Goal: Use online tool/utility: Utilize a website feature to perform a specific function

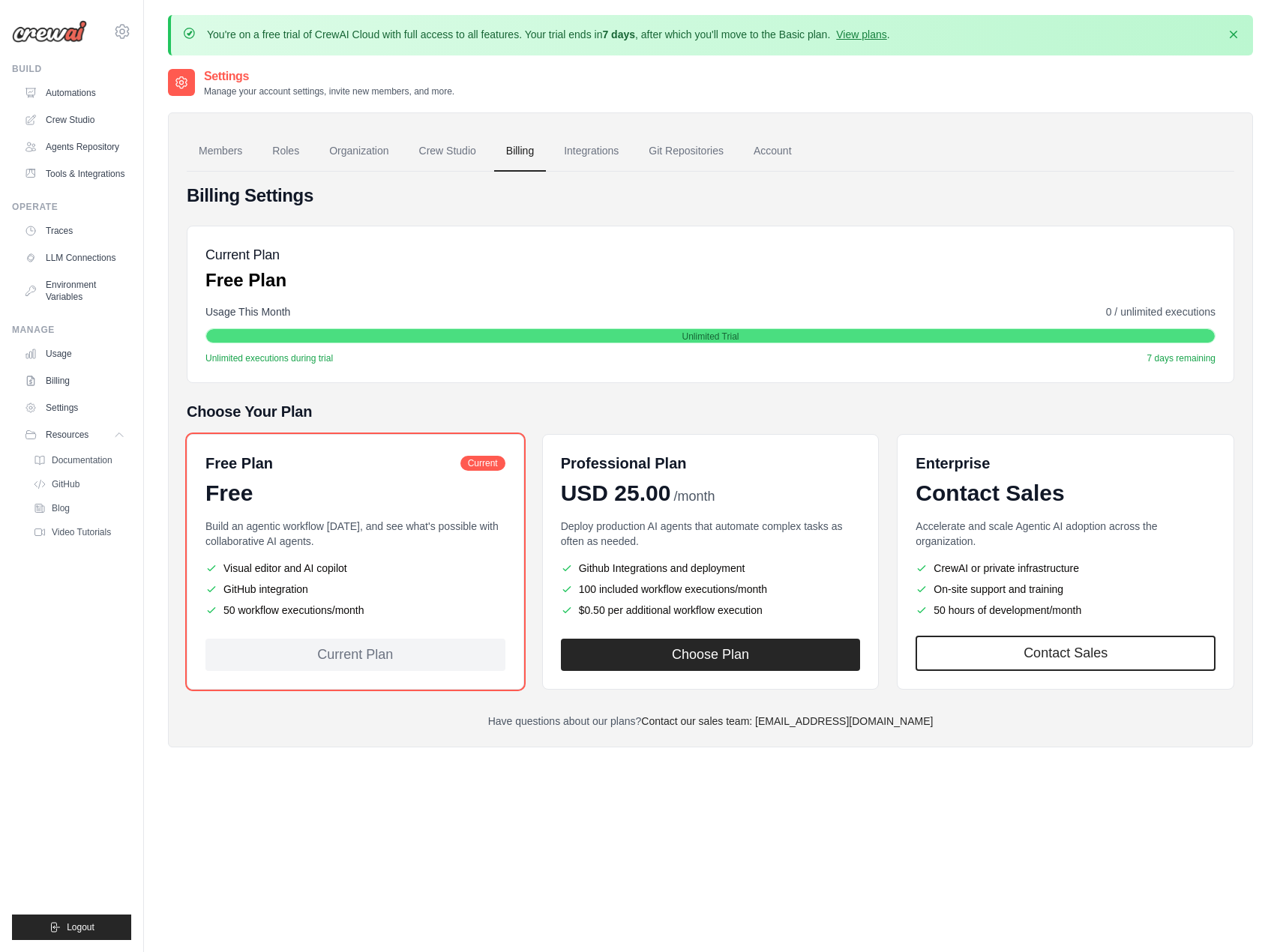
click at [36, 32] on img at bounding box center [49, 31] width 75 height 22
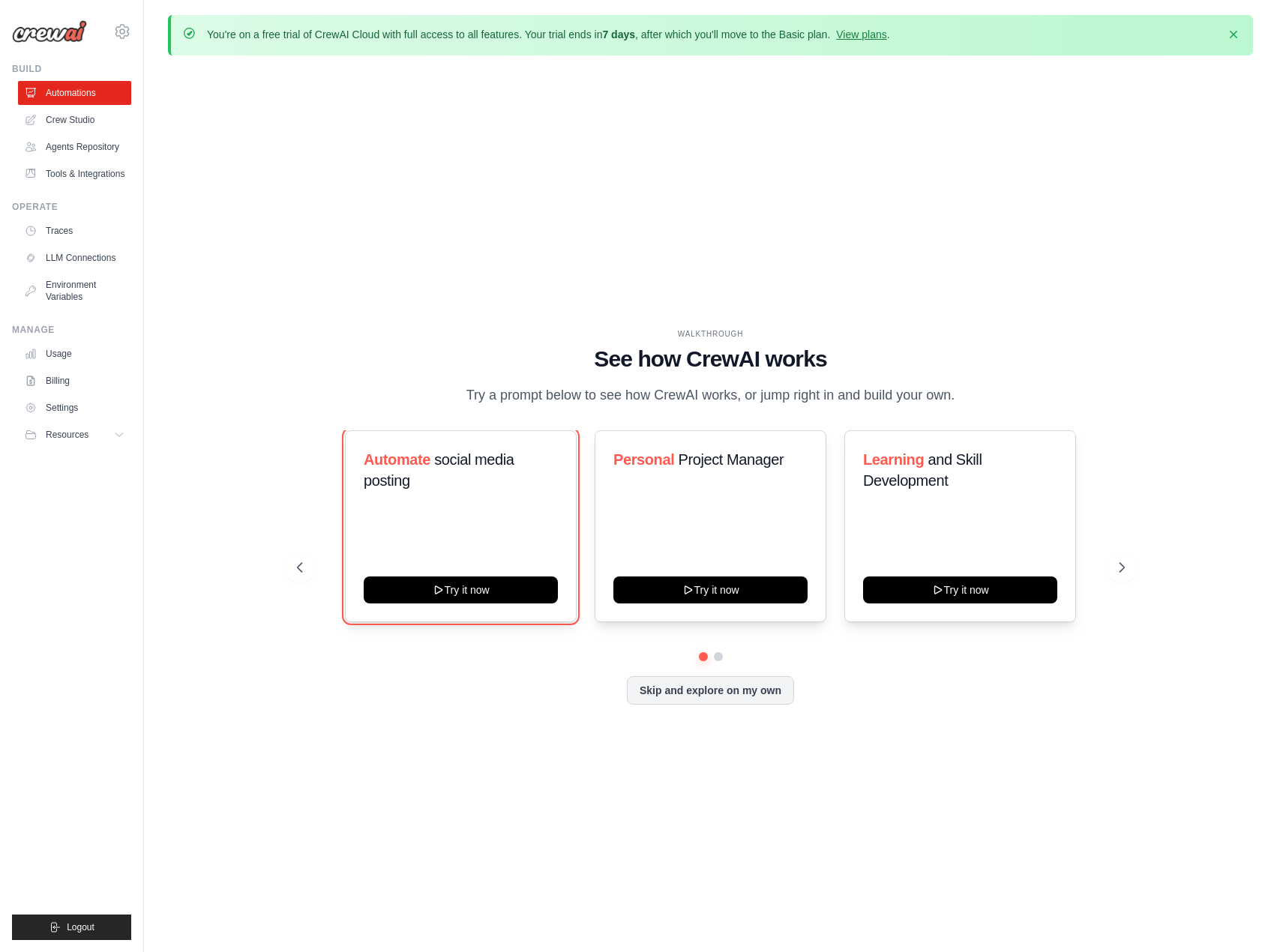
click at [498, 587] on button "Try it now" at bounding box center [461, 589] width 194 height 27
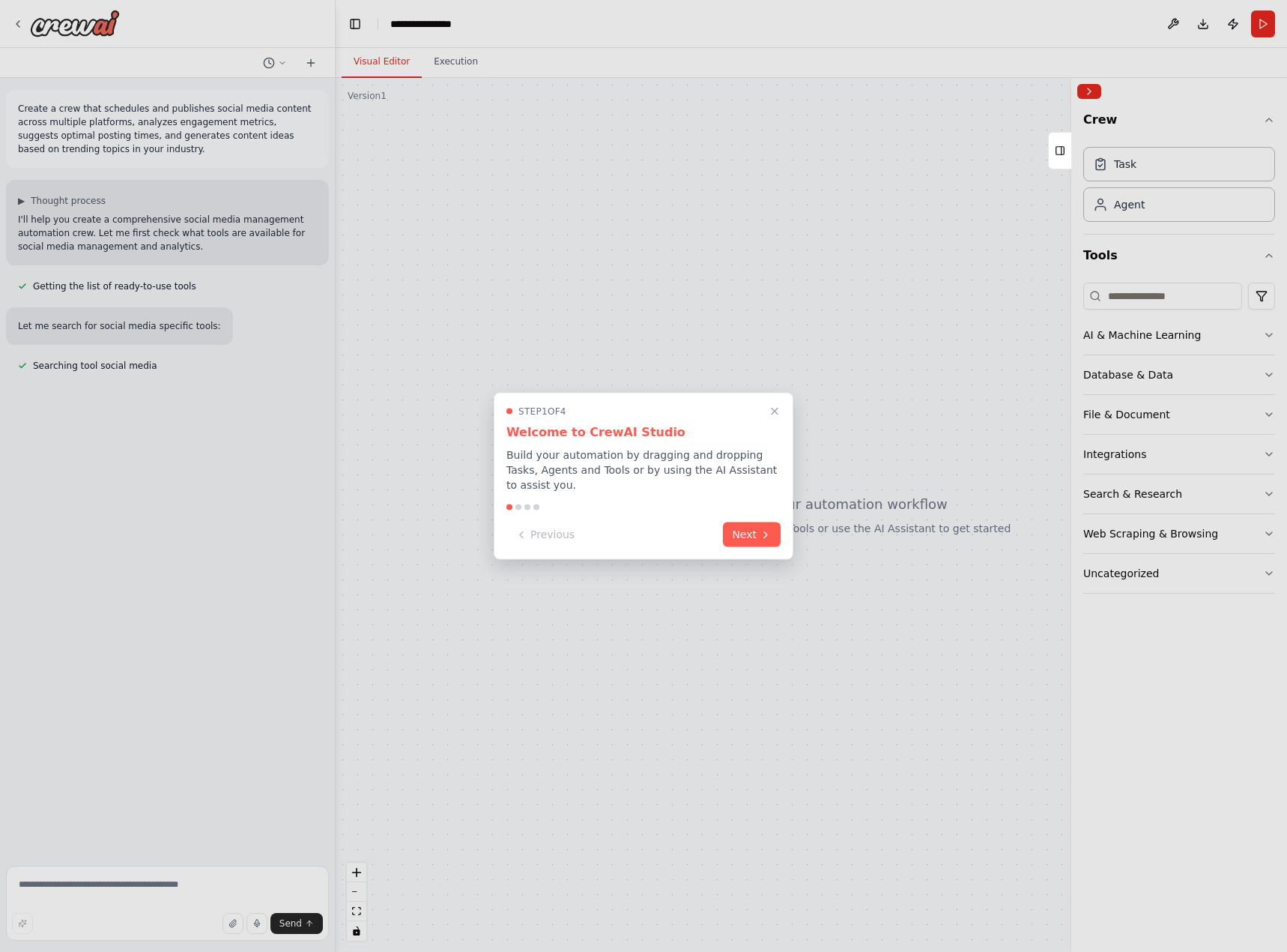
click at [747, 522] on button "Next" at bounding box center [751, 534] width 58 height 25
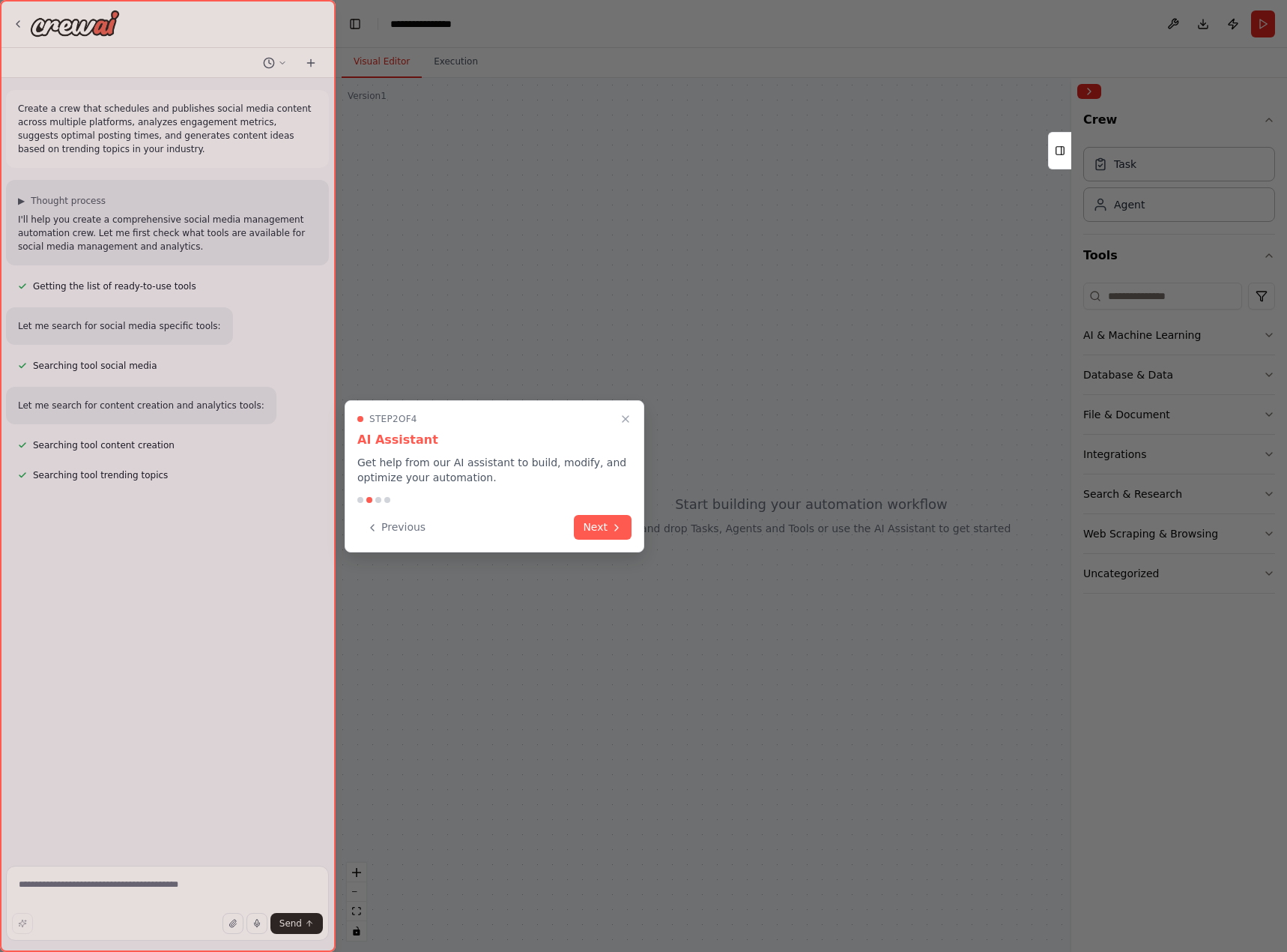
click at [607, 527] on button "Next" at bounding box center [603, 528] width 58 height 25
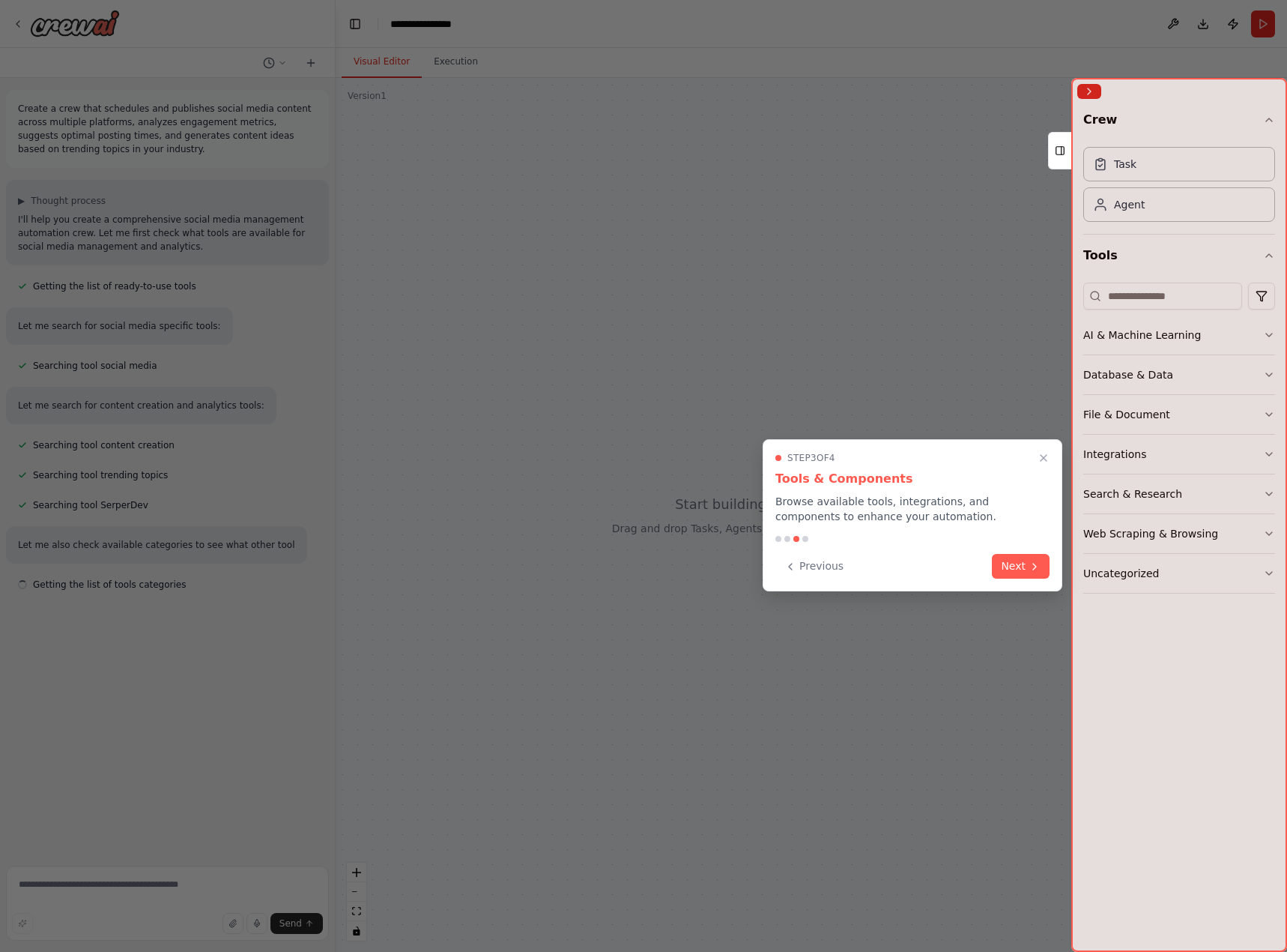
click at [1011, 560] on button "Next" at bounding box center [1020, 566] width 58 height 25
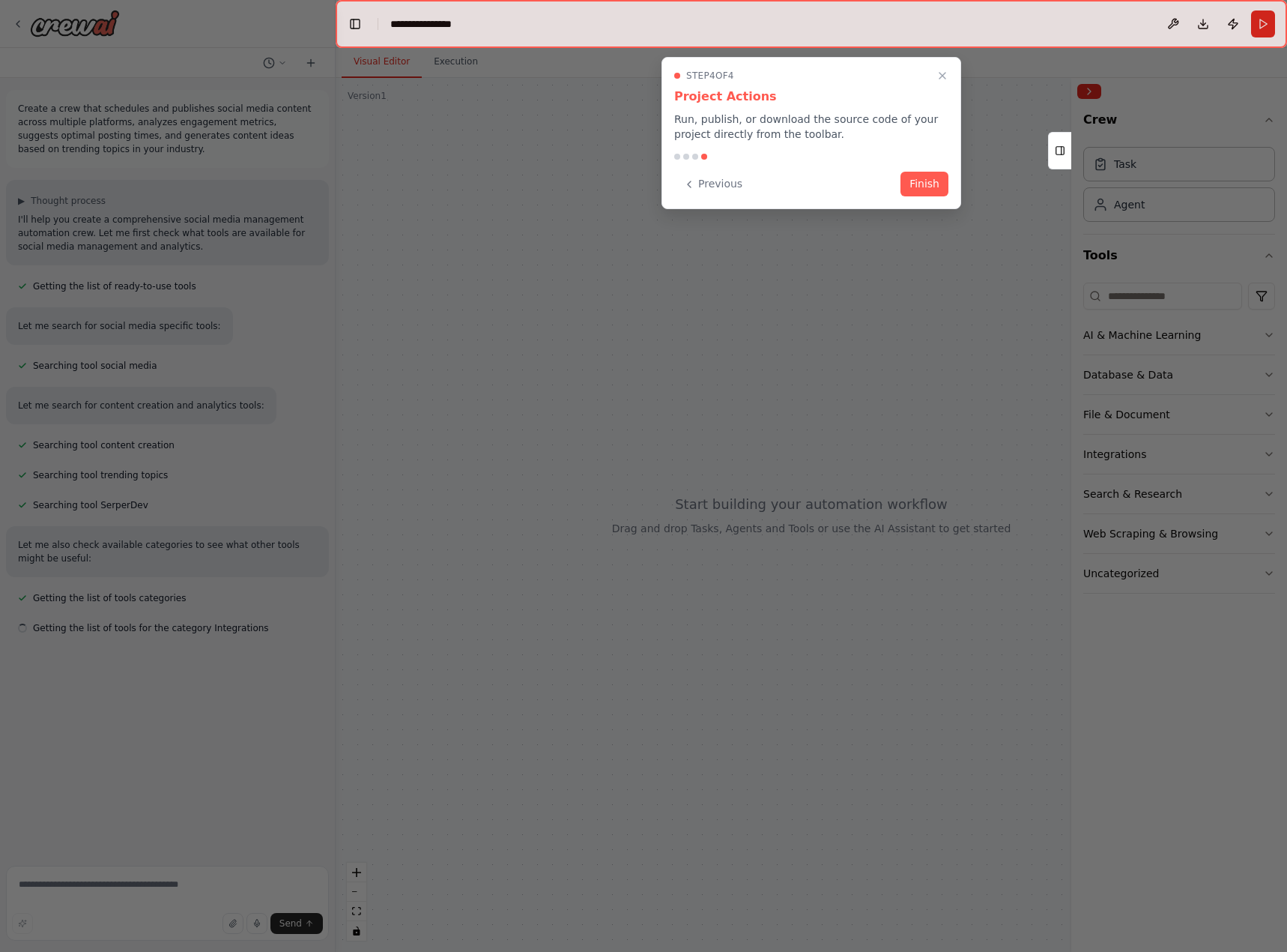
click at [928, 182] on button "Finish" at bounding box center [924, 184] width 48 height 25
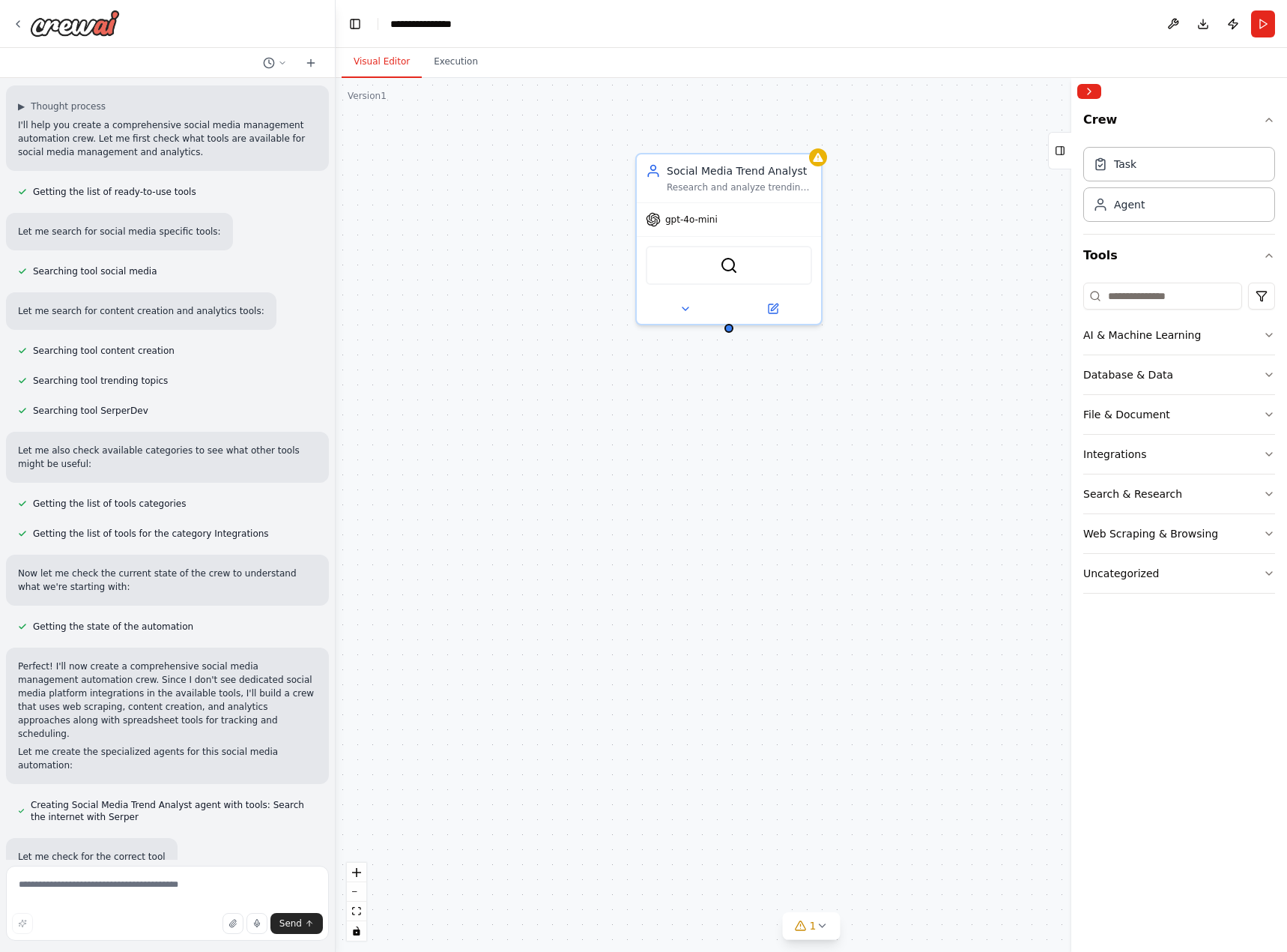
scroll to position [125, 0]
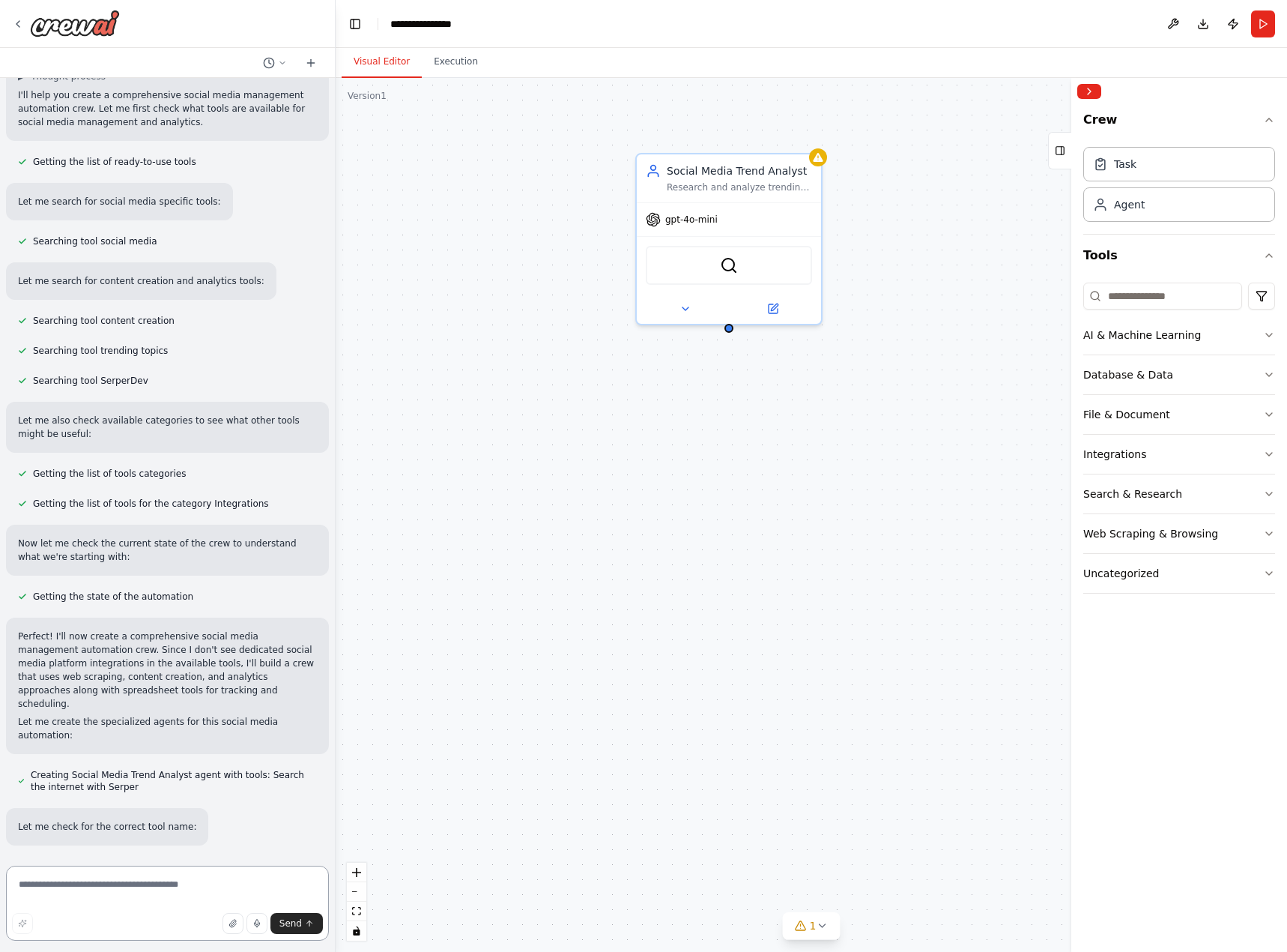
click at [88, 887] on textarea at bounding box center [168, 903] width 323 height 75
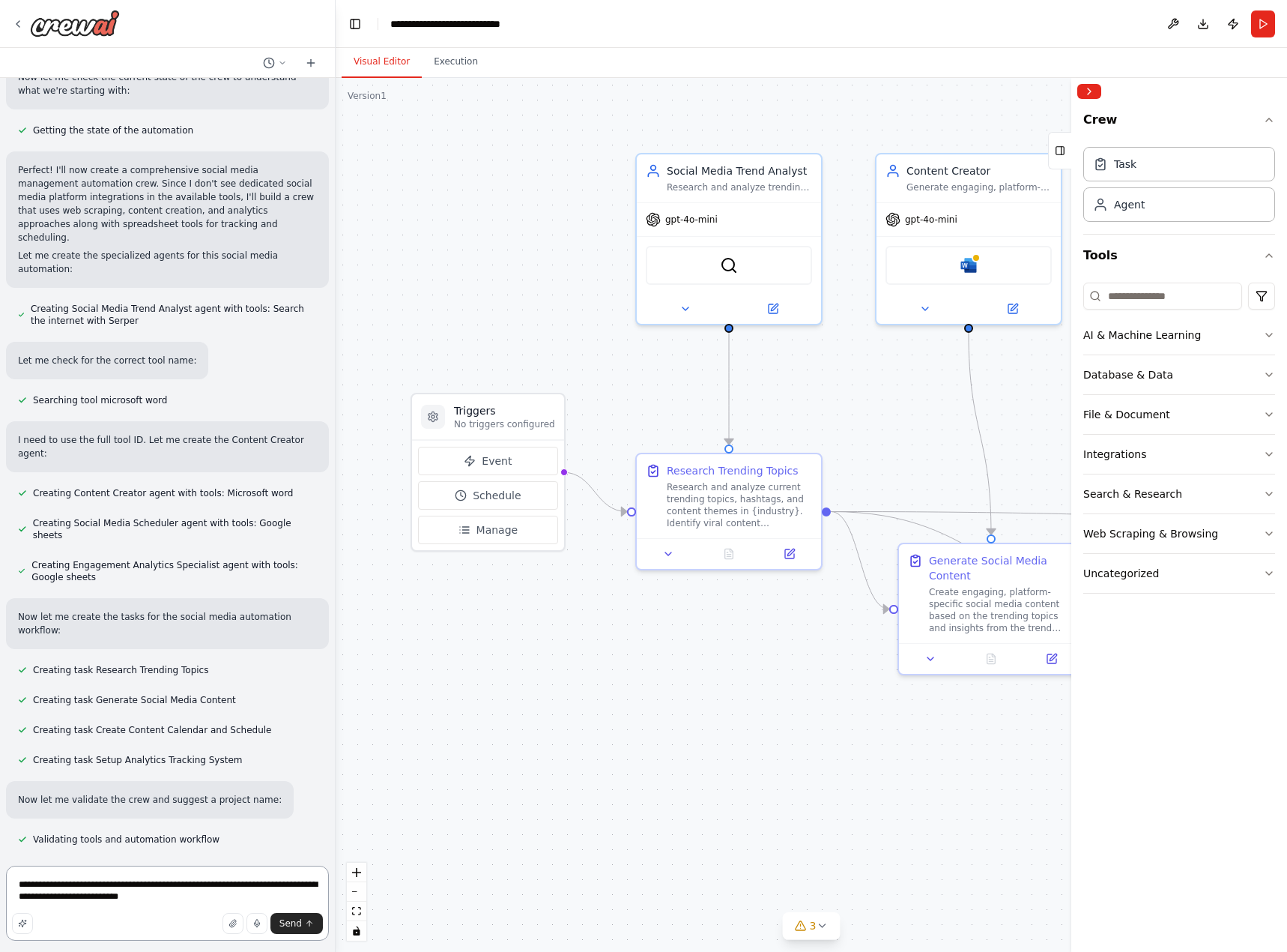
scroll to position [604, 0]
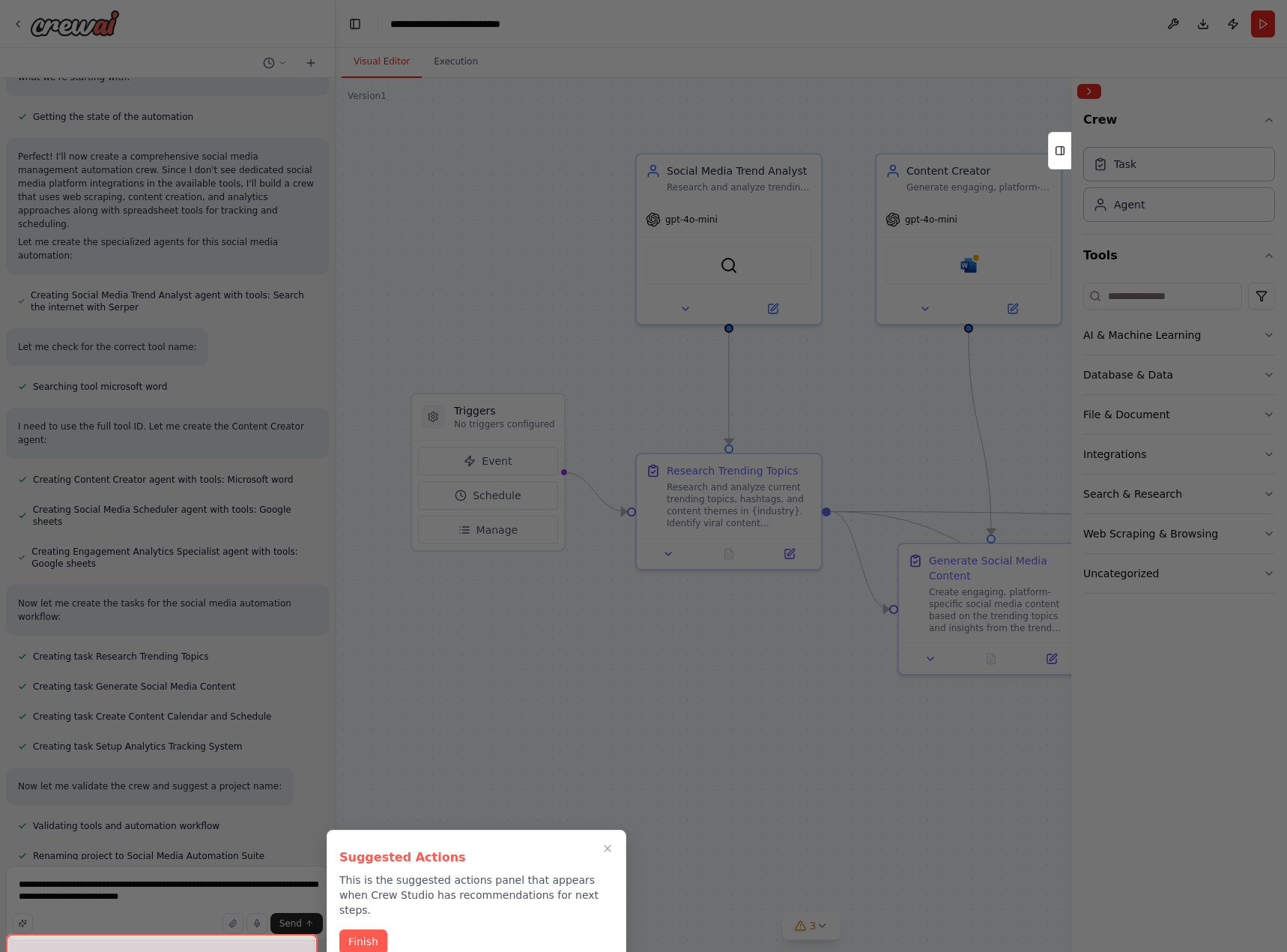
click at [367, 930] on button "Finish" at bounding box center [363, 942] width 48 height 25
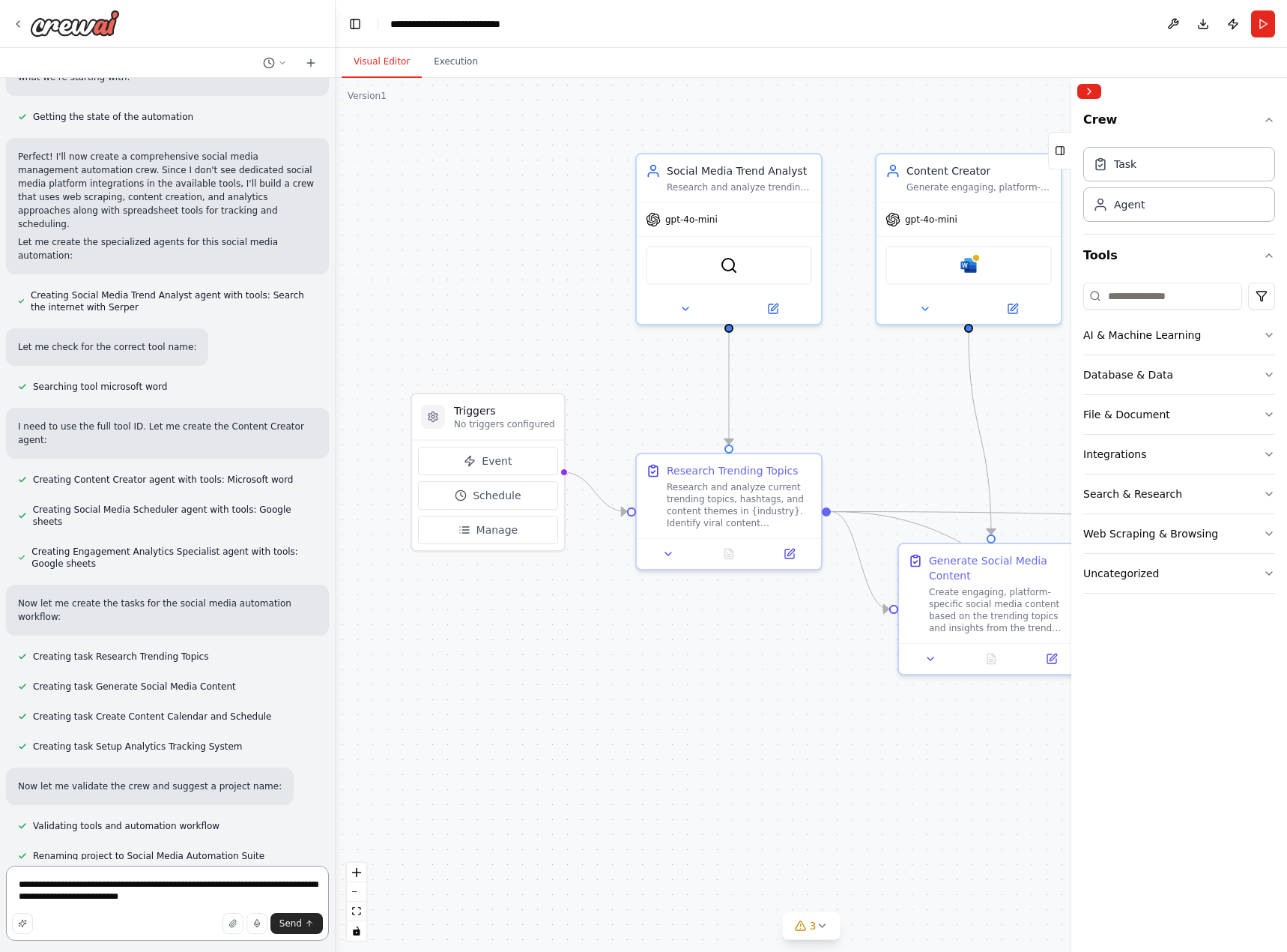
click at [204, 905] on textarea "**********" at bounding box center [168, 903] width 323 height 75
type textarea "**********"
click at [306, 925] on icon "submit" at bounding box center [310, 924] width 9 height 9
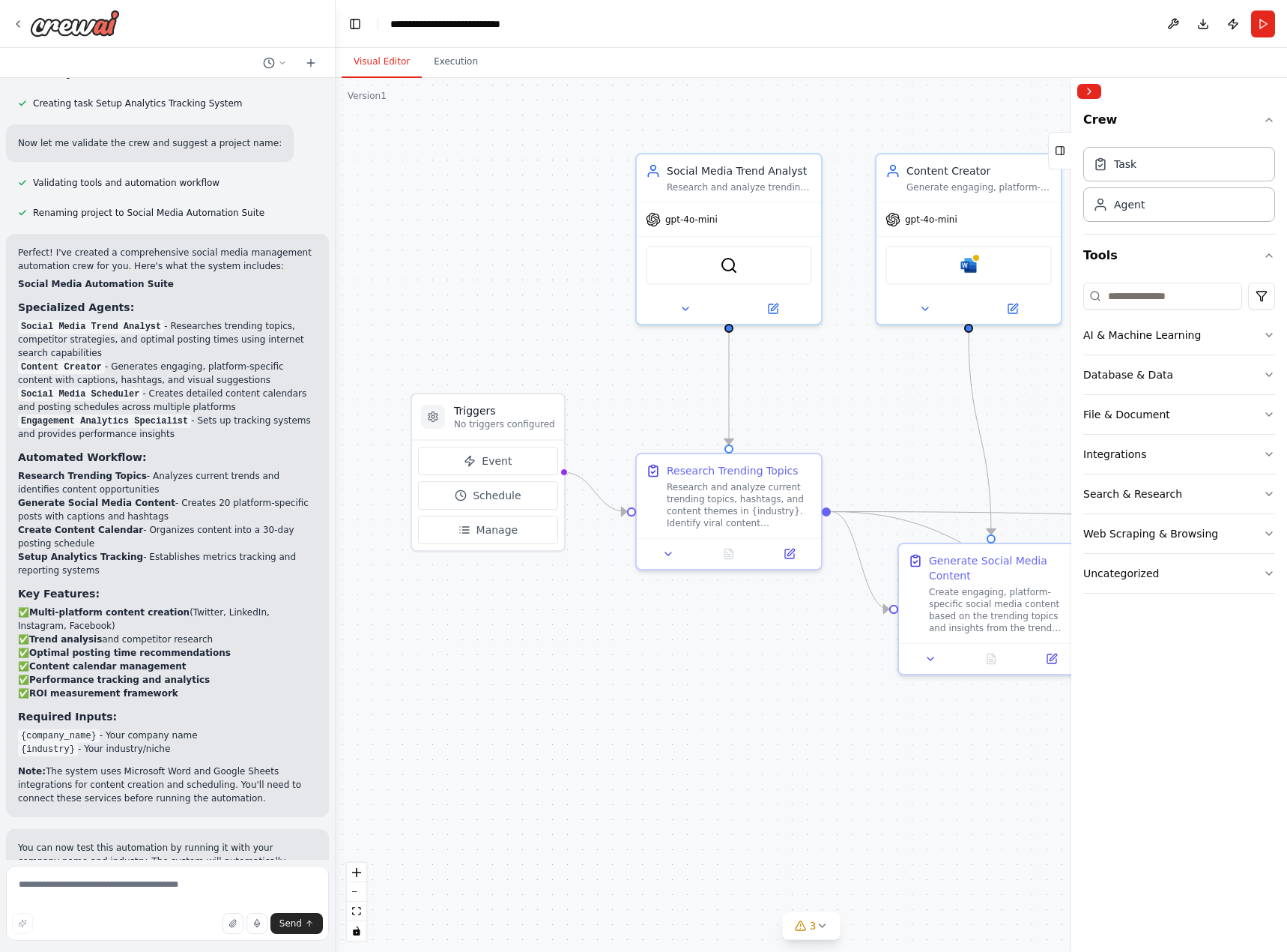
scroll to position [1303, 0]
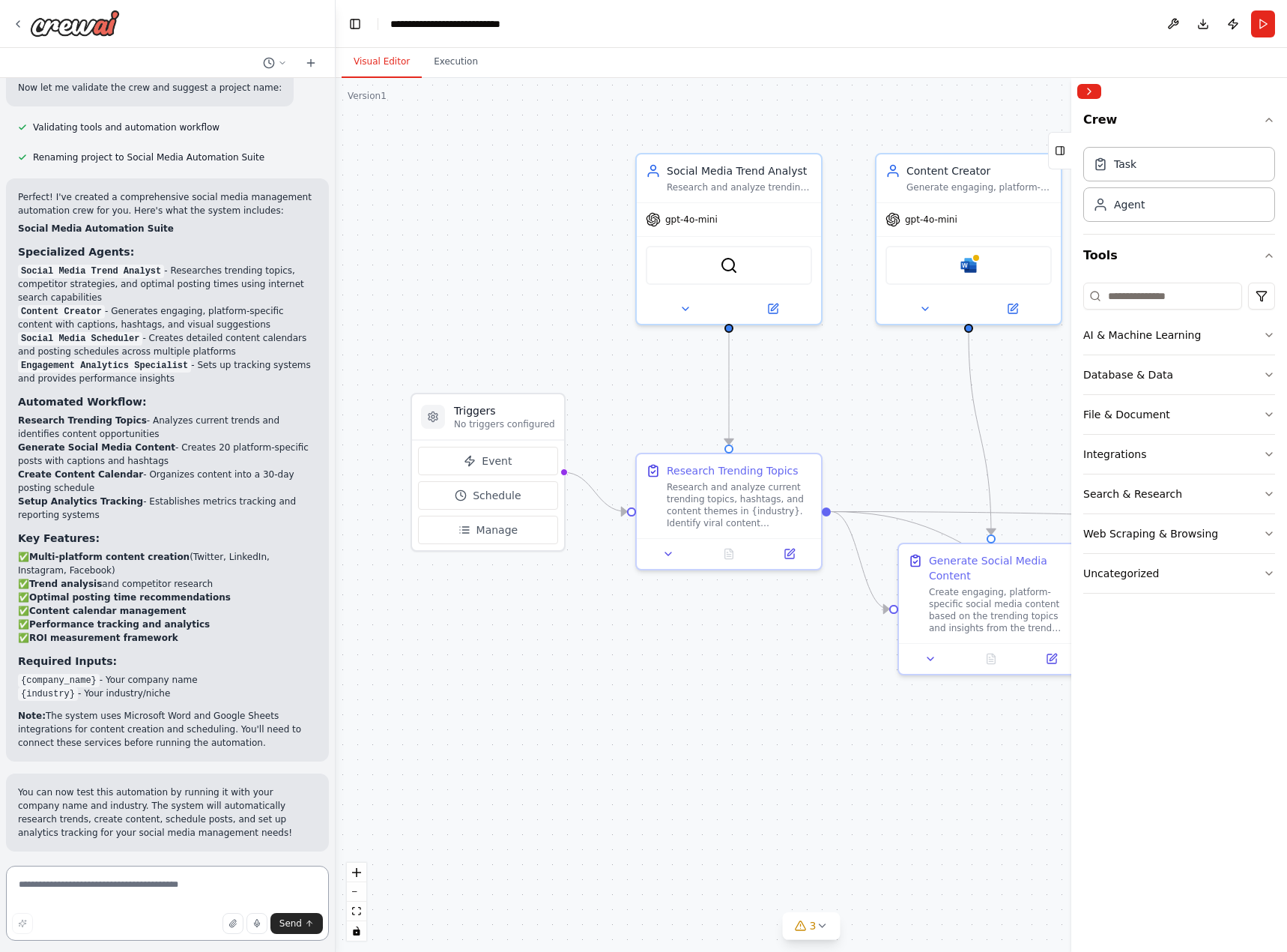
click at [92, 890] on textarea at bounding box center [168, 903] width 323 height 75
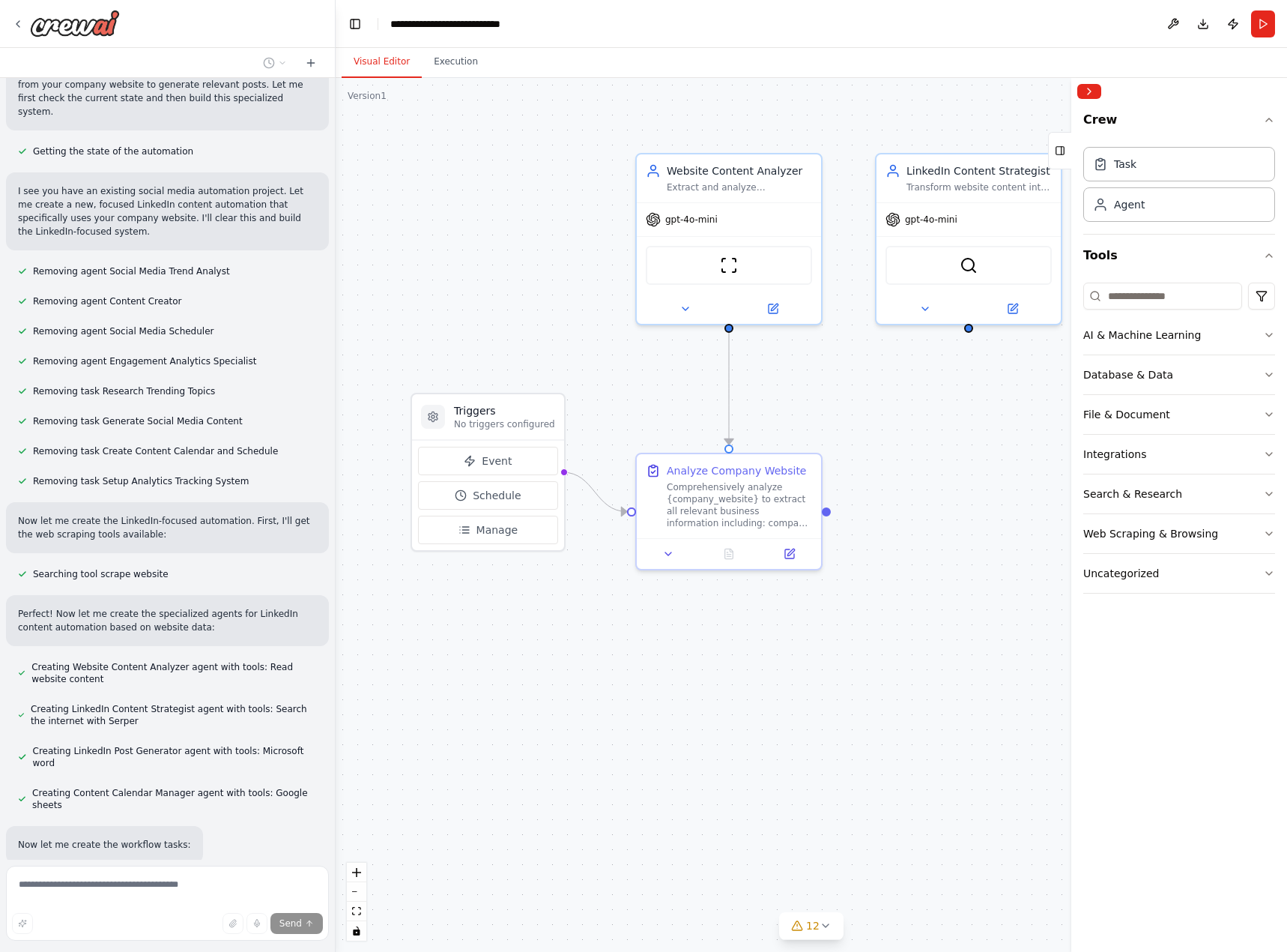
scroll to position [2252, 0]
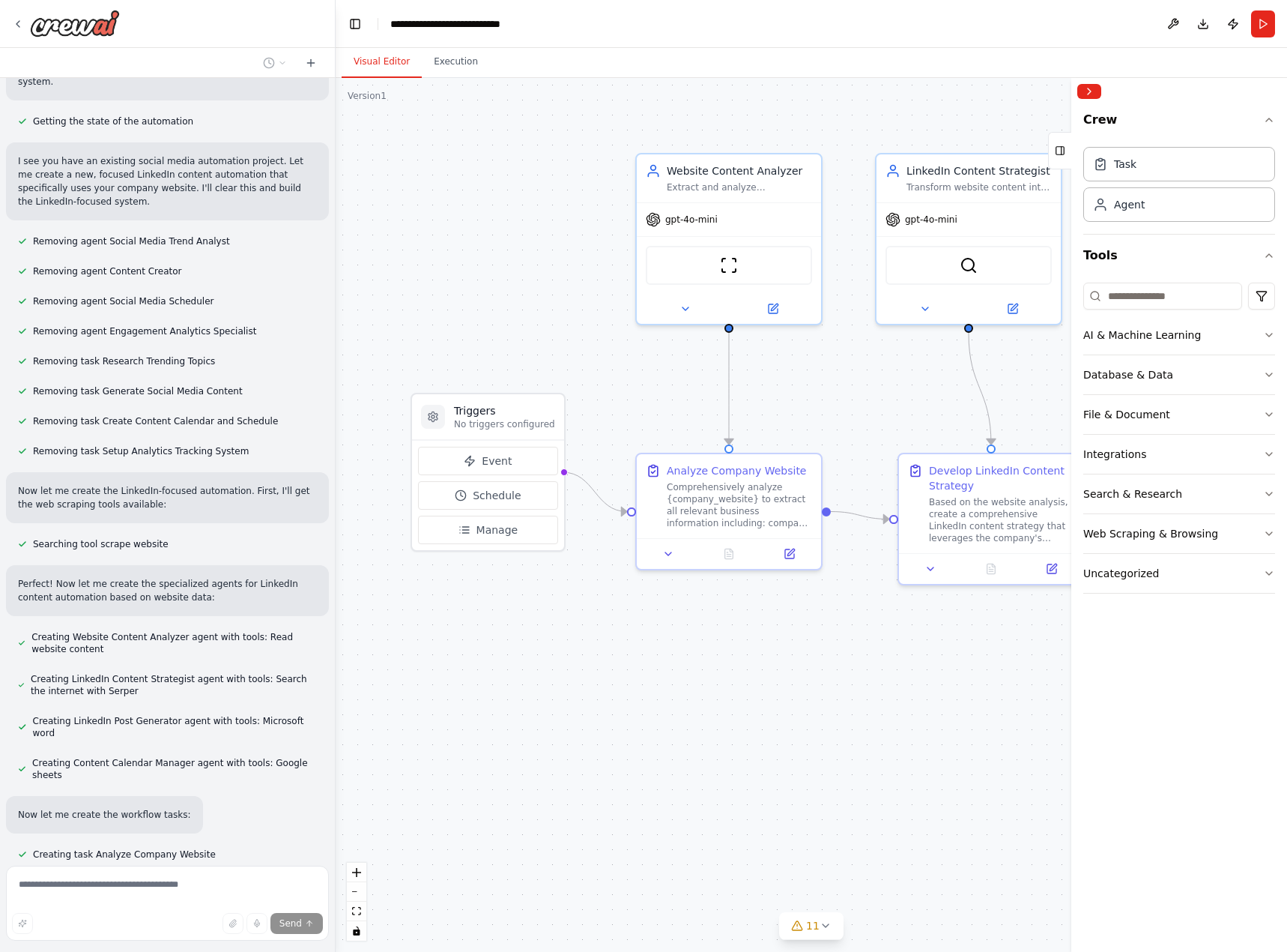
click at [1082, 93] on button "Collapse right sidebar" at bounding box center [1089, 91] width 24 height 15
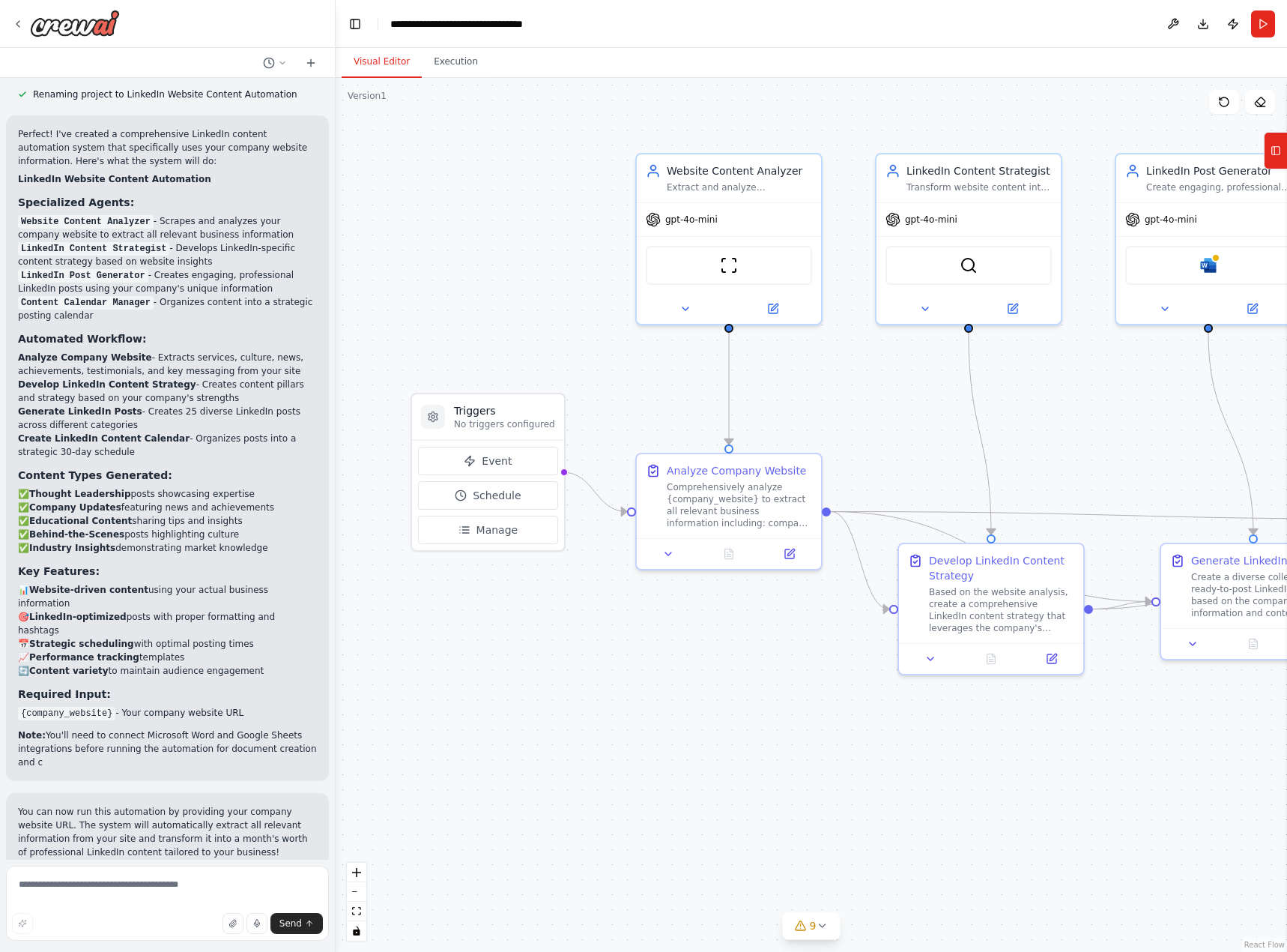
scroll to position [3224, 0]
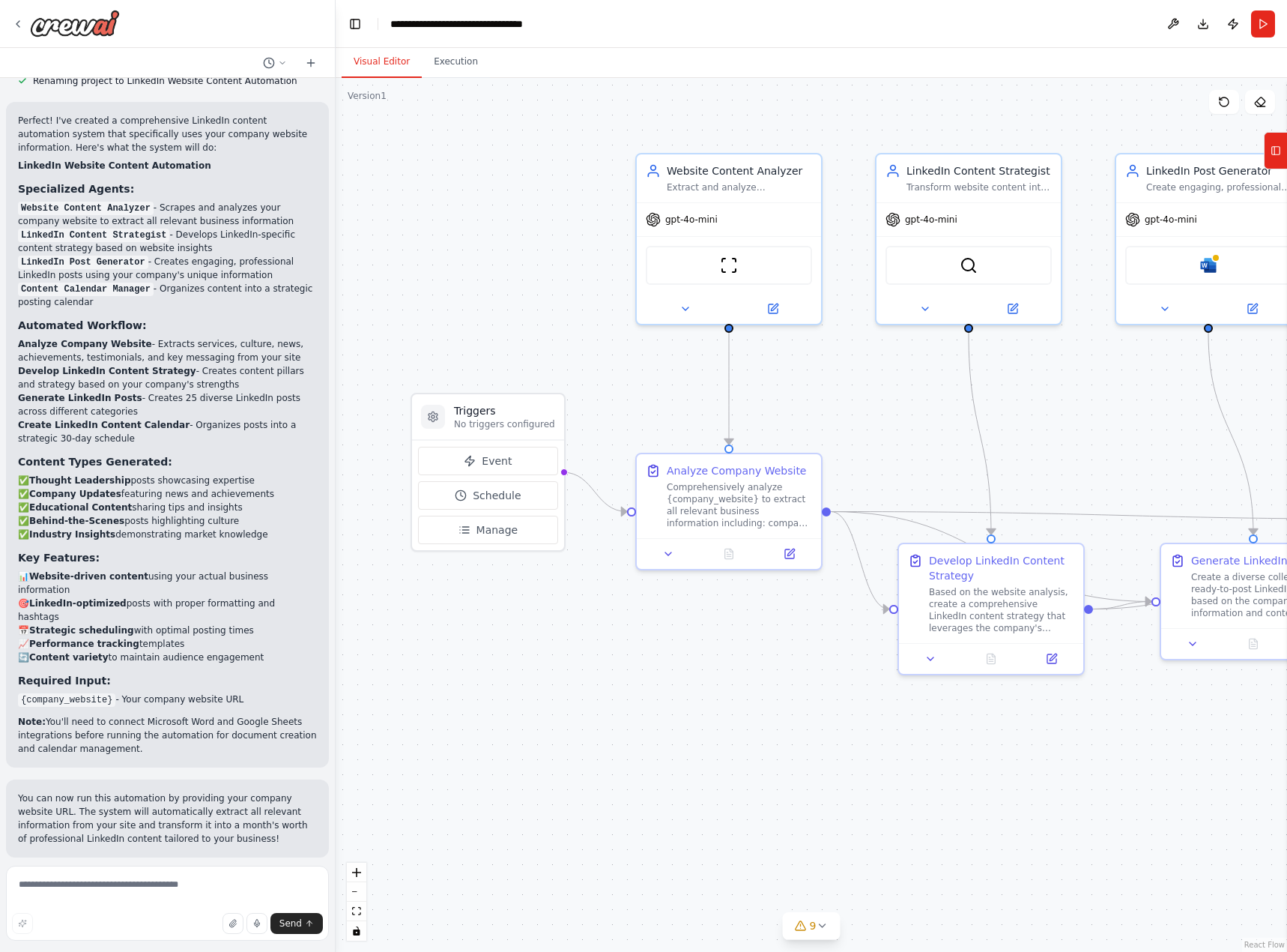
click at [145, 949] on span "Run Automation" at bounding box center [174, 955] width 73 height 12
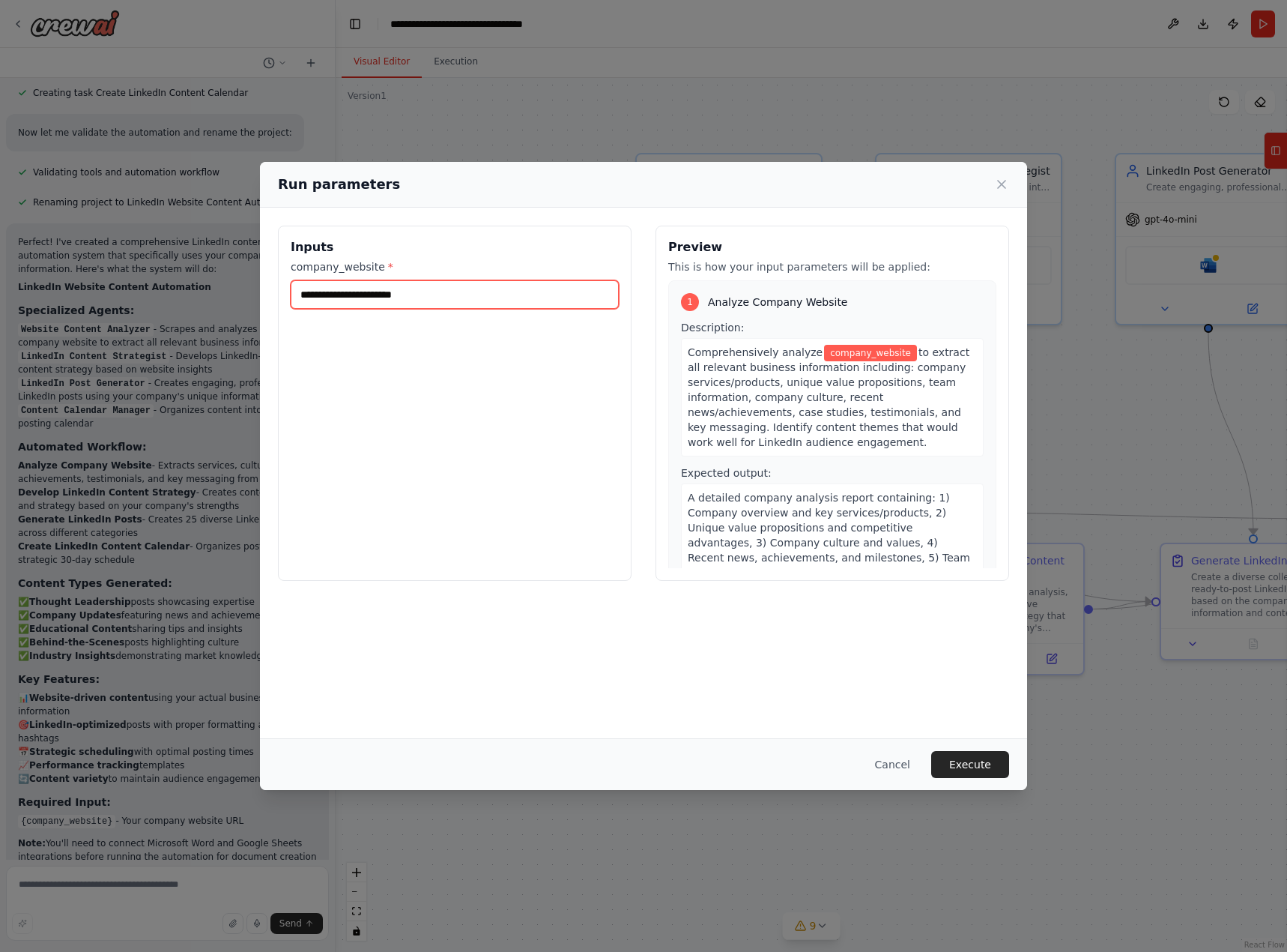
click at [368, 296] on input "company_website *" at bounding box center [454, 295] width 328 height 28
type input "*"
click at [341, 295] on input "company_website *" at bounding box center [454, 295] width 328 height 28
paste input "**********"
type input "**********"
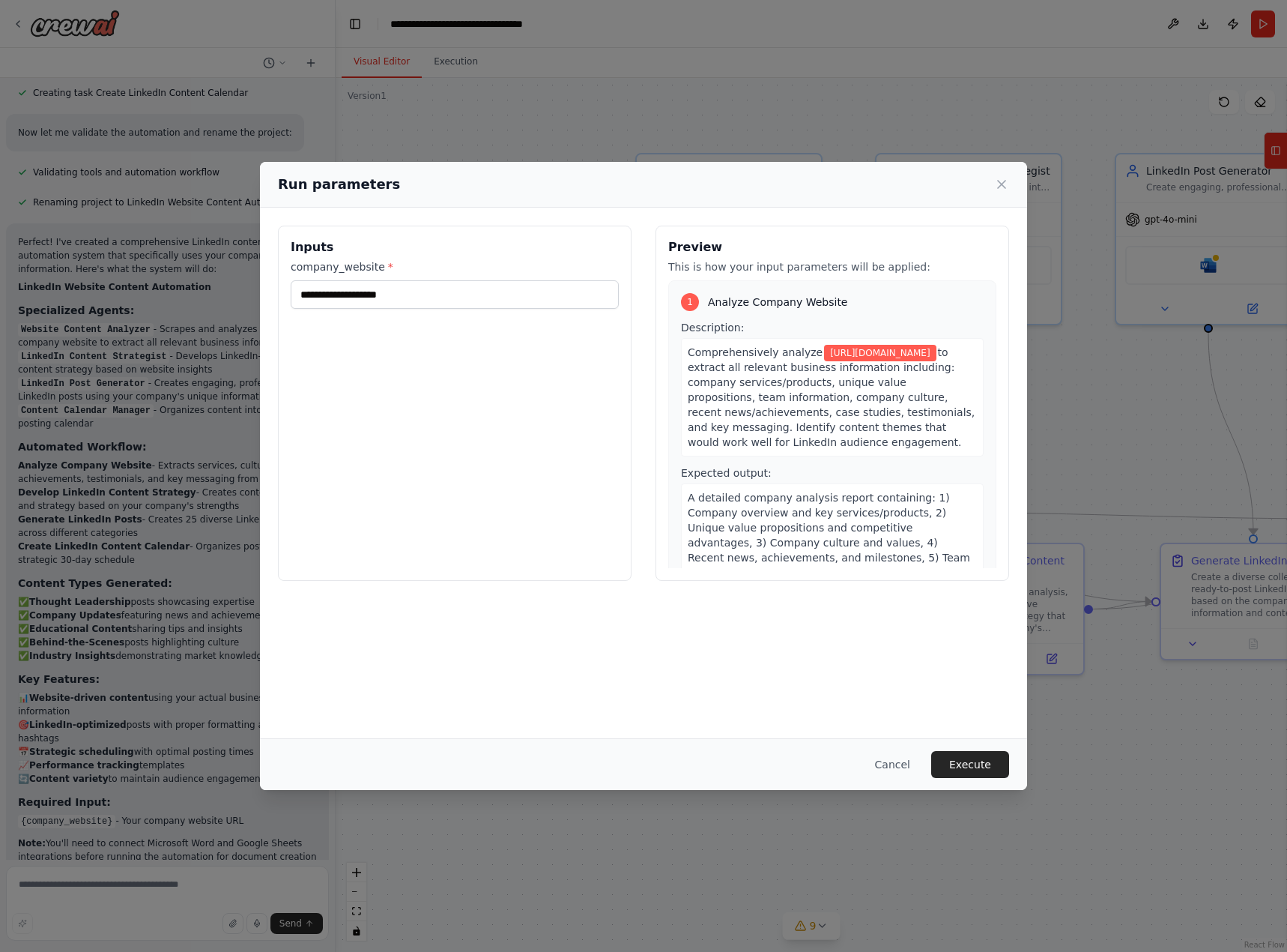
click at [961, 760] on button "Execute" at bounding box center [969, 764] width 78 height 27
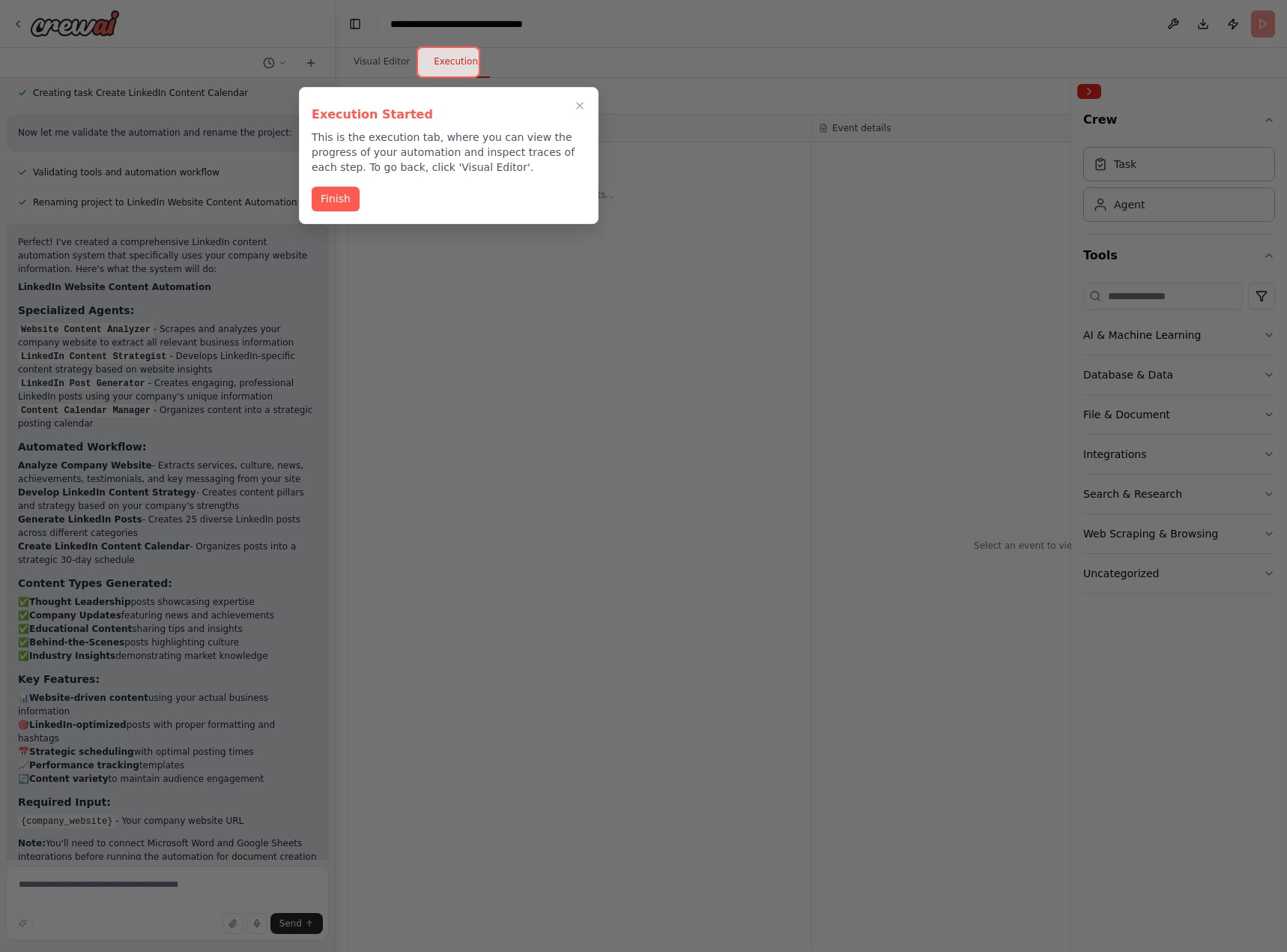
click at [335, 199] on button "Finish" at bounding box center [335, 199] width 48 height 25
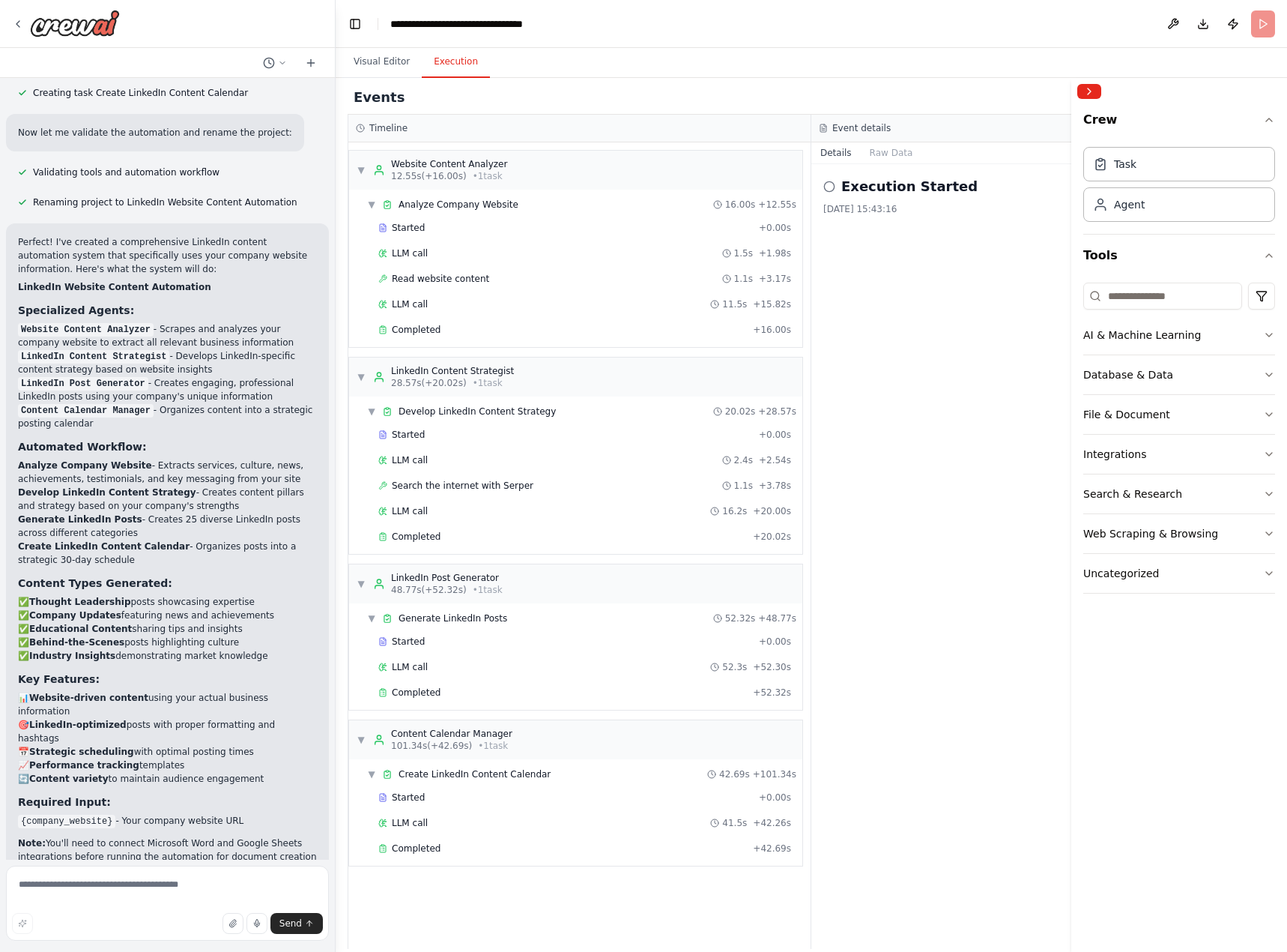
scroll to position [3224, 0]
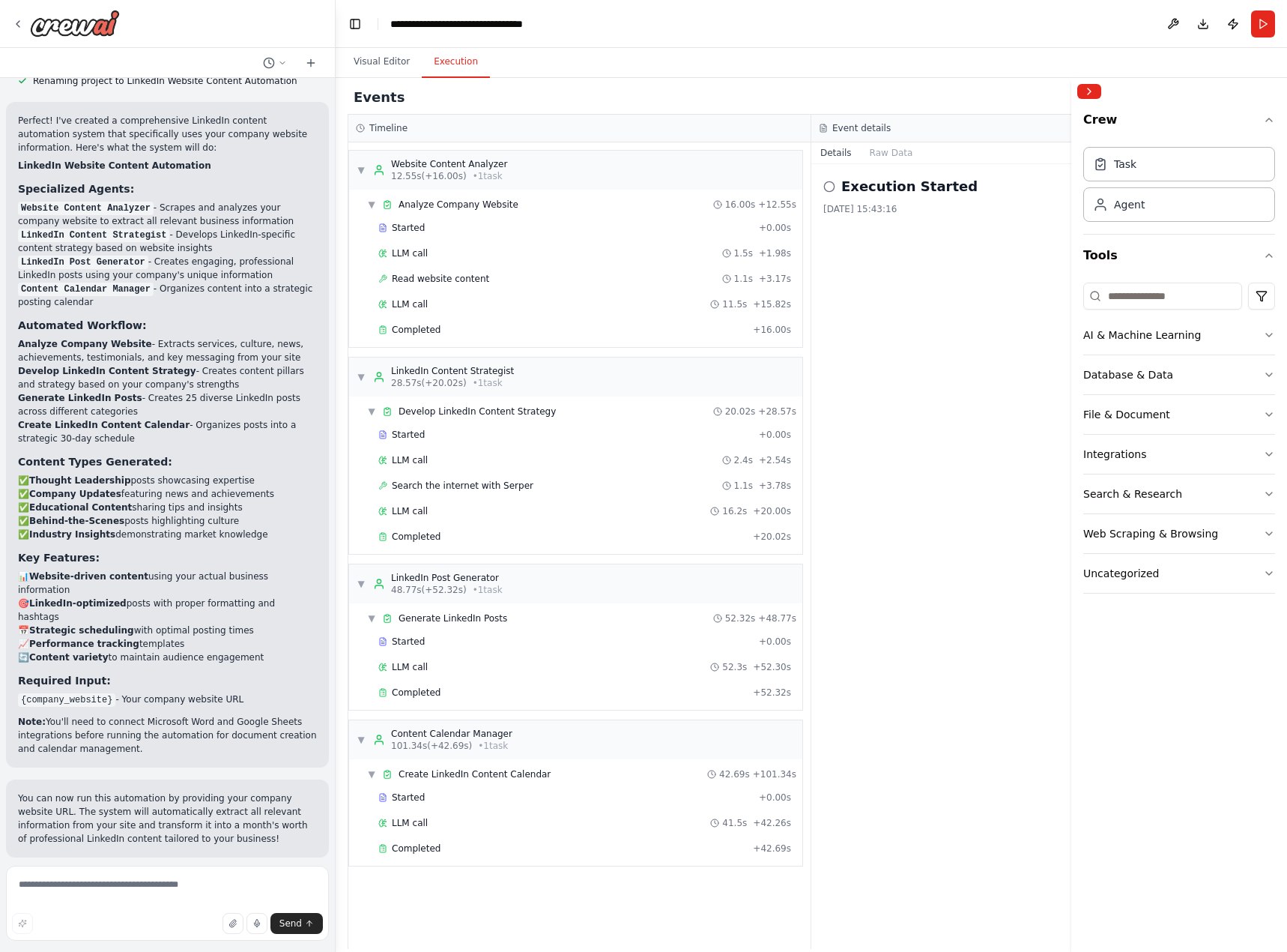
click at [196, 949] on span "Improve automation" at bounding box center [174, 955] width 91 height 12
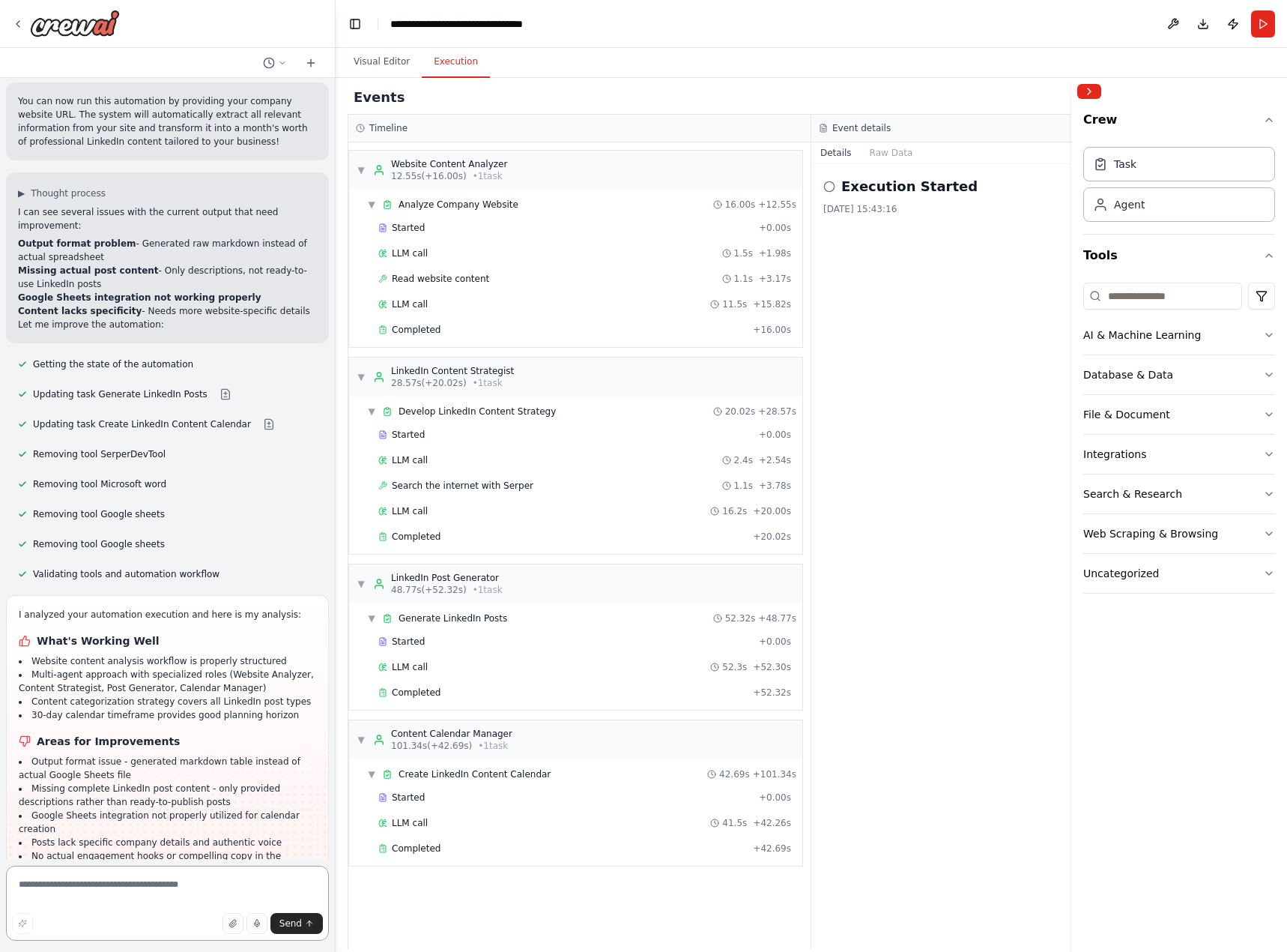
scroll to position [3935, 0]
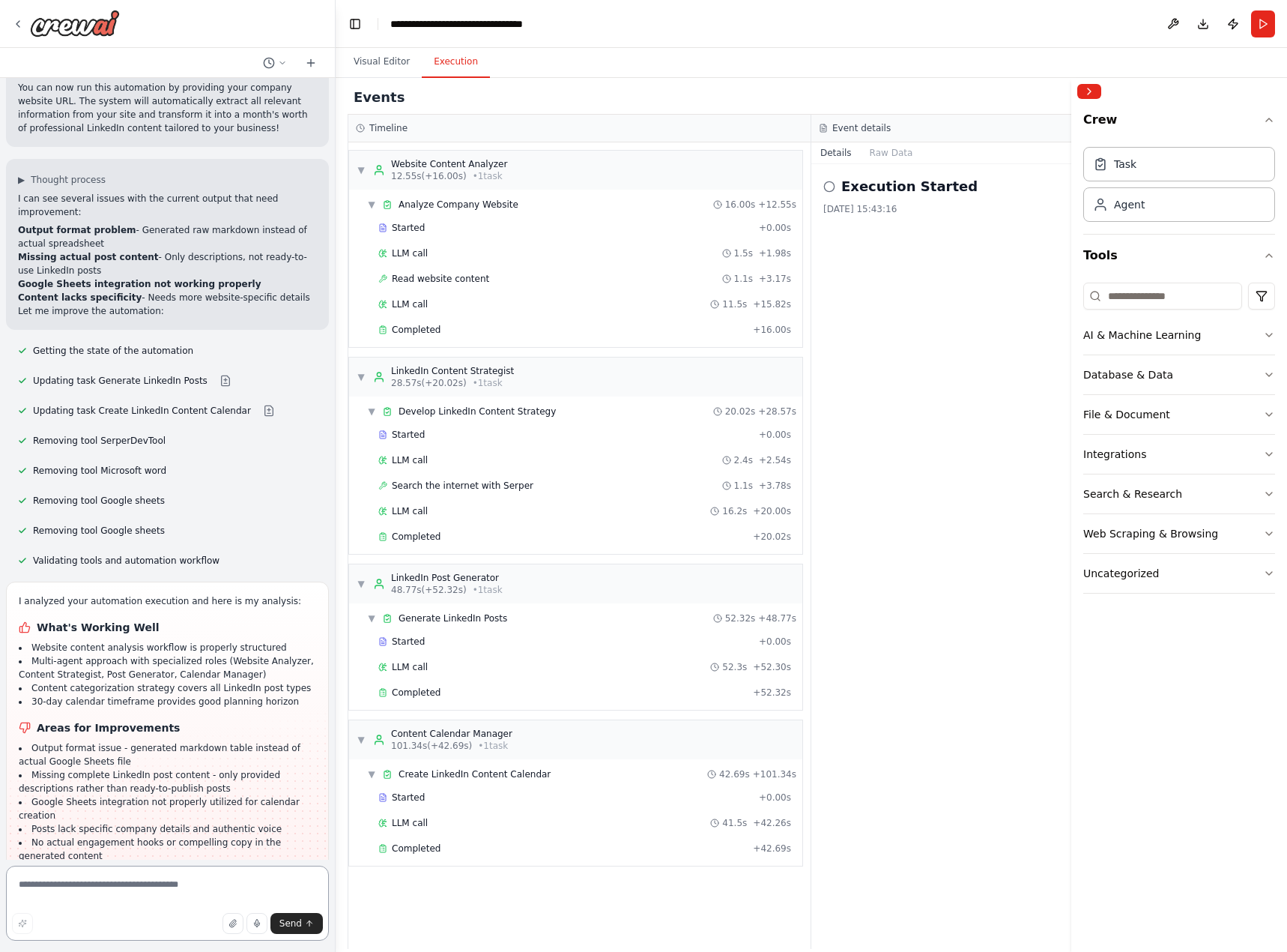
click at [84, 883] on textarea at bounding box center [168, 903] width 323 height 75
click at [300, 910] on button "Dismiss" at bounding box center [297, 917] width 41 height 15
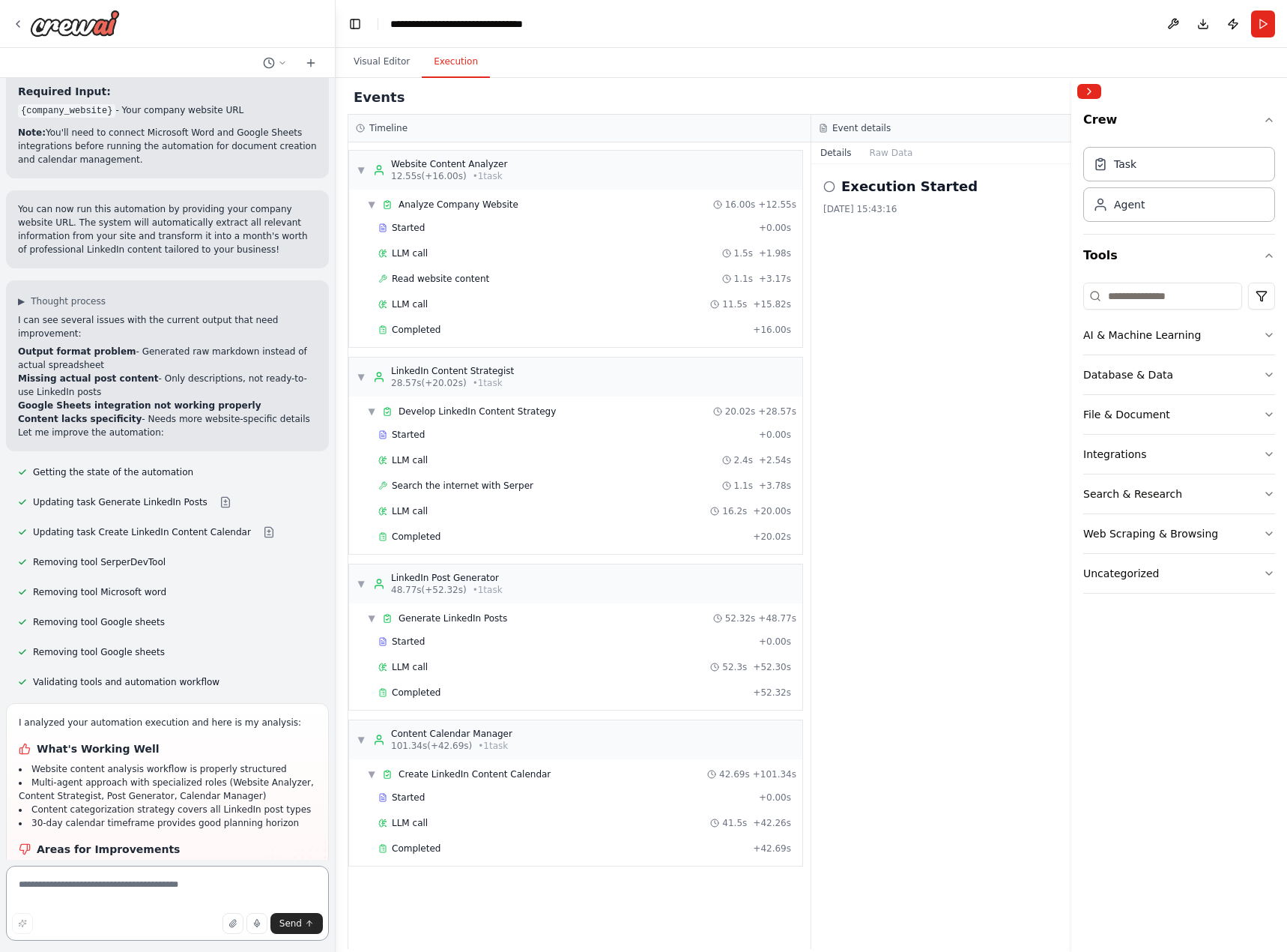
click at [78, 880] on textarea at bounding box center [168, 903] width 323 height 75
type textarea "**********"
click at [286, 922] on span "Send" at bounding box center [291, 924] width 22 height 12
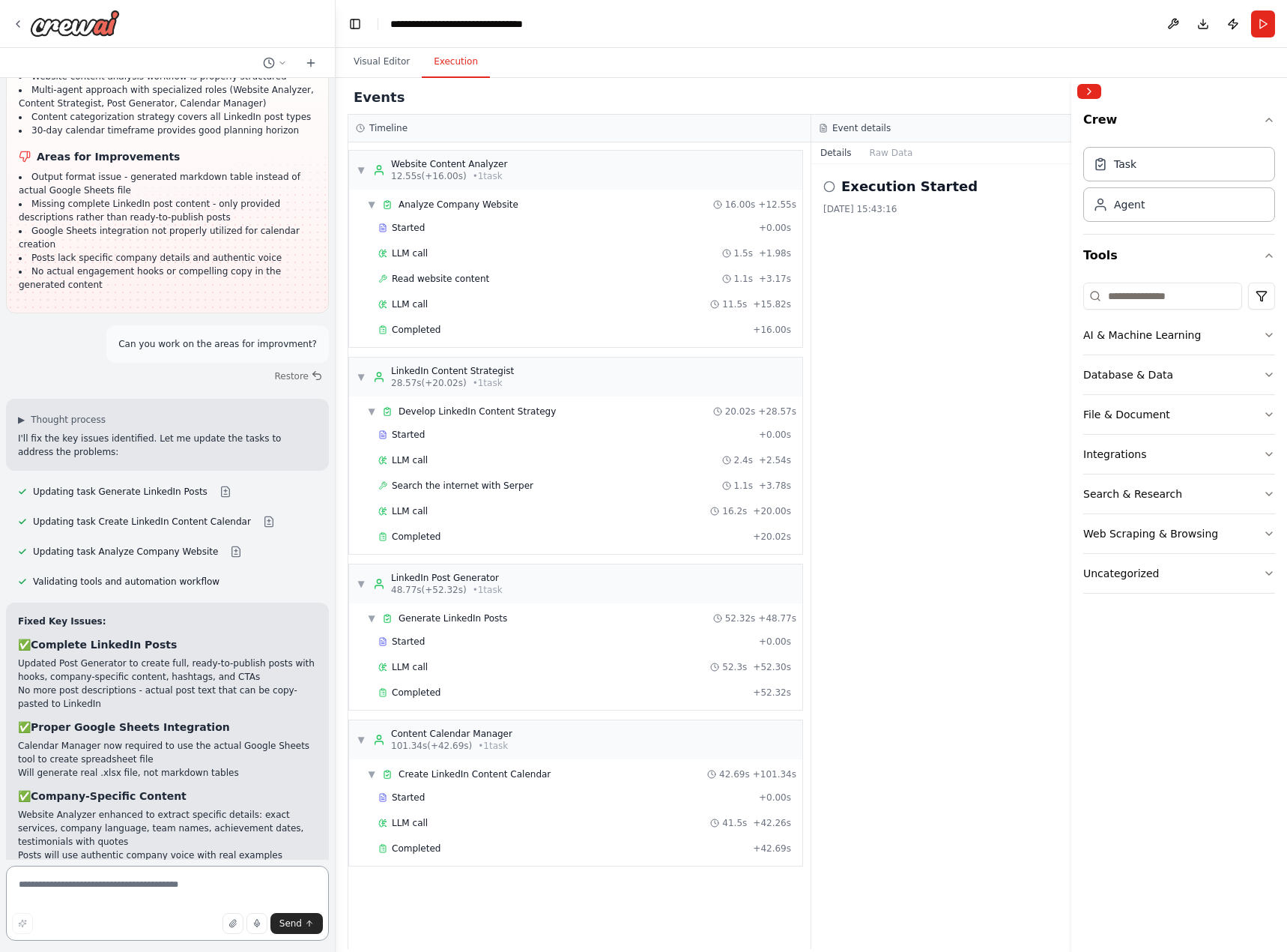
scroll to position [4519, 0]
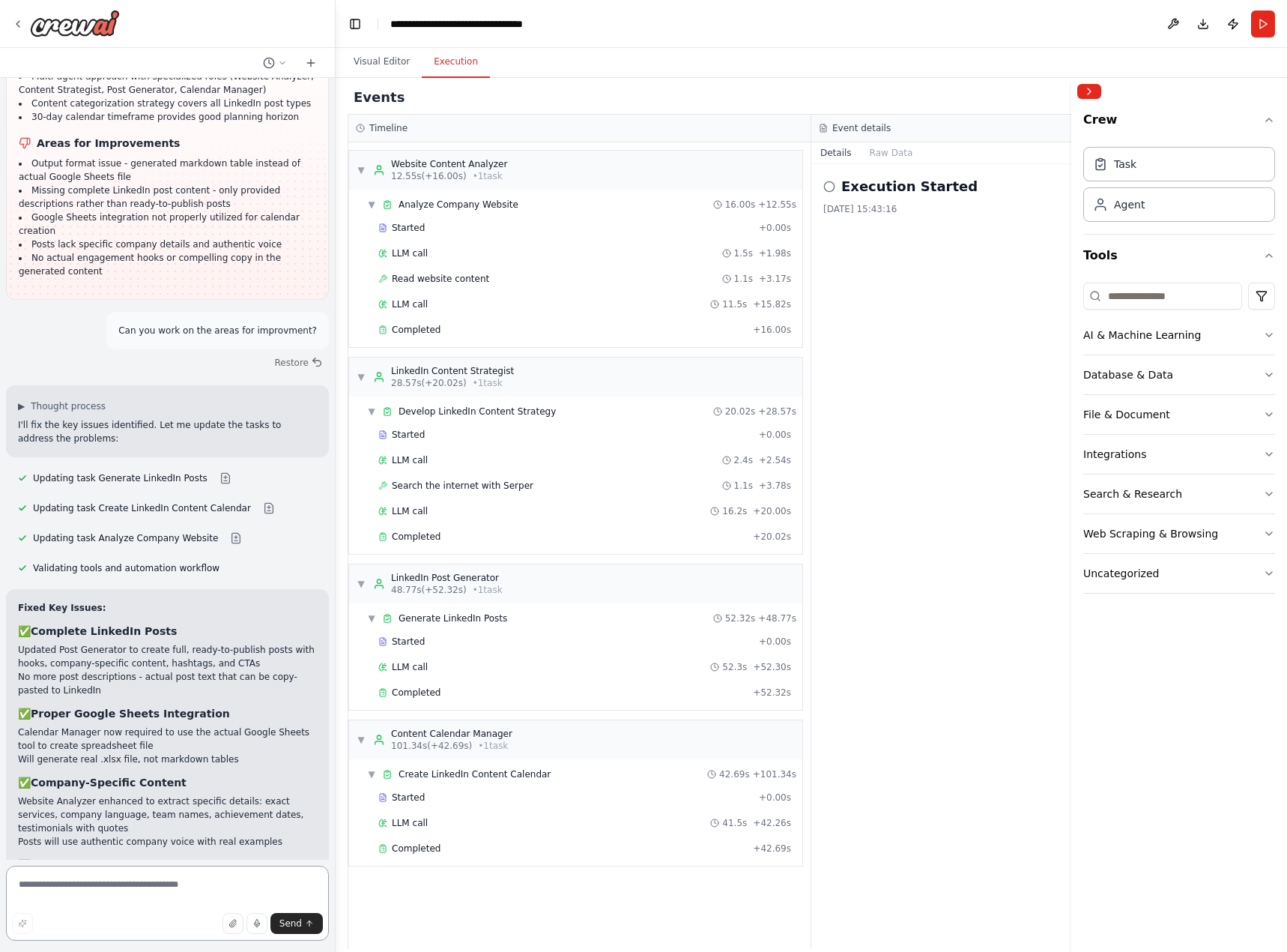
click at [131, 893] on textarea at bounding box center [168, 903] width 323 height 75
click at [1259, 21] on button "Run" at bounding box center [1263, 24] width 24 height 27
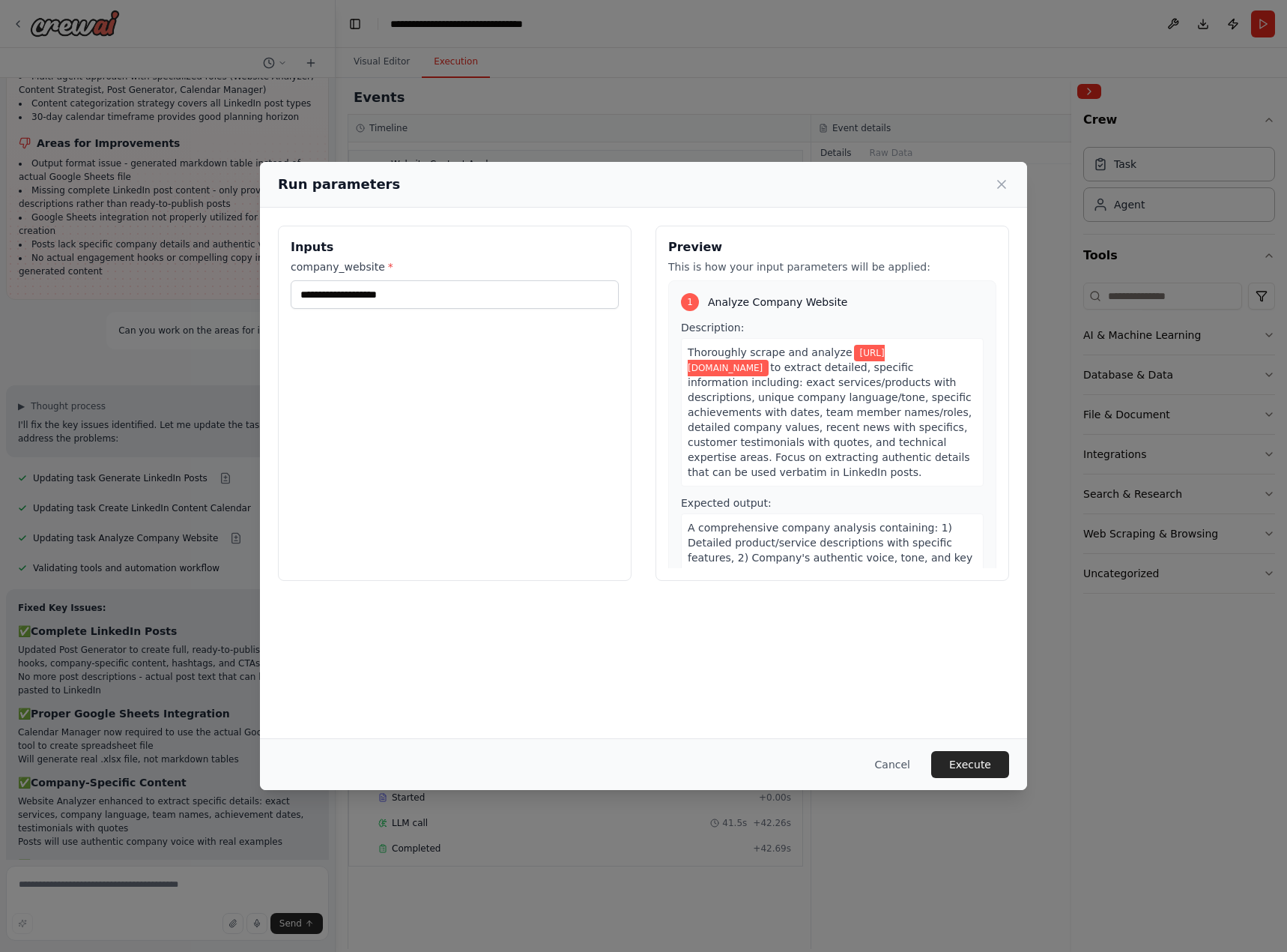
click at [987, 768] on button "Execute" at bounding box center [969, 764] width 78 height 27
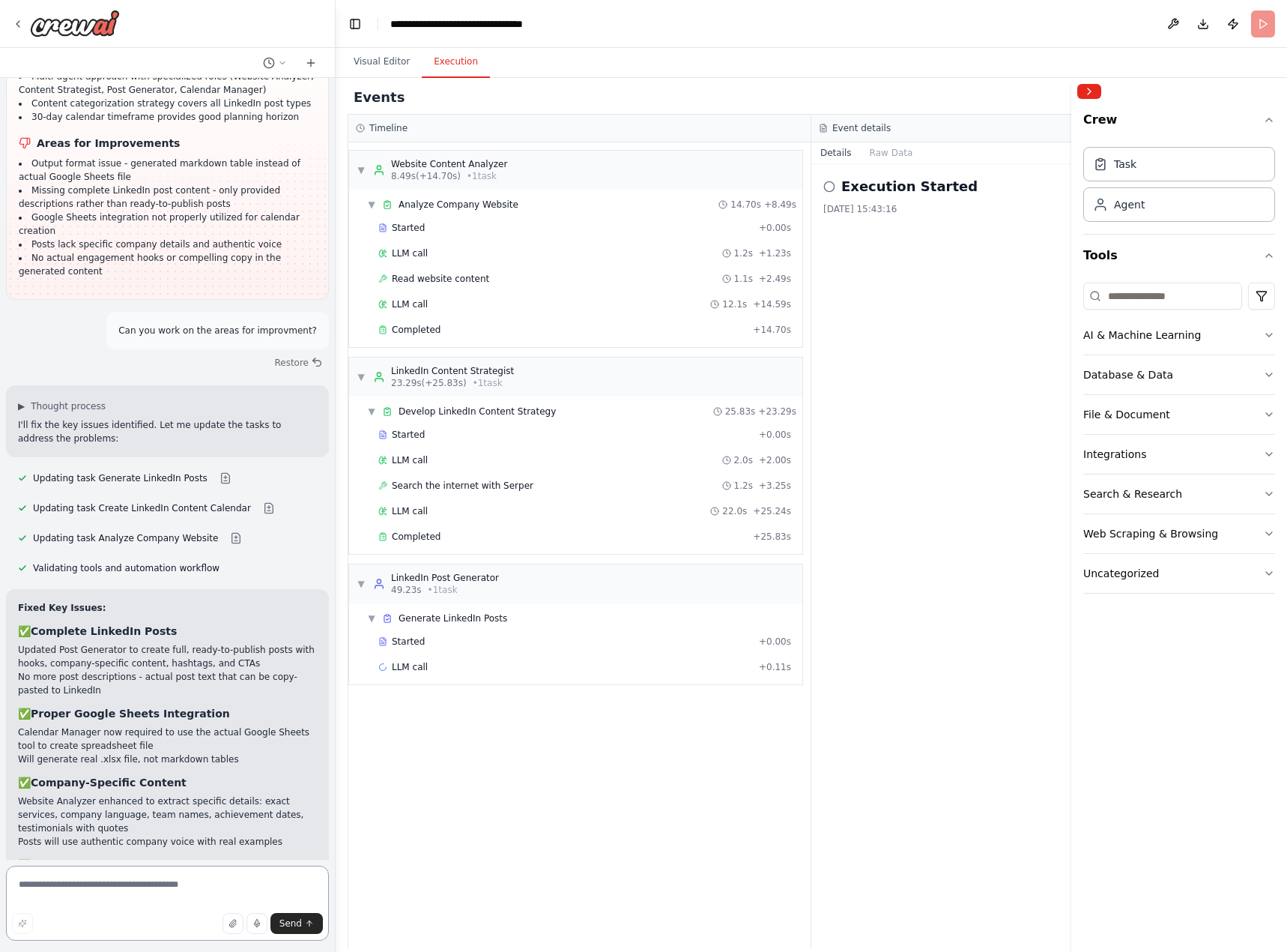
click at [45, 876] on textarea at bounding box center [168, 903] width 323 height 75
type textarea "**********"
click at [297, 926] on span "Send" at bounding box center [291, 924] width 22 height 12
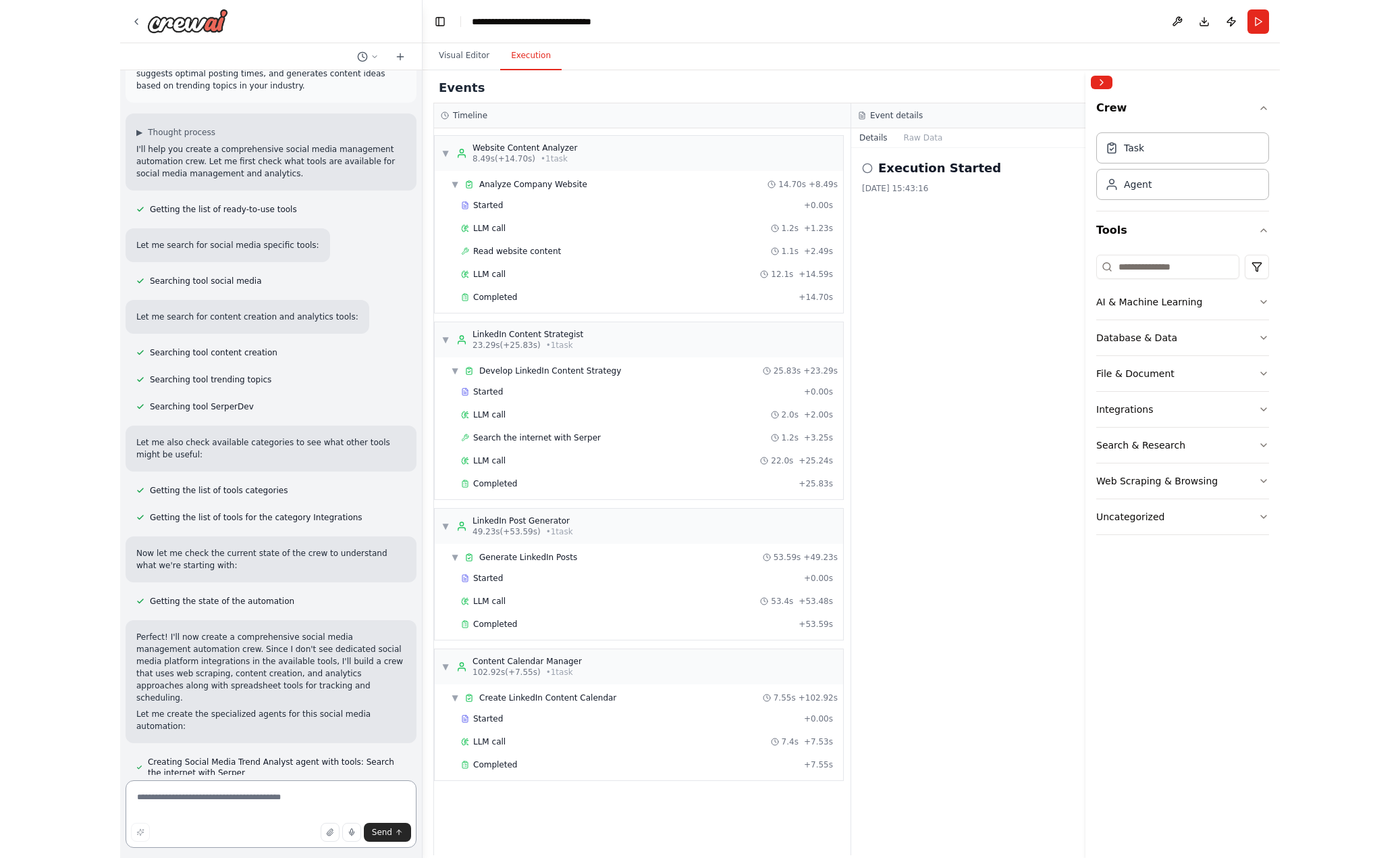
scroll to position [47, 0]
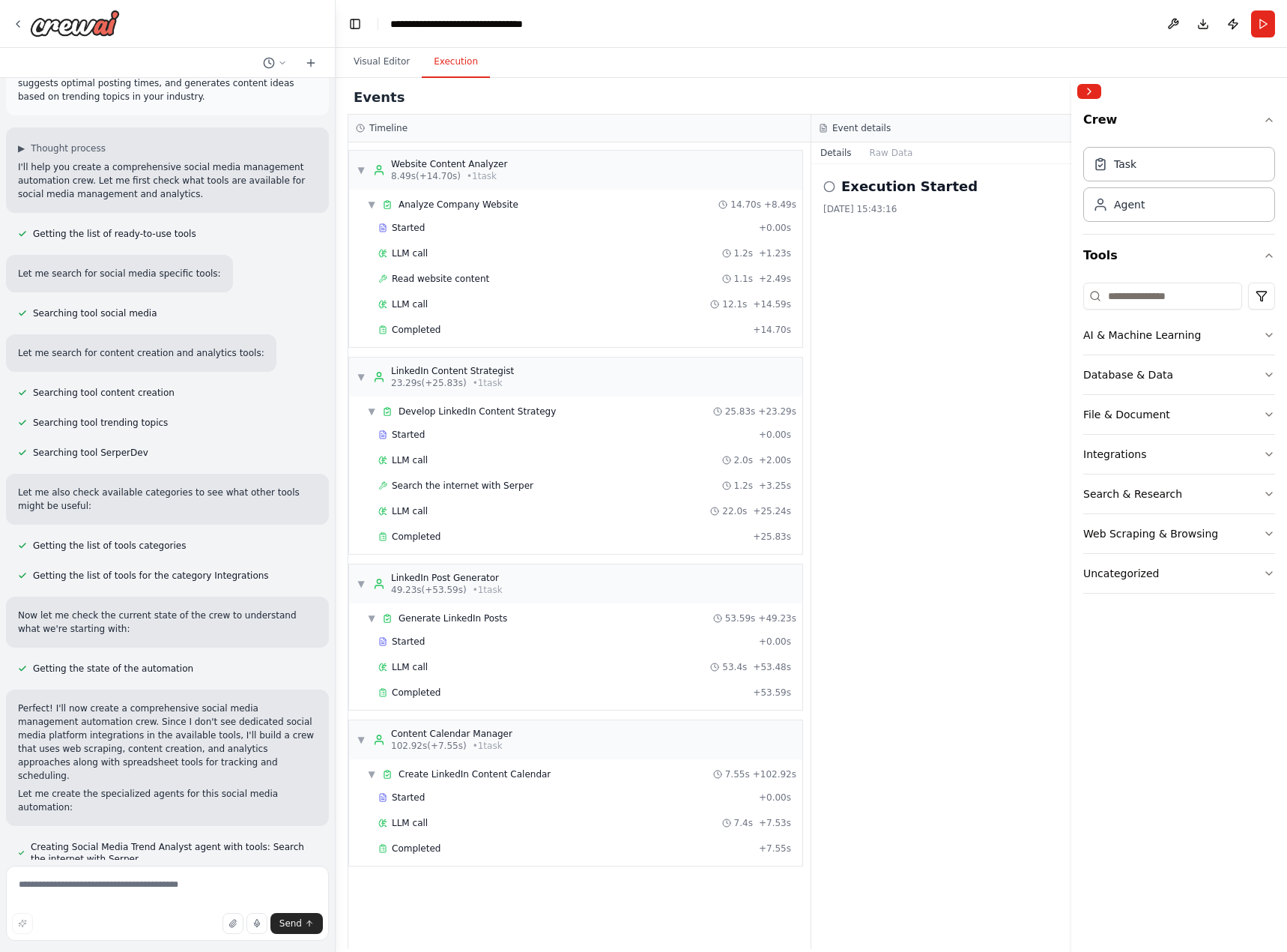
click at [369, 57] on button "Visual Editor" at bounding box center [381, 62] width 80 height 32
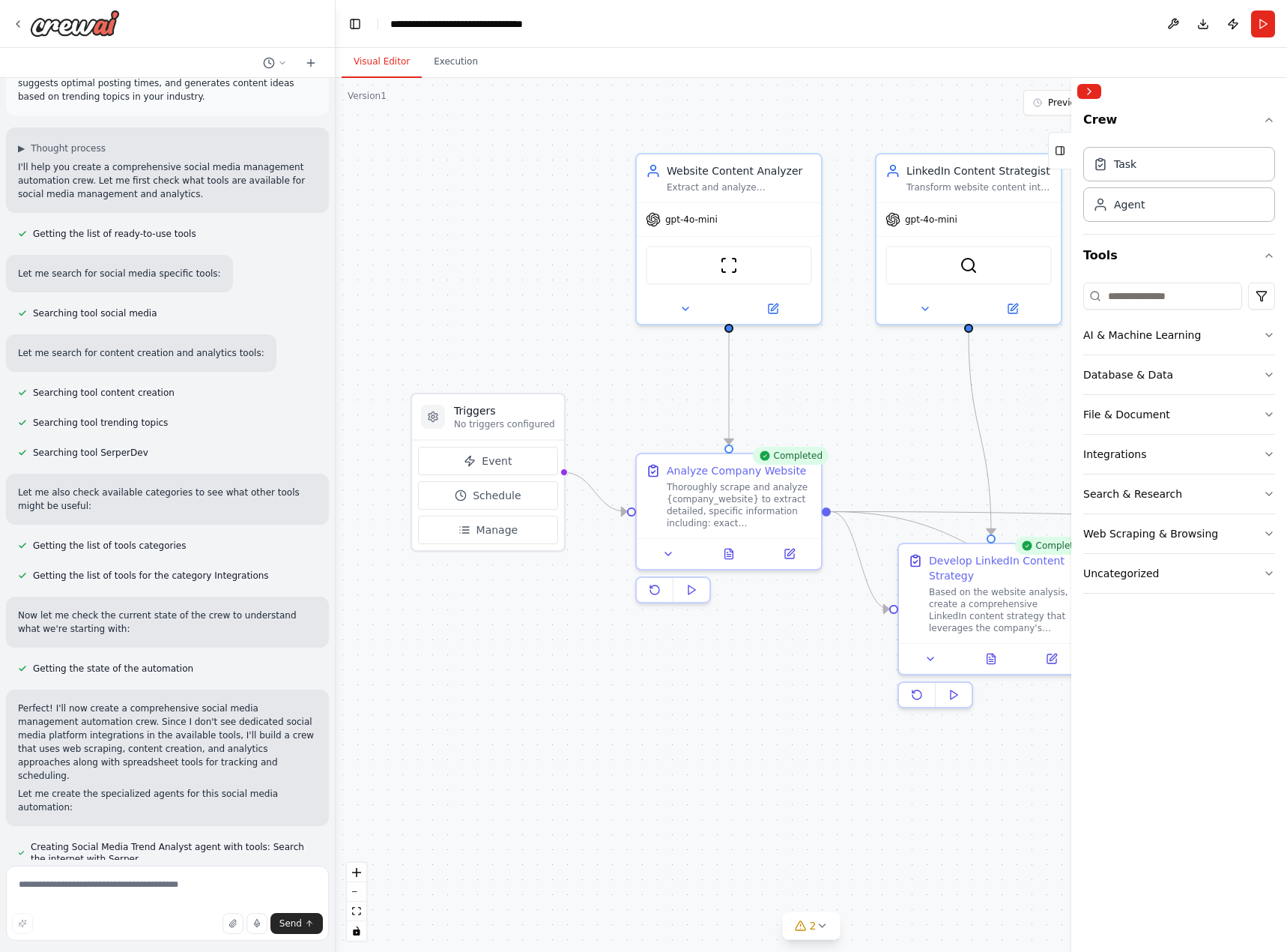
click at [452, 68] on button "Execution" at bounding box center [456, 62] width 68 height 32
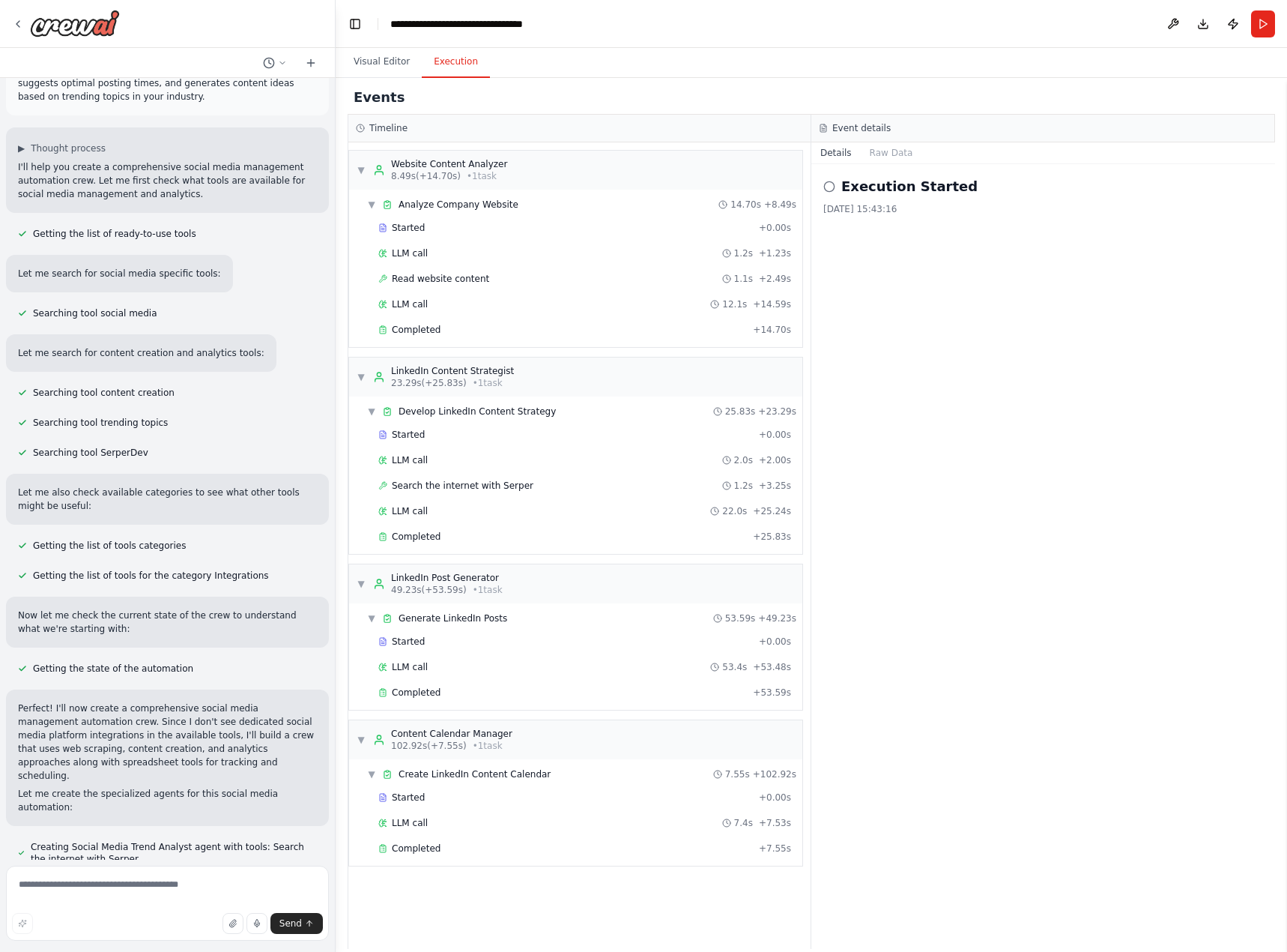
click at [384, 62] on button "Visual Editor" at bounding box center [381, 62] width 80 height 32
click at [442, 62] on button "Execution" at bounding box center [456, 62] width 68 height 32
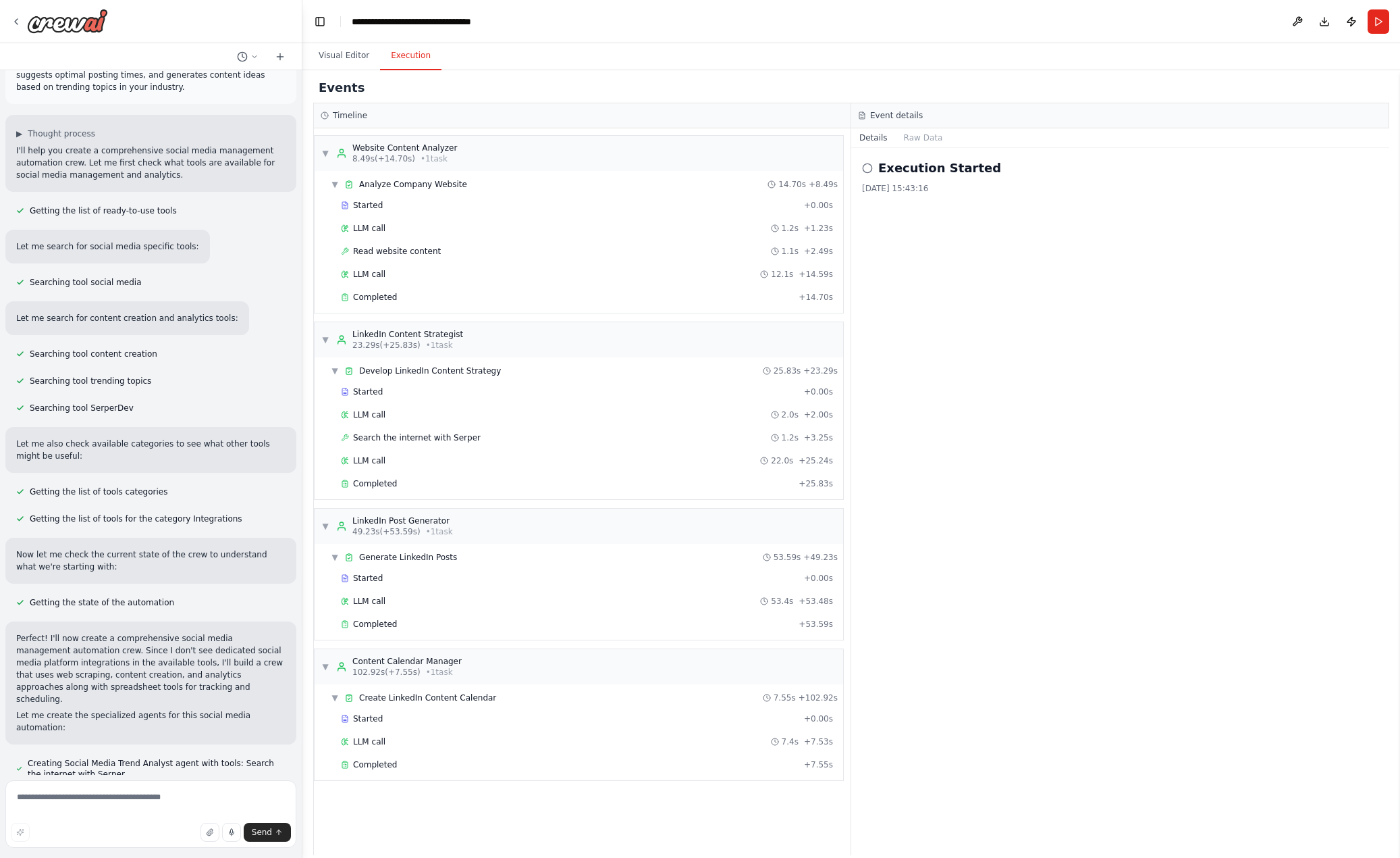
click at [326, 22] on button "Toggle Left Sidebar" at bounding box center [319, 21] width 19 height 19
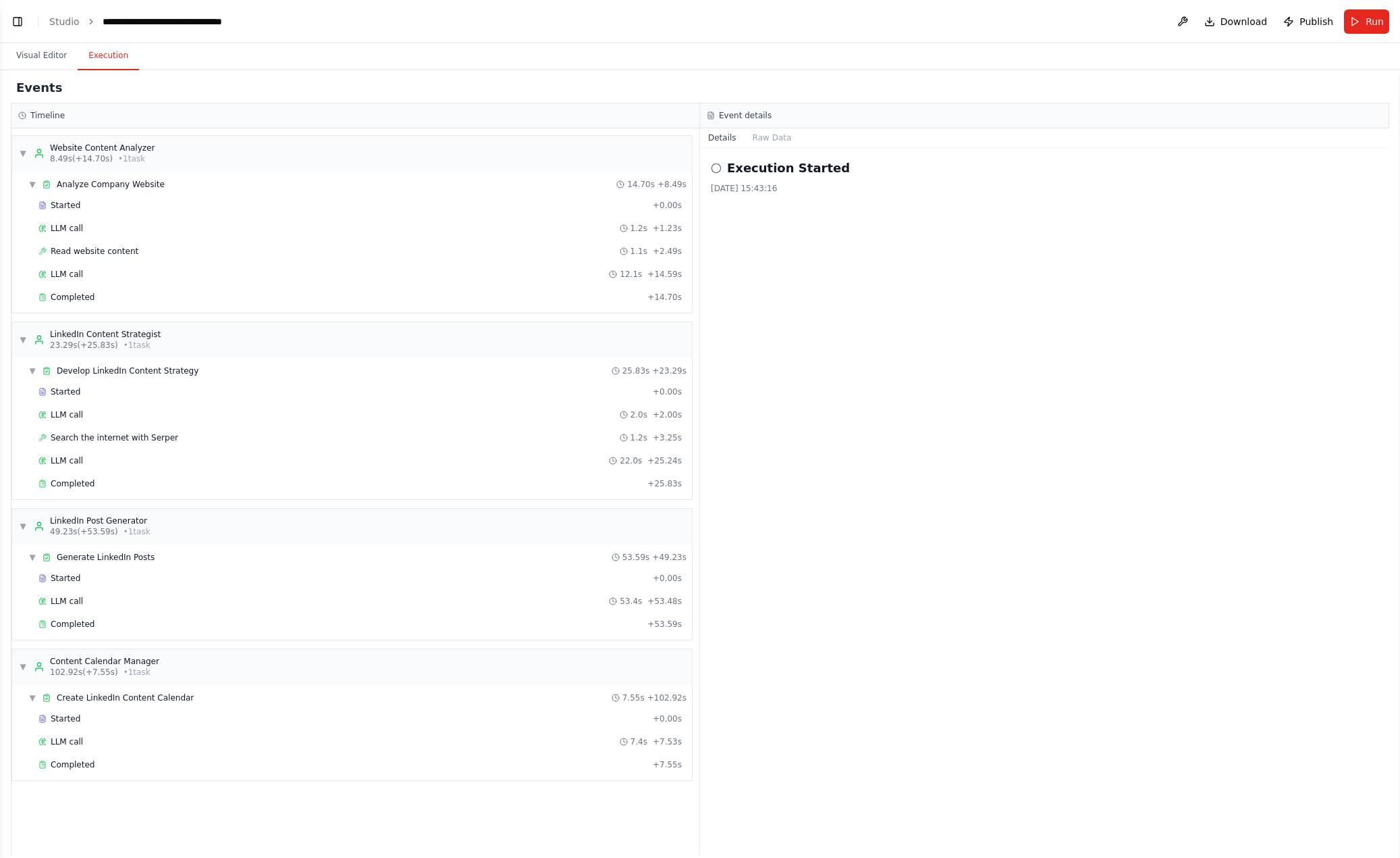
click at [46, 62] on button "Visual Editor" at bounding box center [42, 55] width 72 height 28
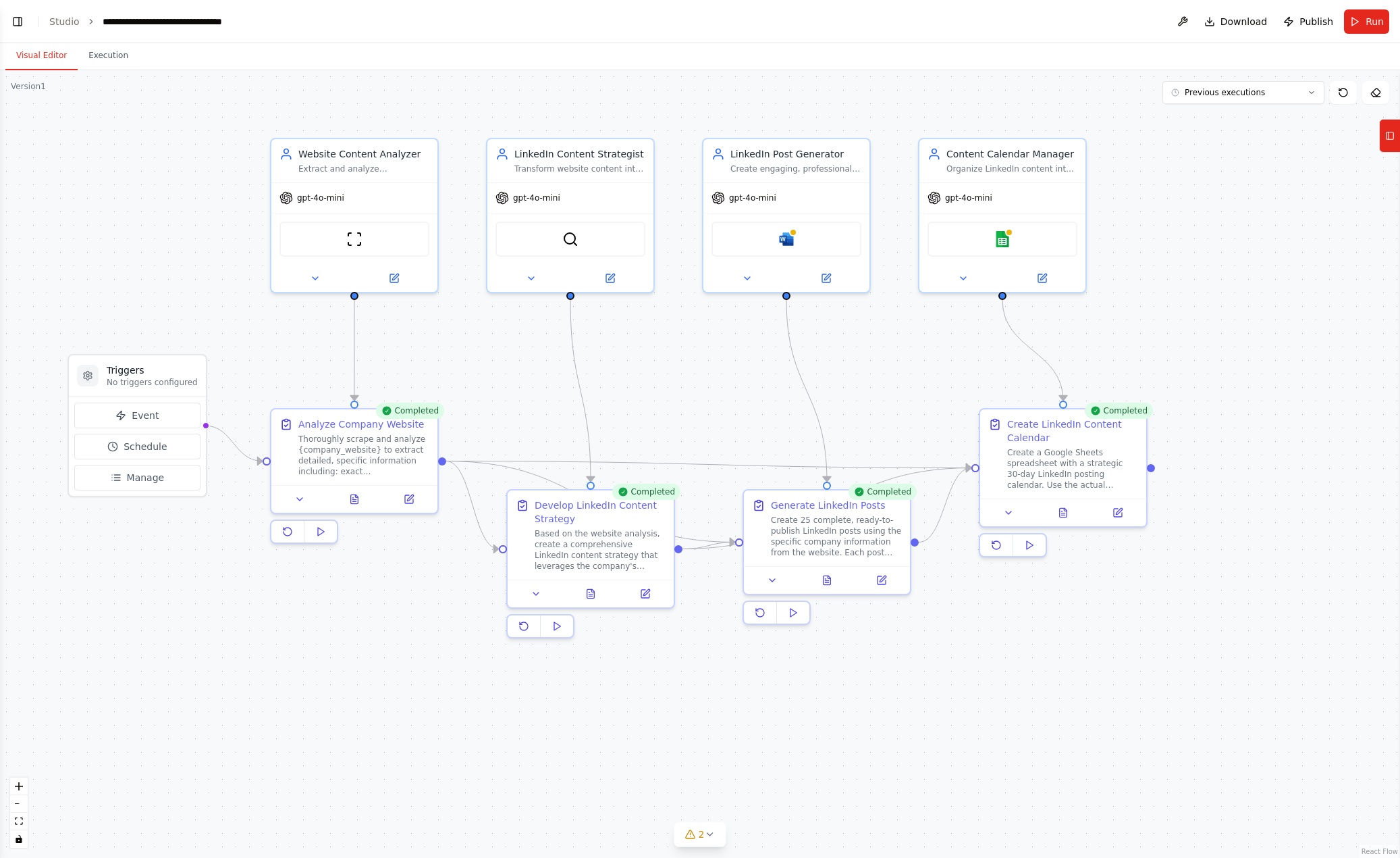
click at [26, 28] on button "Toggle Left Sidebar" at bounding box center [17, 21] width 19 height 19
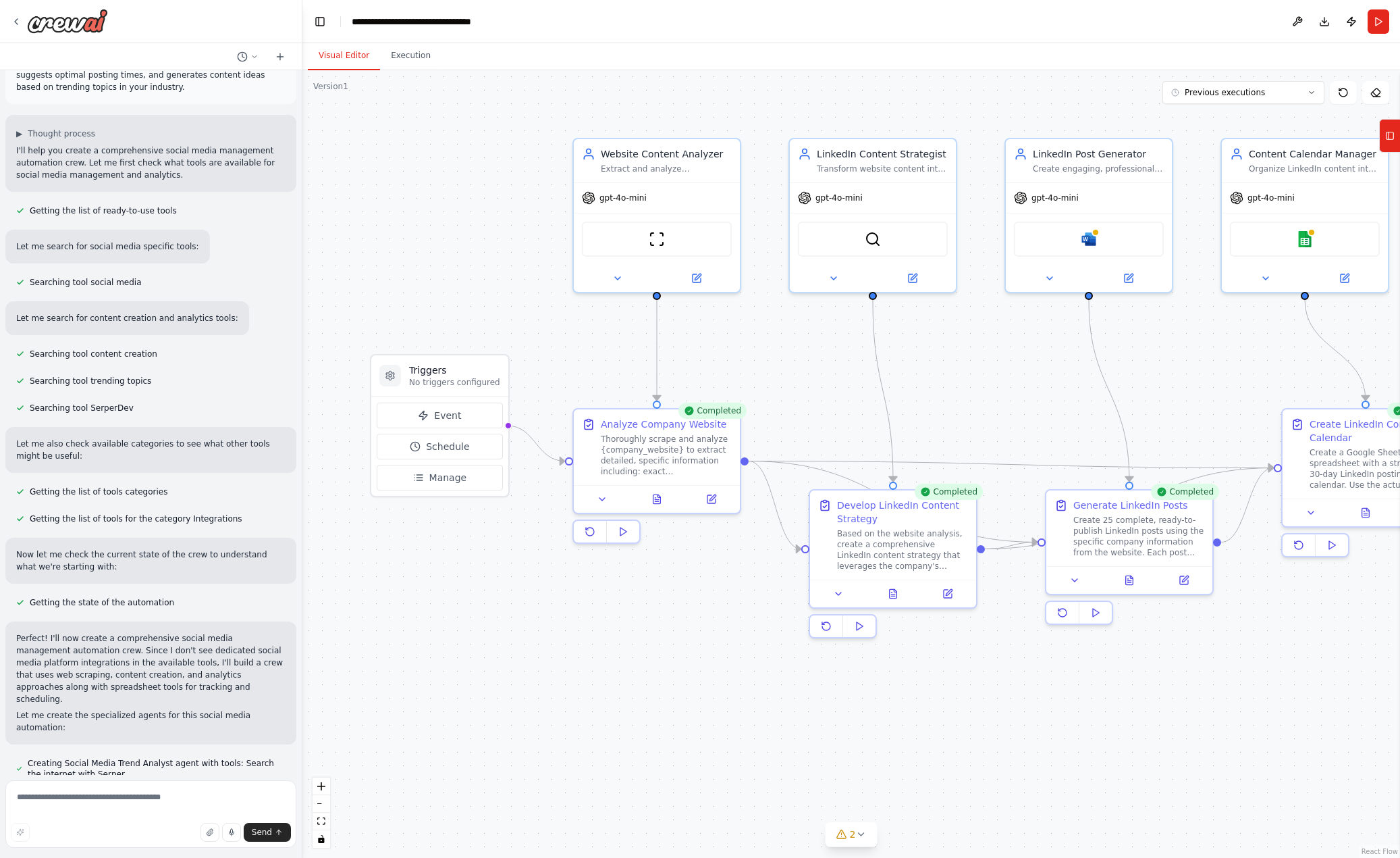
click at [1159, 137] on rect at bounding box center [1390, 136] width 8 height 8
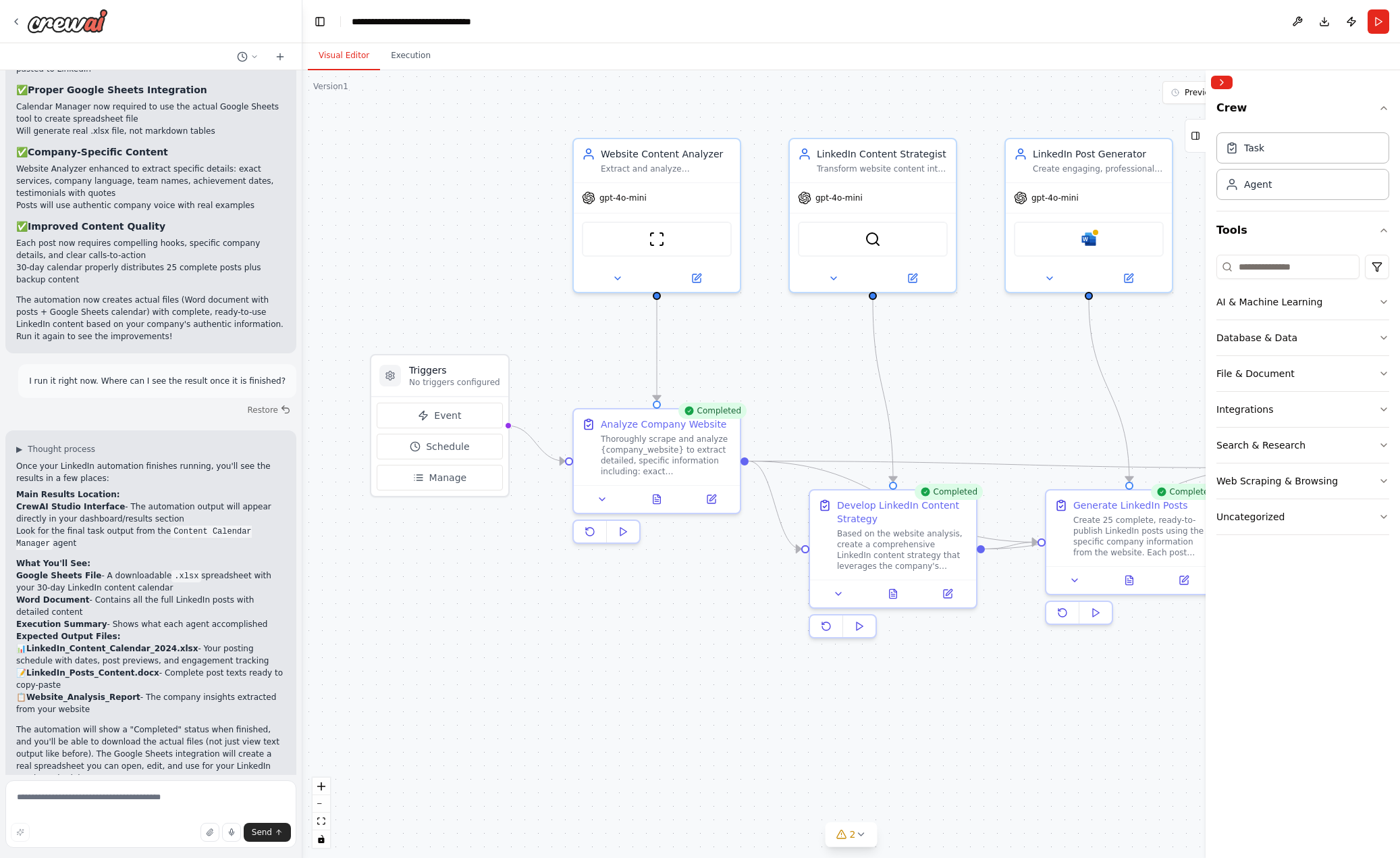
scroll to position [4641, 0]
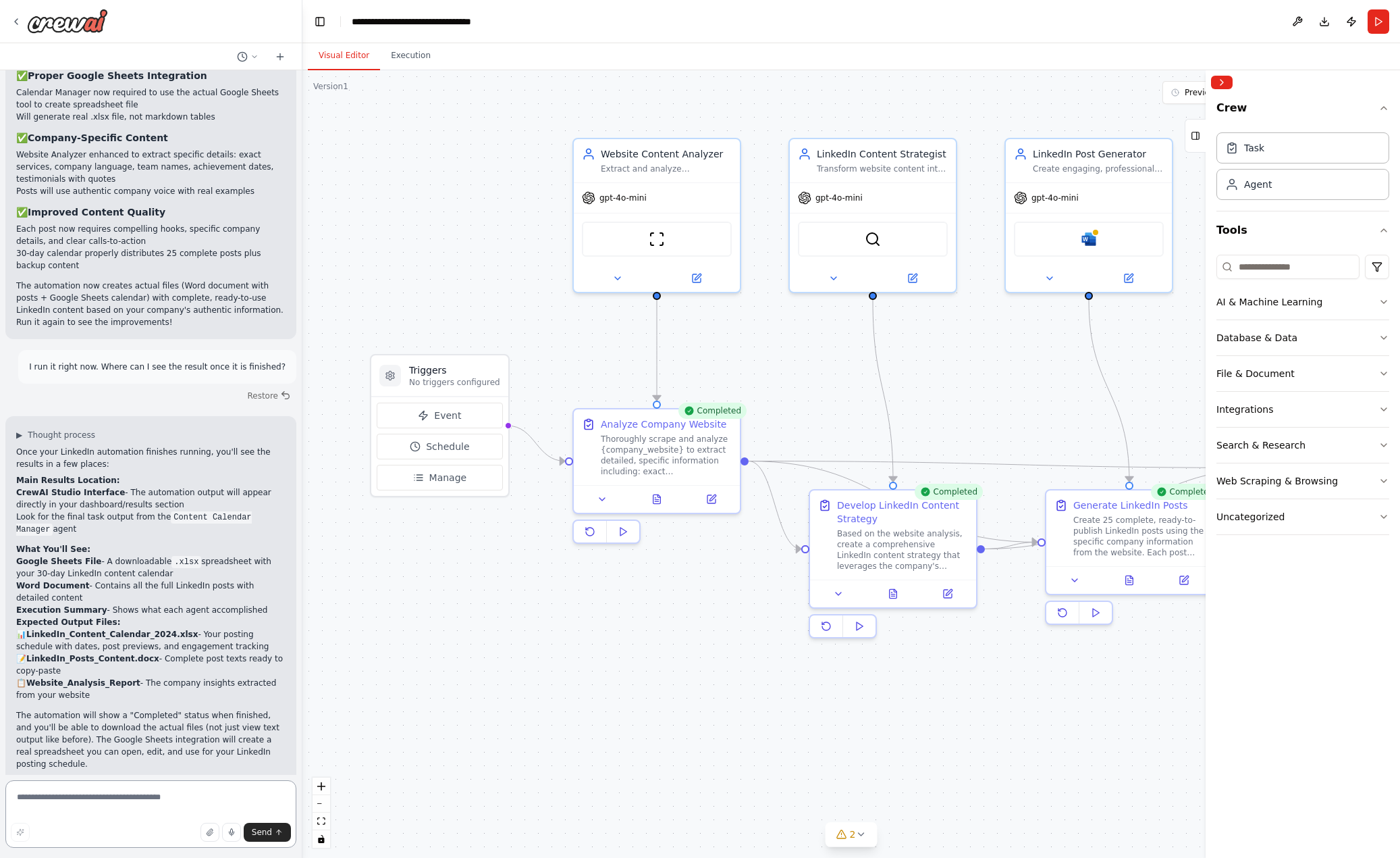
click at [47, 800] on textarea at bounding box center [151, 814] width 291 height 67
type textarea "**********"
click at [260, 831] on span "Send" at bounding box center [262, 832] width 20 height 11
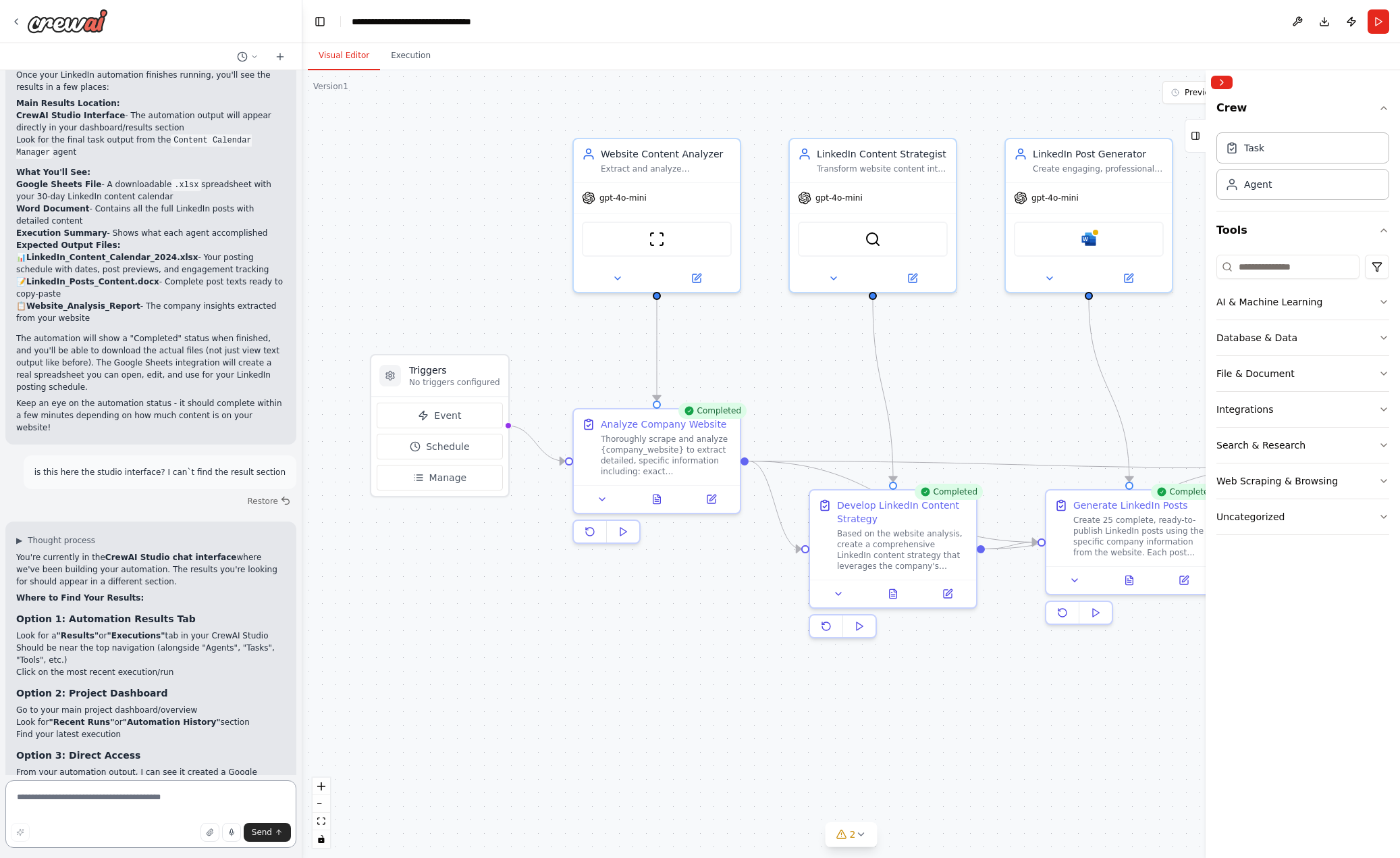
scroll to position [5029, 0]
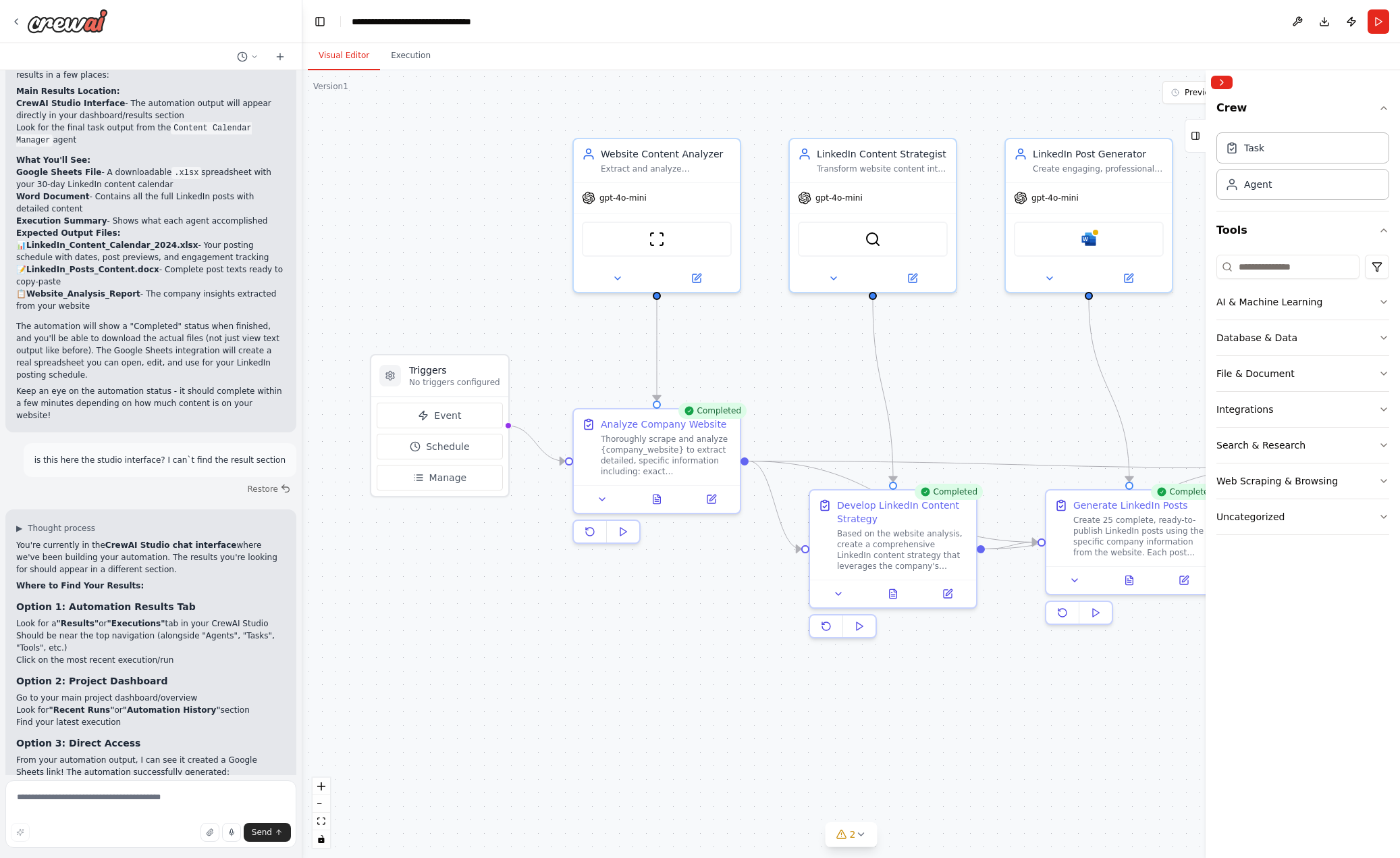
click at [409, 61] on button "Execution" at bounding box center [411, 55] width 62 height 28
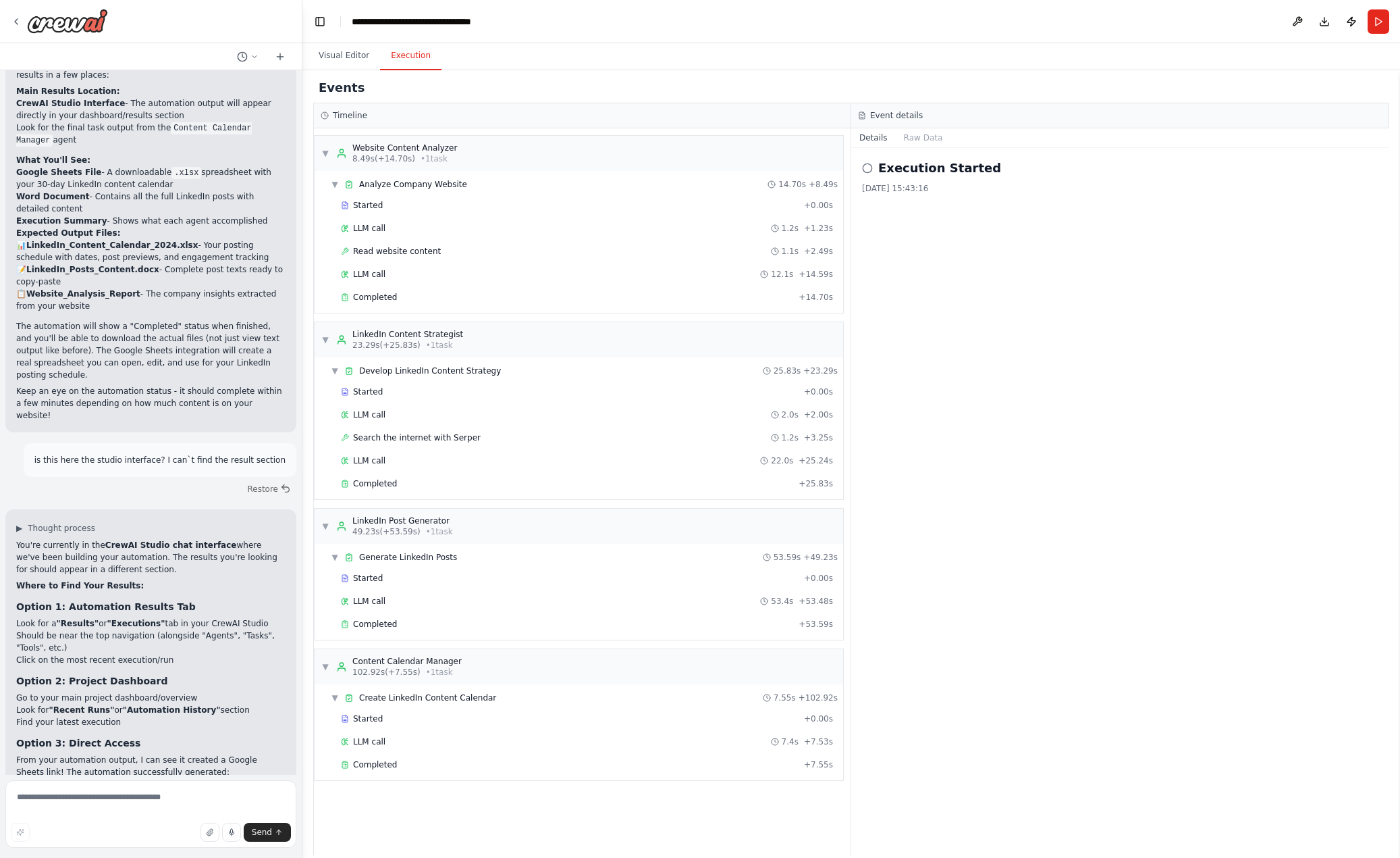
click at [529, 661] on div "▼ Content Calendar Manager 102.92s (+7.55s) • 1 task" at bounding box center [578, 667] width 529 height 35
click at [529, 661] on div "▶ Content Calendar Manager 102.92s (+7.55s) • 1 task" at bounding box center [578, 667] width 529 height 35
click at [380, 761] on span "Completed" at bounding box center [375, 764] width 44 height 11
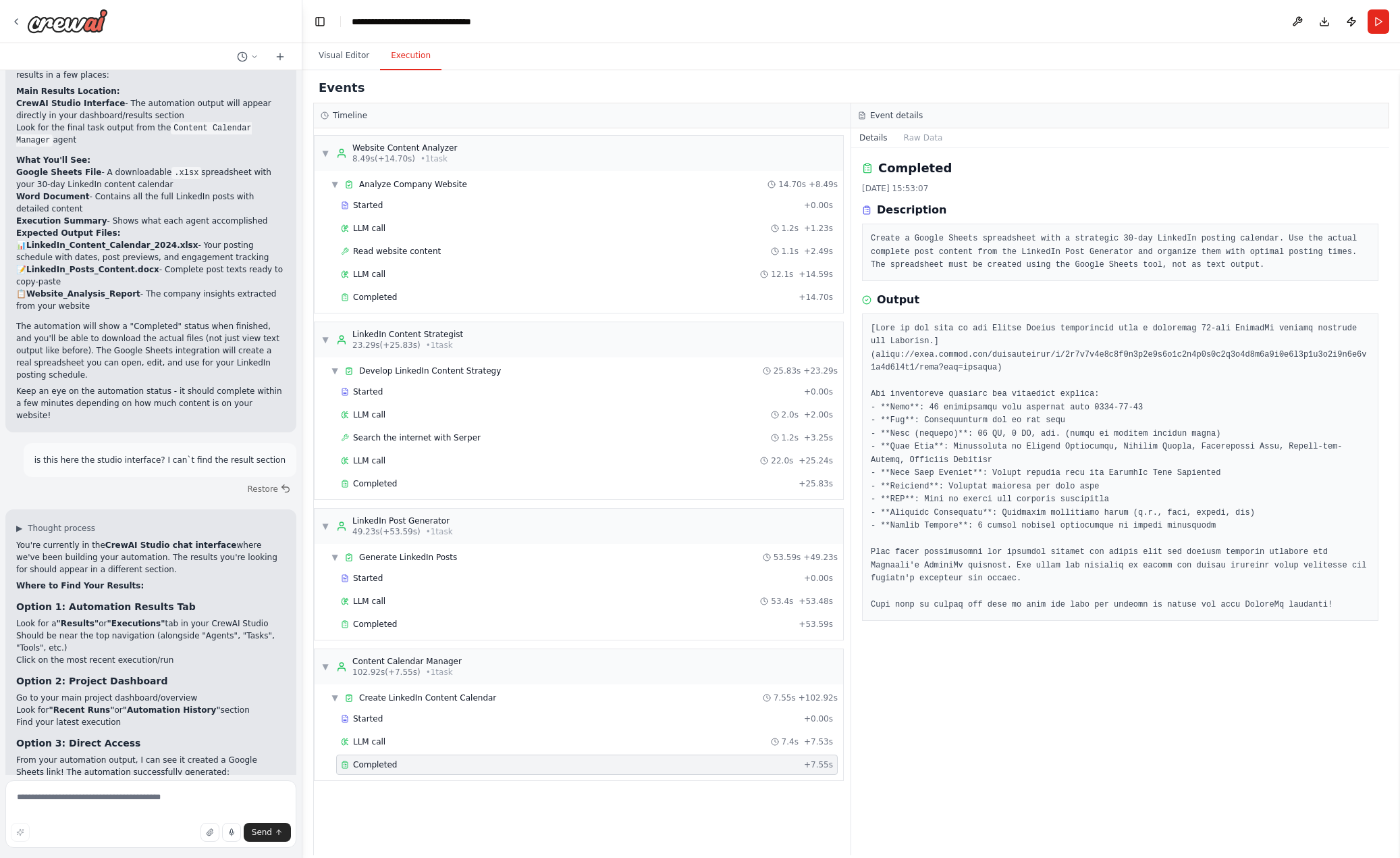
click at [381, 746] on span "LLM call" at bounding box center [369, 742] width 33 height 11
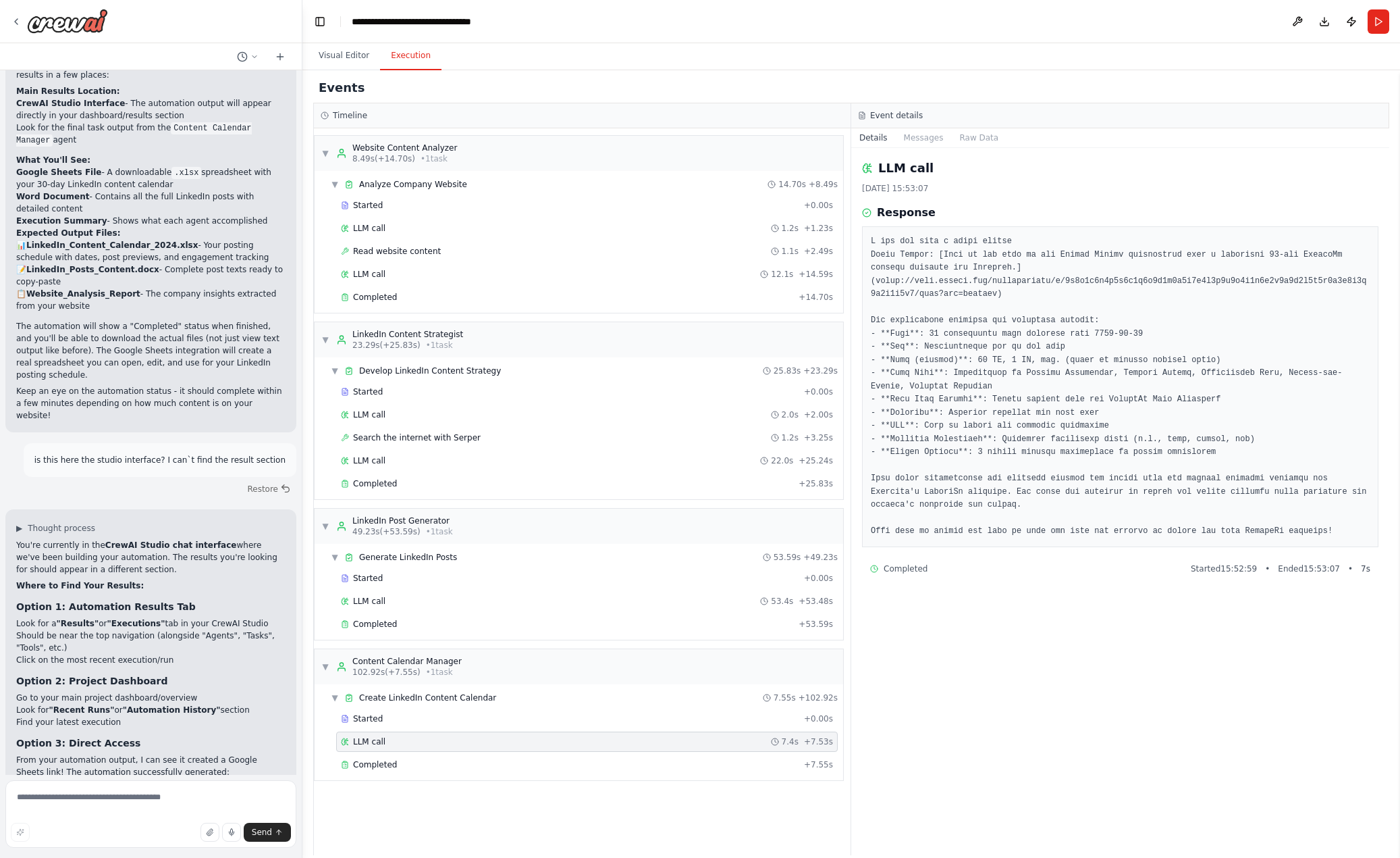
click at [377, 717] on span "Started" at bounding box center [368, 719] width 30 height 11
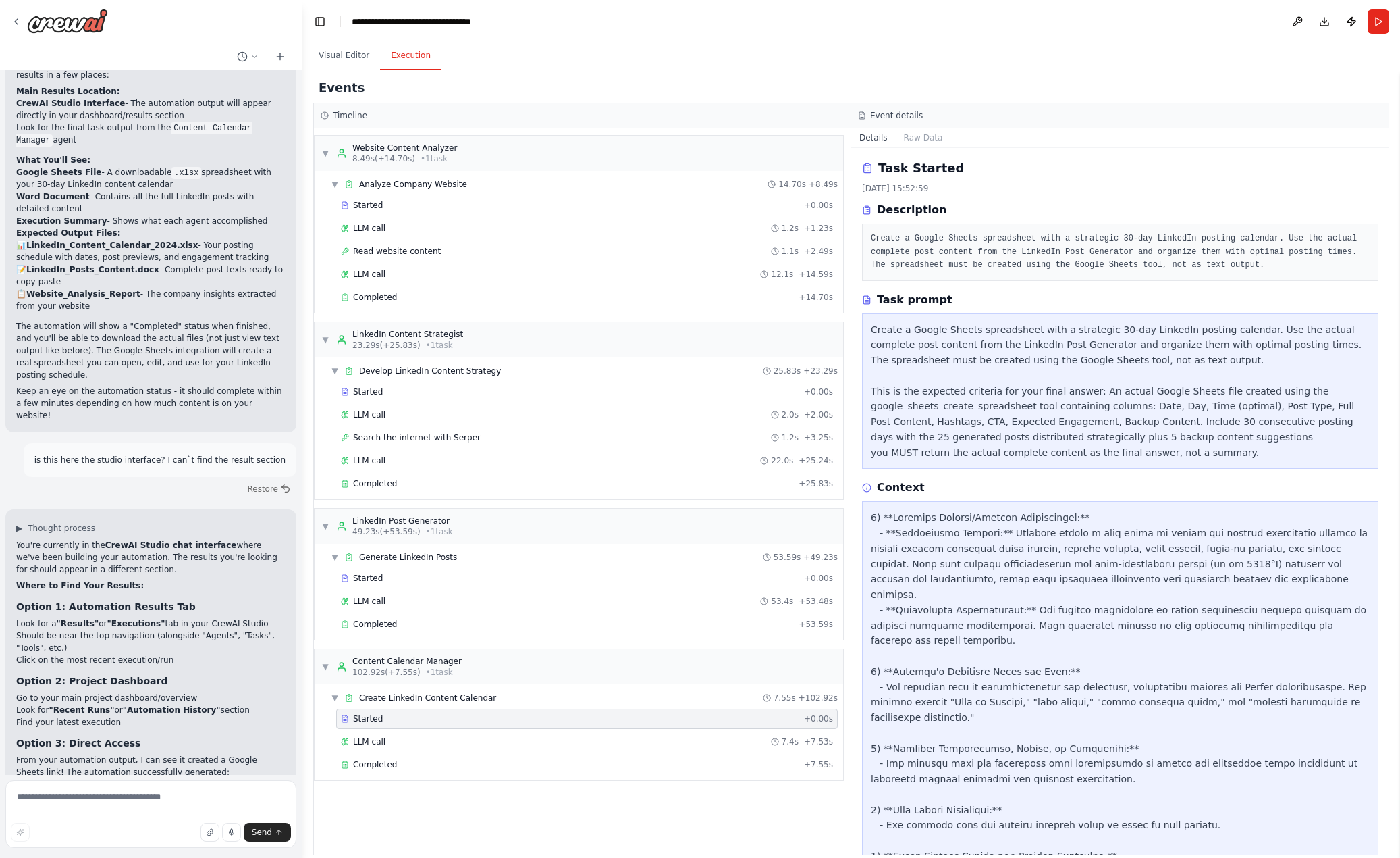
click at [398, 559] on span "Generate LinkedIn Posts" at bounding box center [407, 557] width 98 height 11
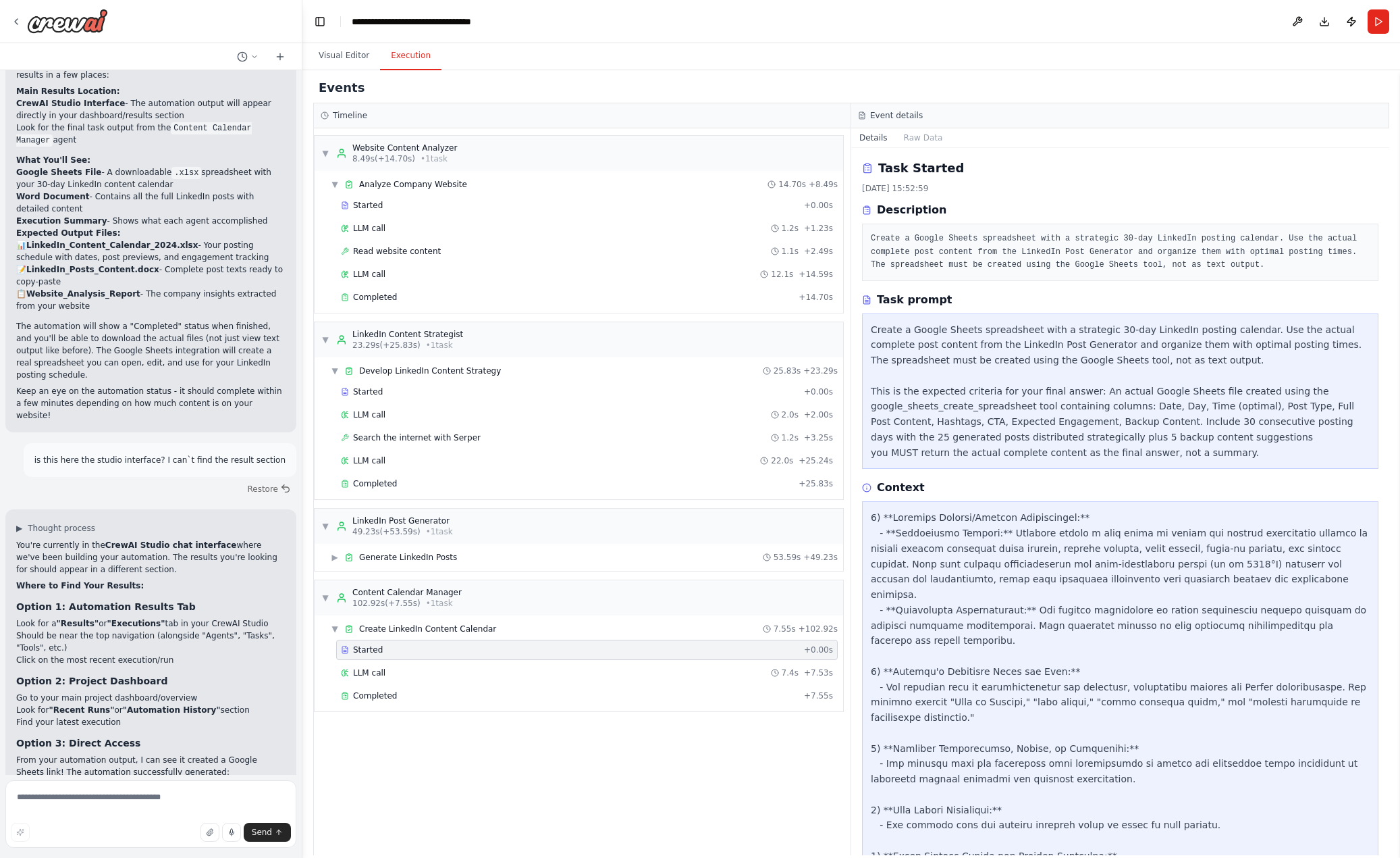
click at [398, 555] on span "Generate LinkedIn Posts" at bounding box center [407, 557] width 98 height 11
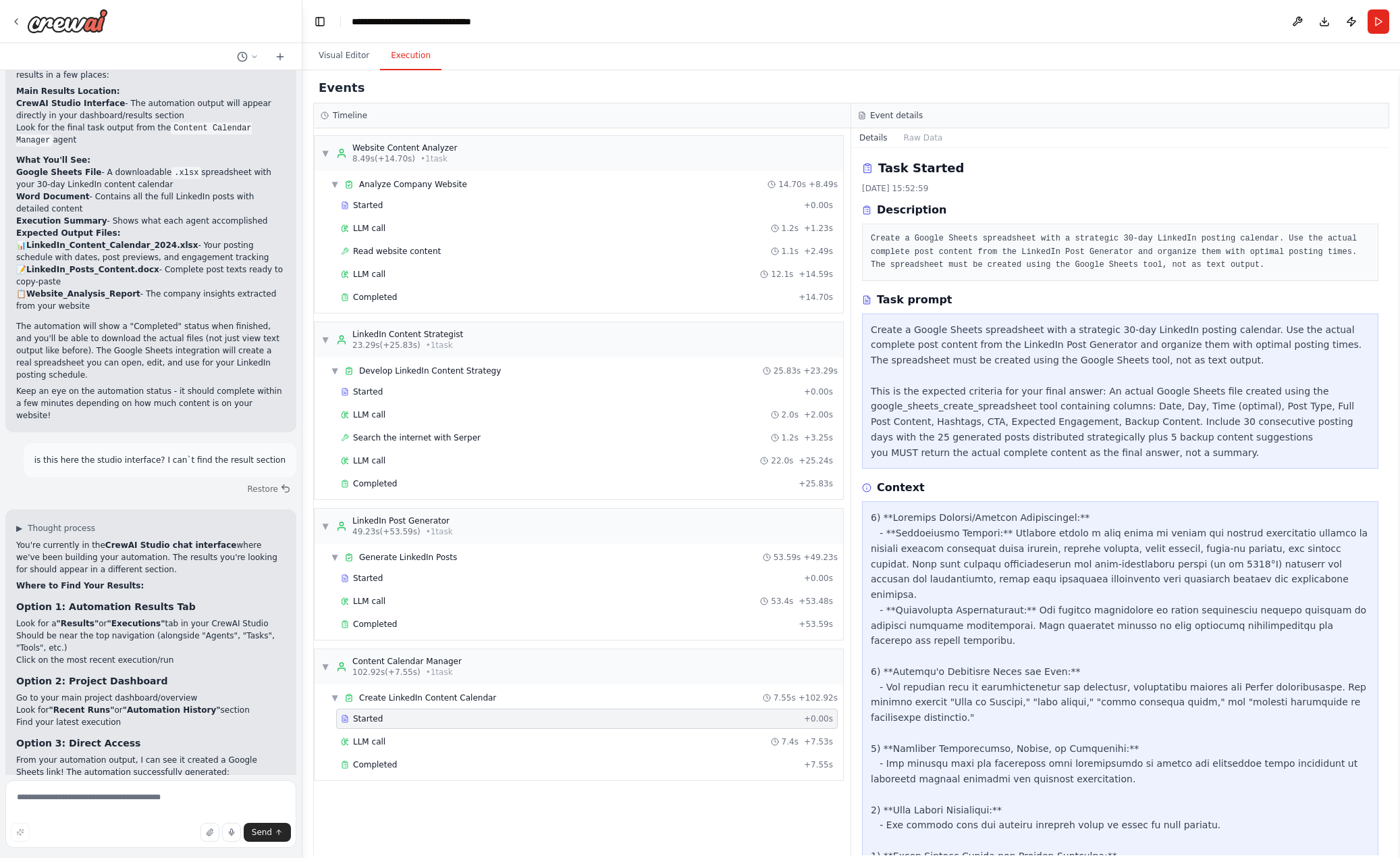
click at [366, 622] on span "Completed" at bounding box center [375, 624] width 44 height 11
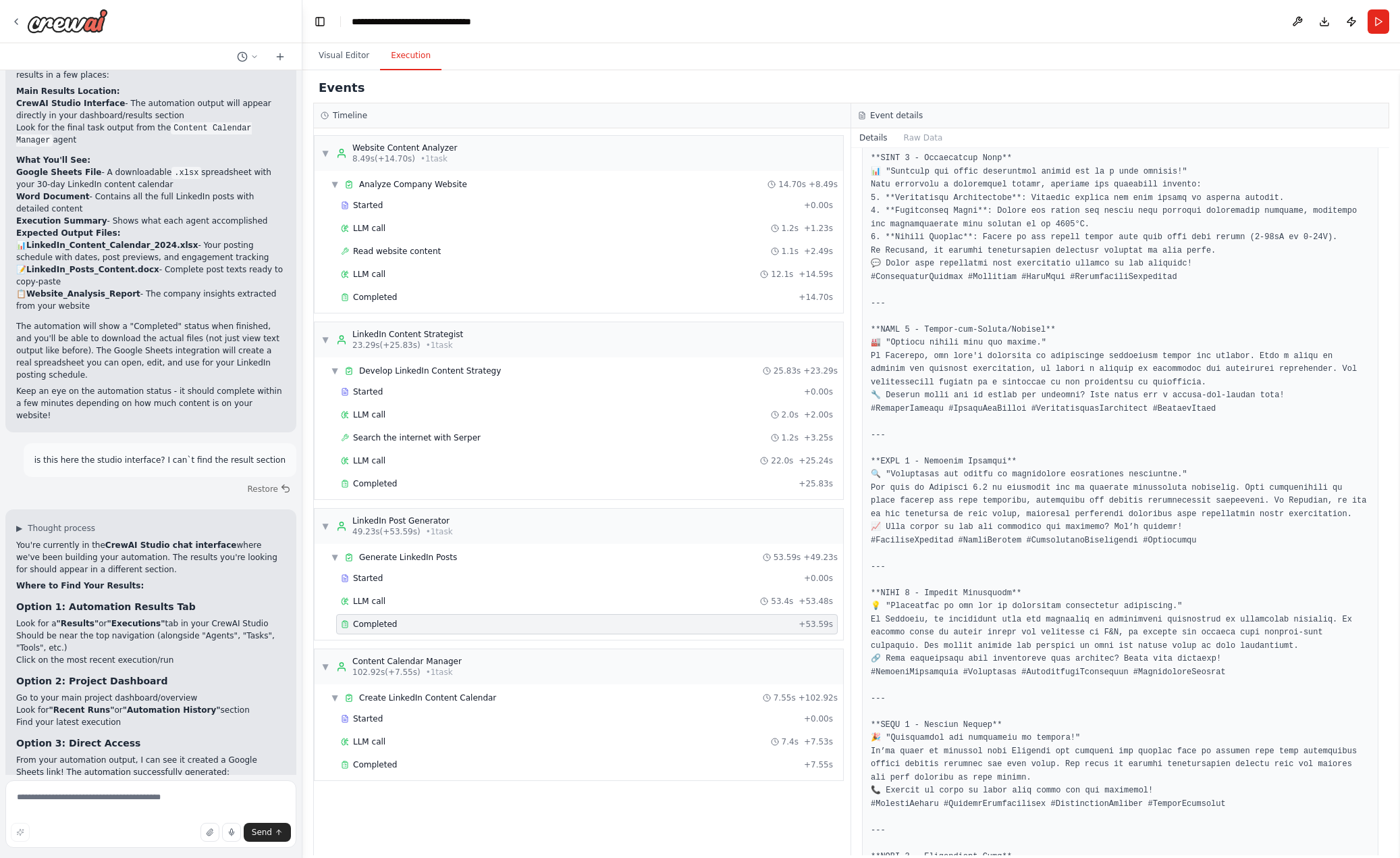
scroll to position [0, 0]
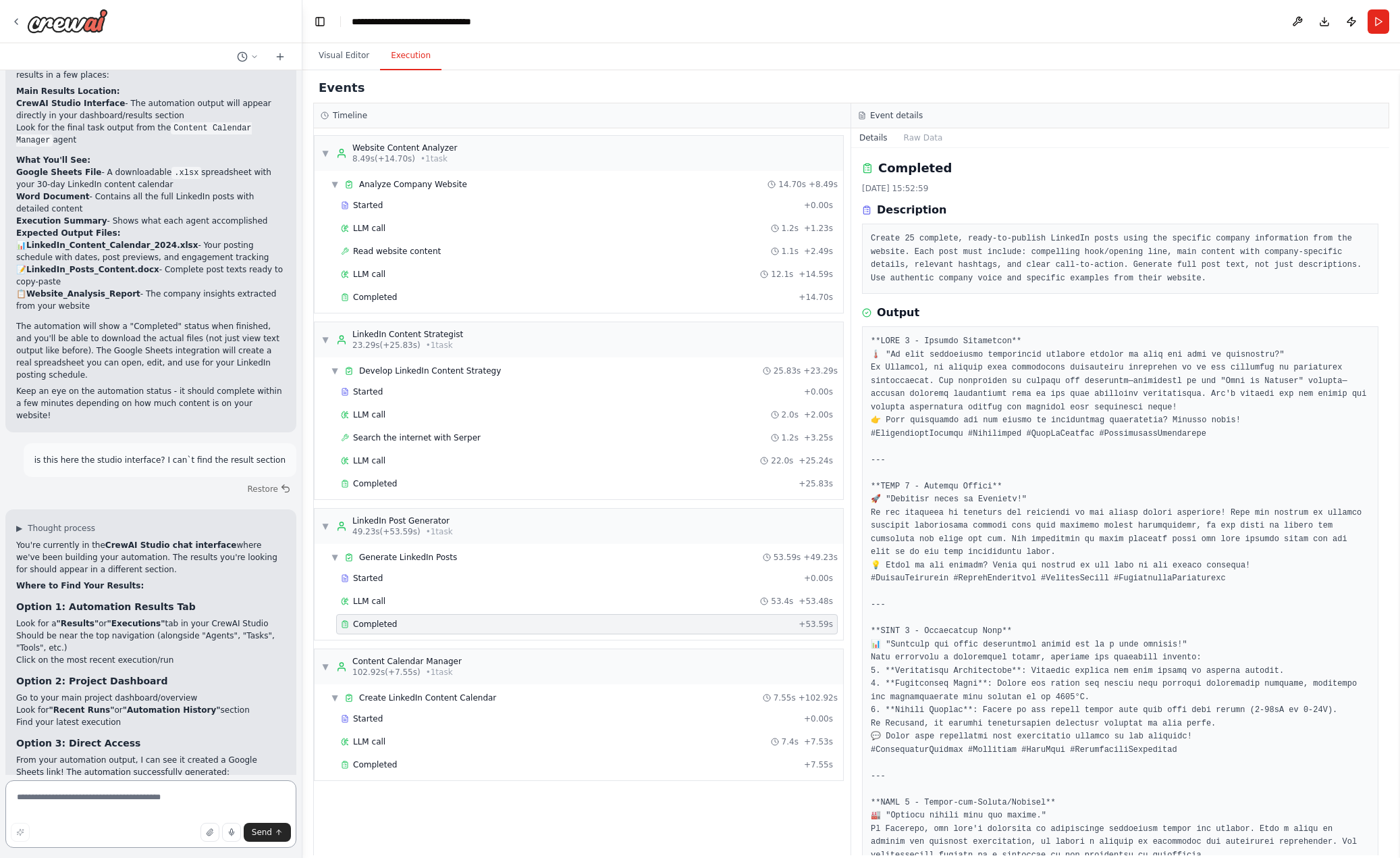
click at [138, 792] on textarea at bounding box center [151, 814] width 291 height 67
type textarea "**********"
click at [265, 830] on span "Send" at bounding box center [262, 832] width 20 height 11
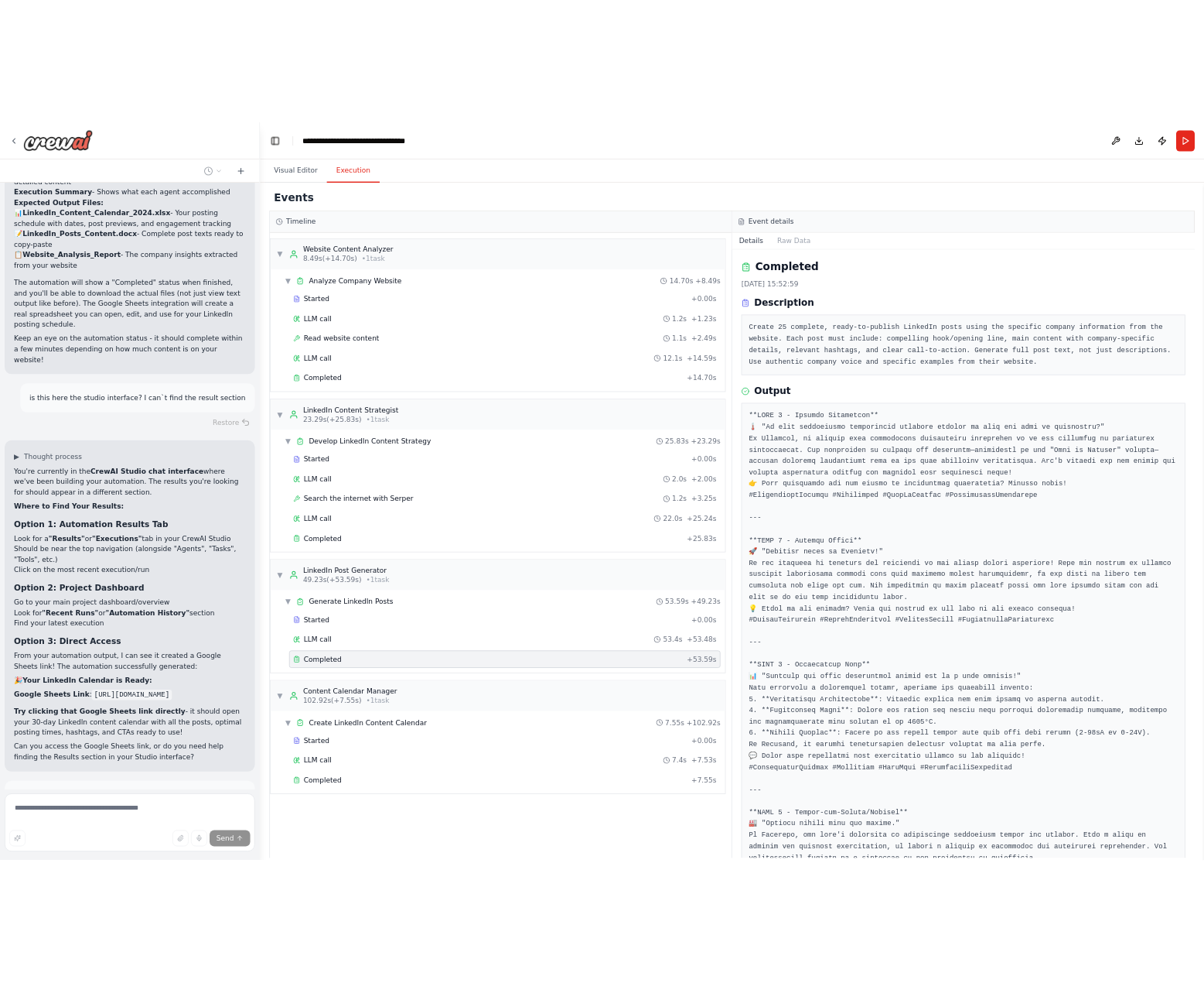
scroll to position [5927, 0]
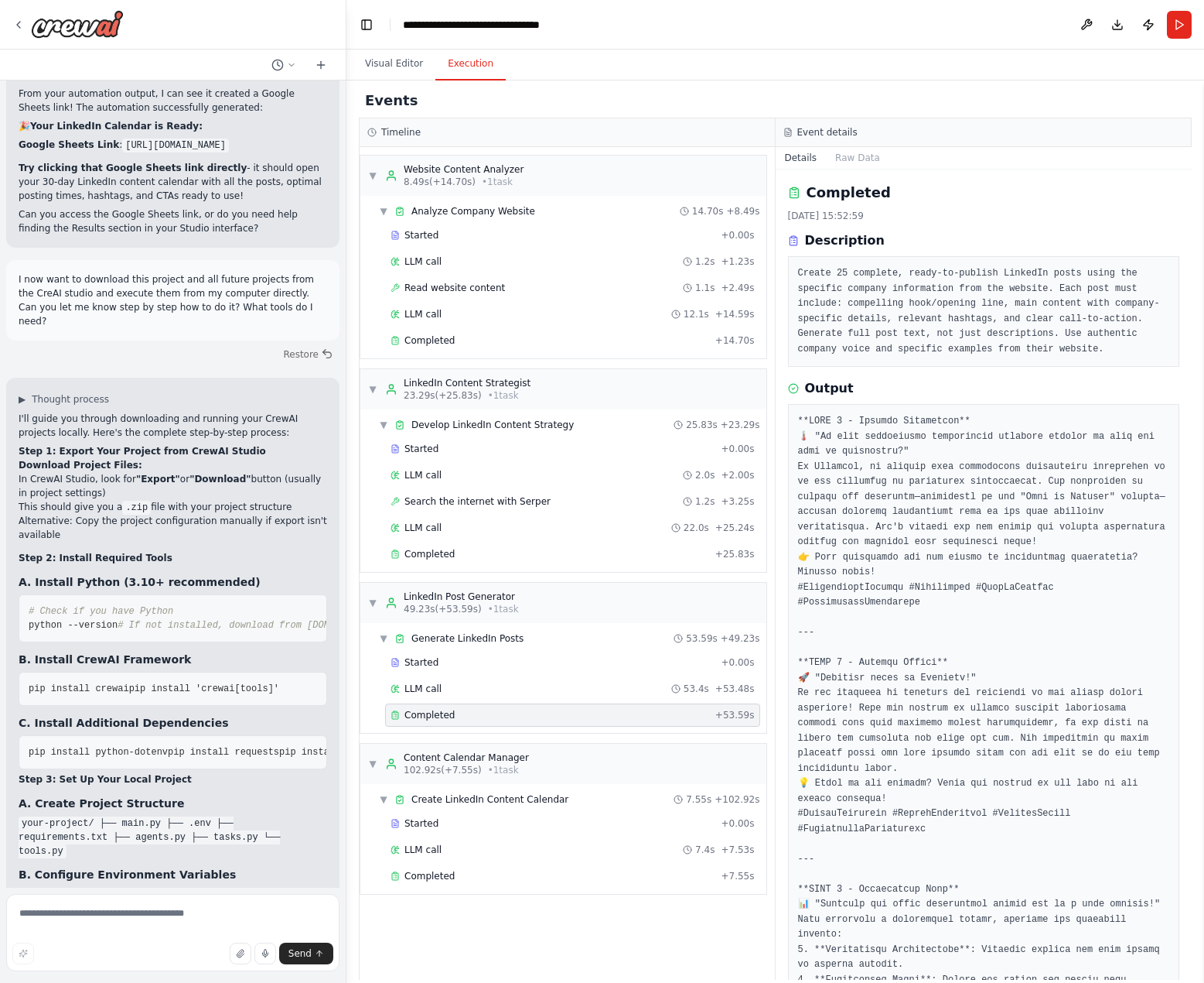
click at [1117, 29] on button "Download" at bounding box center [1117, 25] width 25 height 28
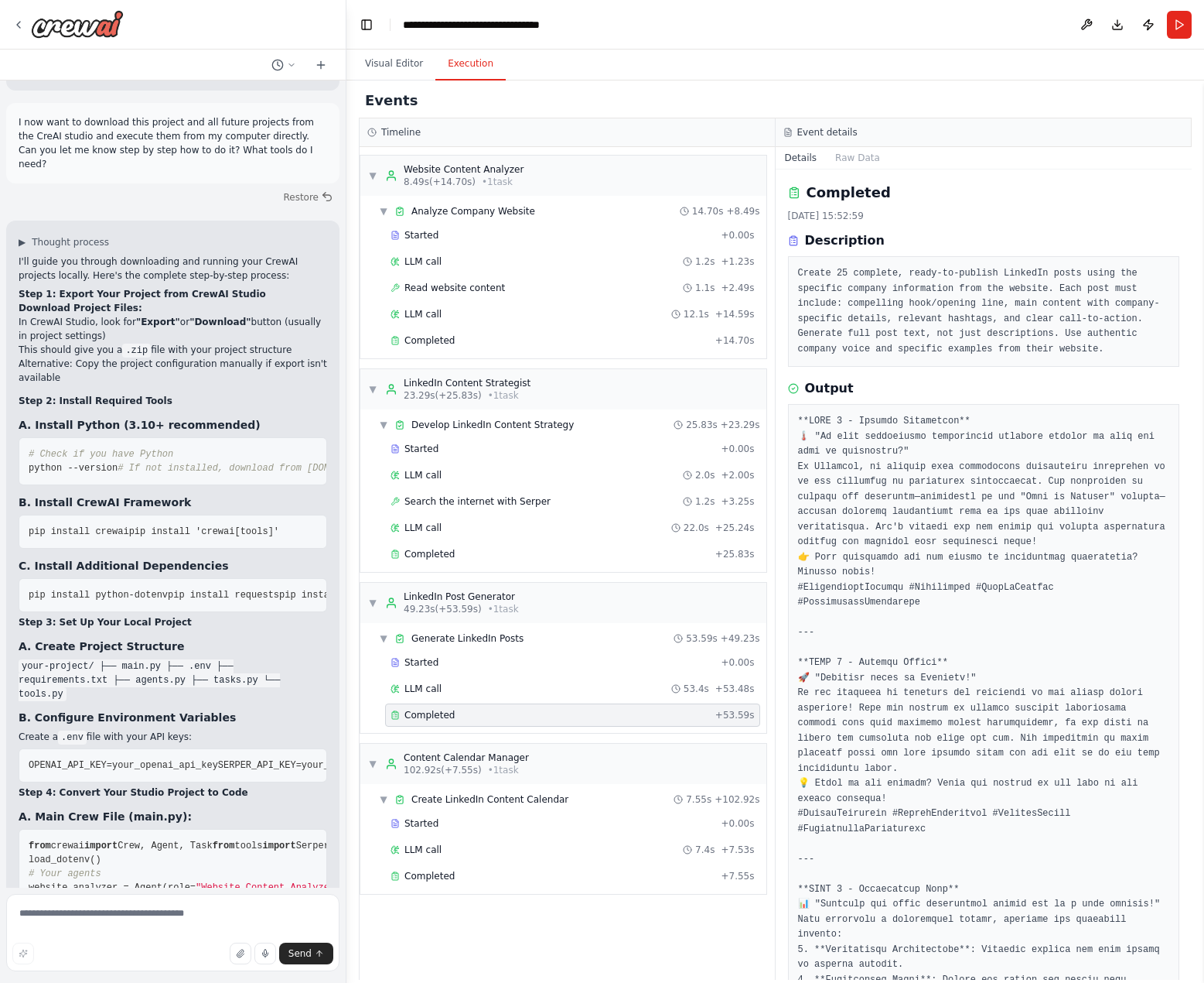
scroll to position [6690, 0]
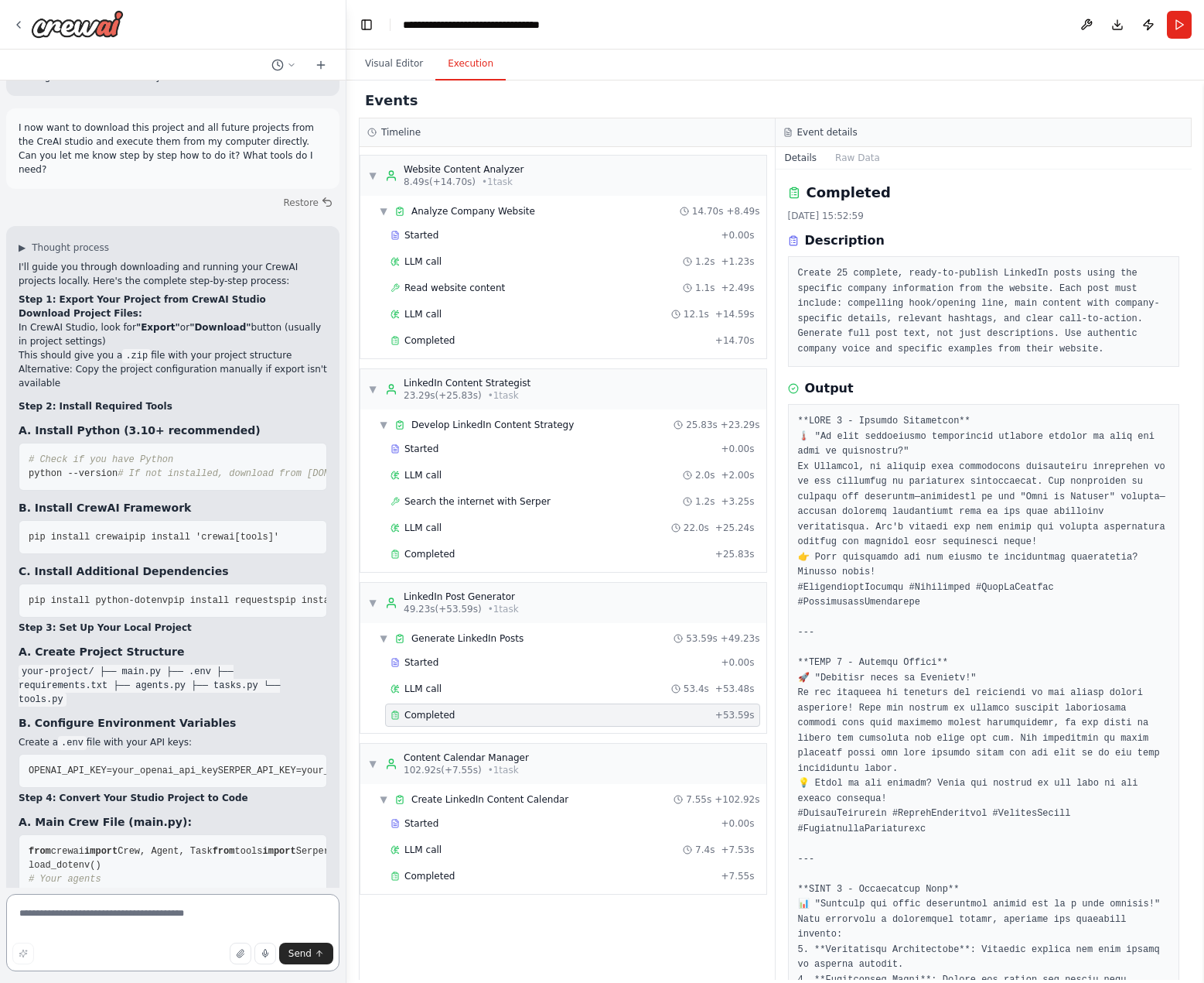
click at [56, 919] on textarea at bounding box center [173, 932] width 333 height 77
type textarea "**********"
click at [288, 960] on button "Send" at bounding box center [306, 953] width 54 height 21
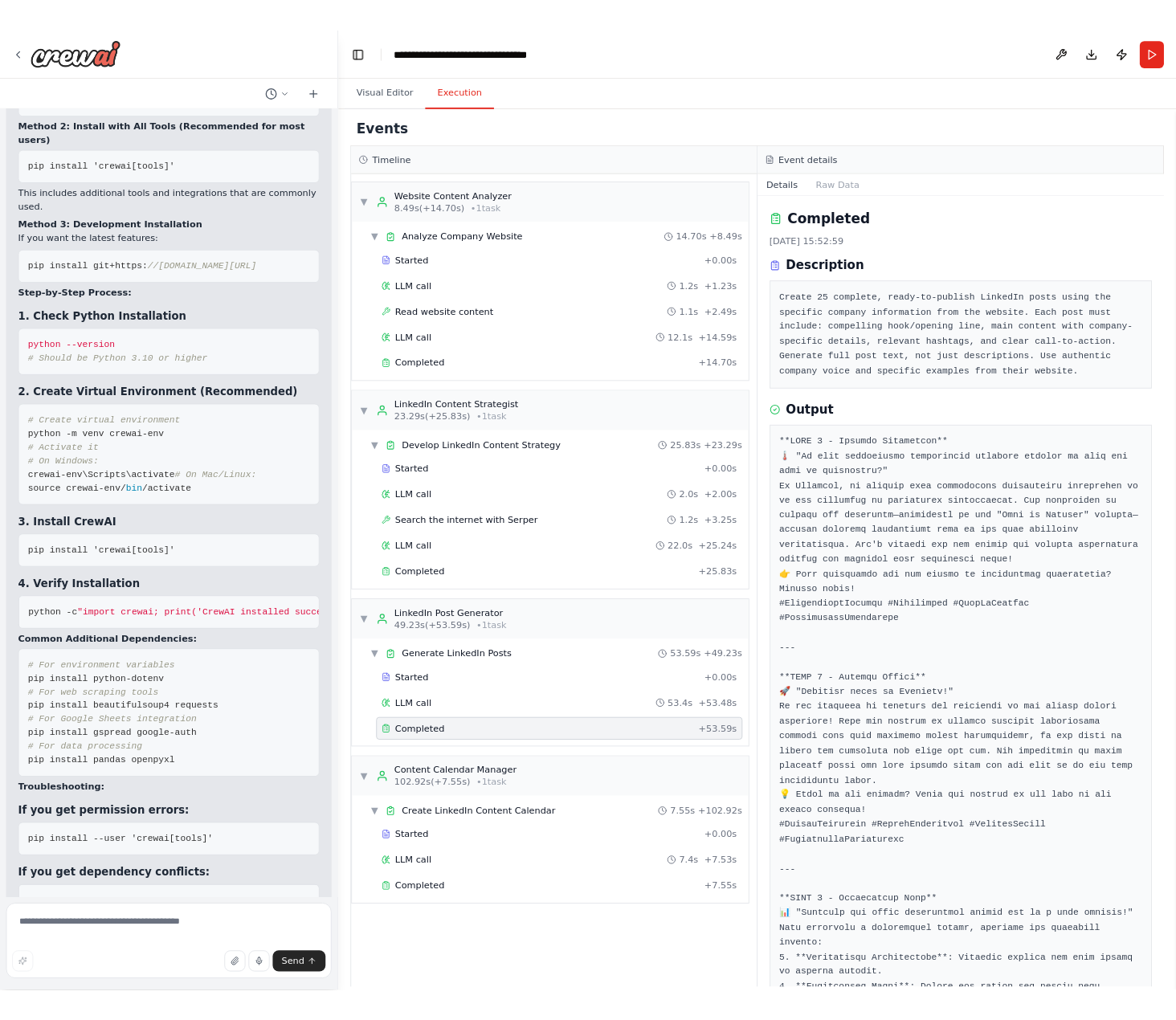
scroll to position [8539, 0]
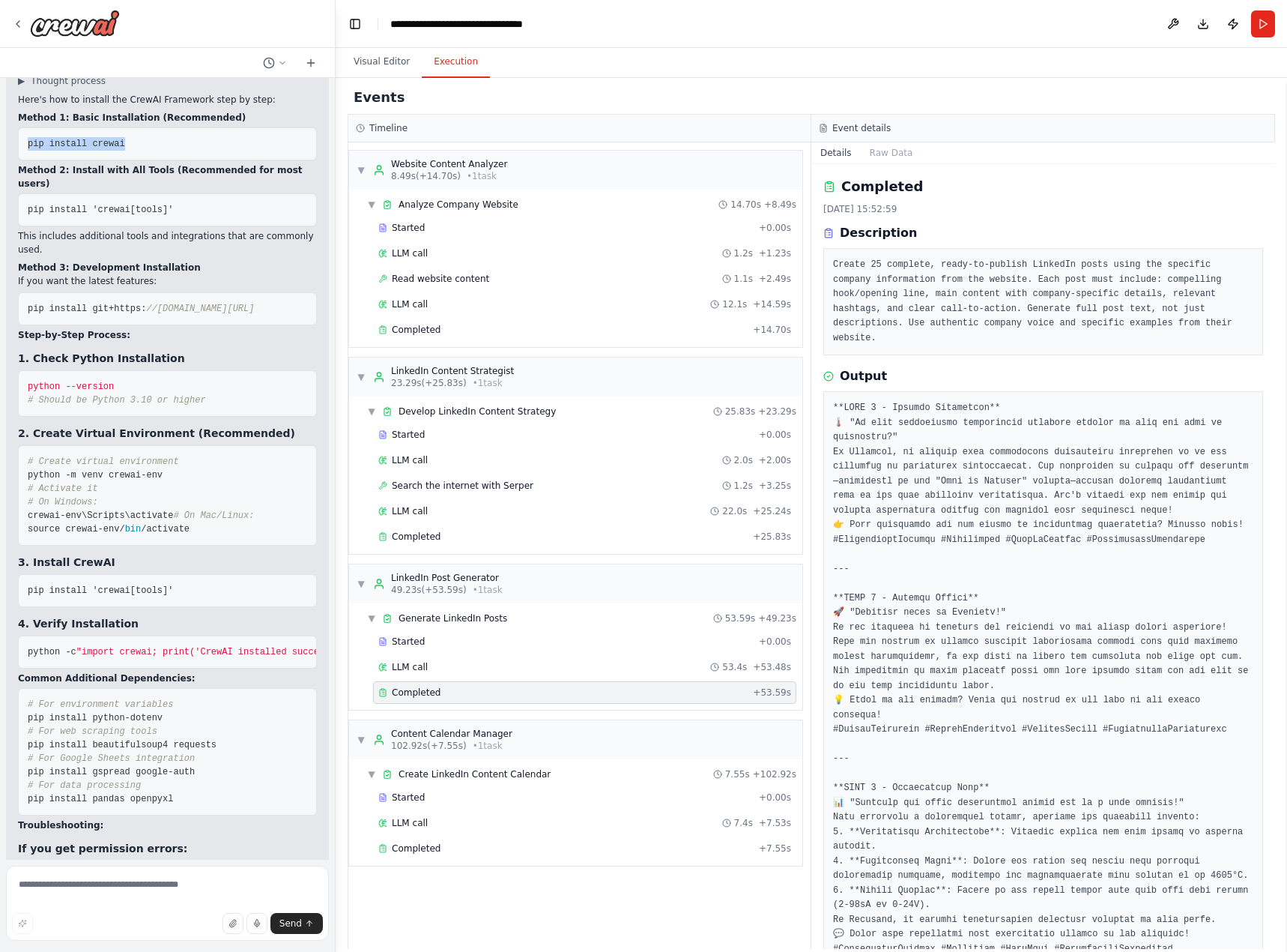
drag, startPoint x: 152, startPoint y: 428, endPoint x: 22, endPoint y: 423, distance: 130.1
click at [22, 161] on pre "pip install crewai" at bounding box center [167, 144] width 299 height 33
copy span "pip install crewai"
click at [166, 161] on pre "pip install crewai" at bounding box center [167, 144] width 299 height 33
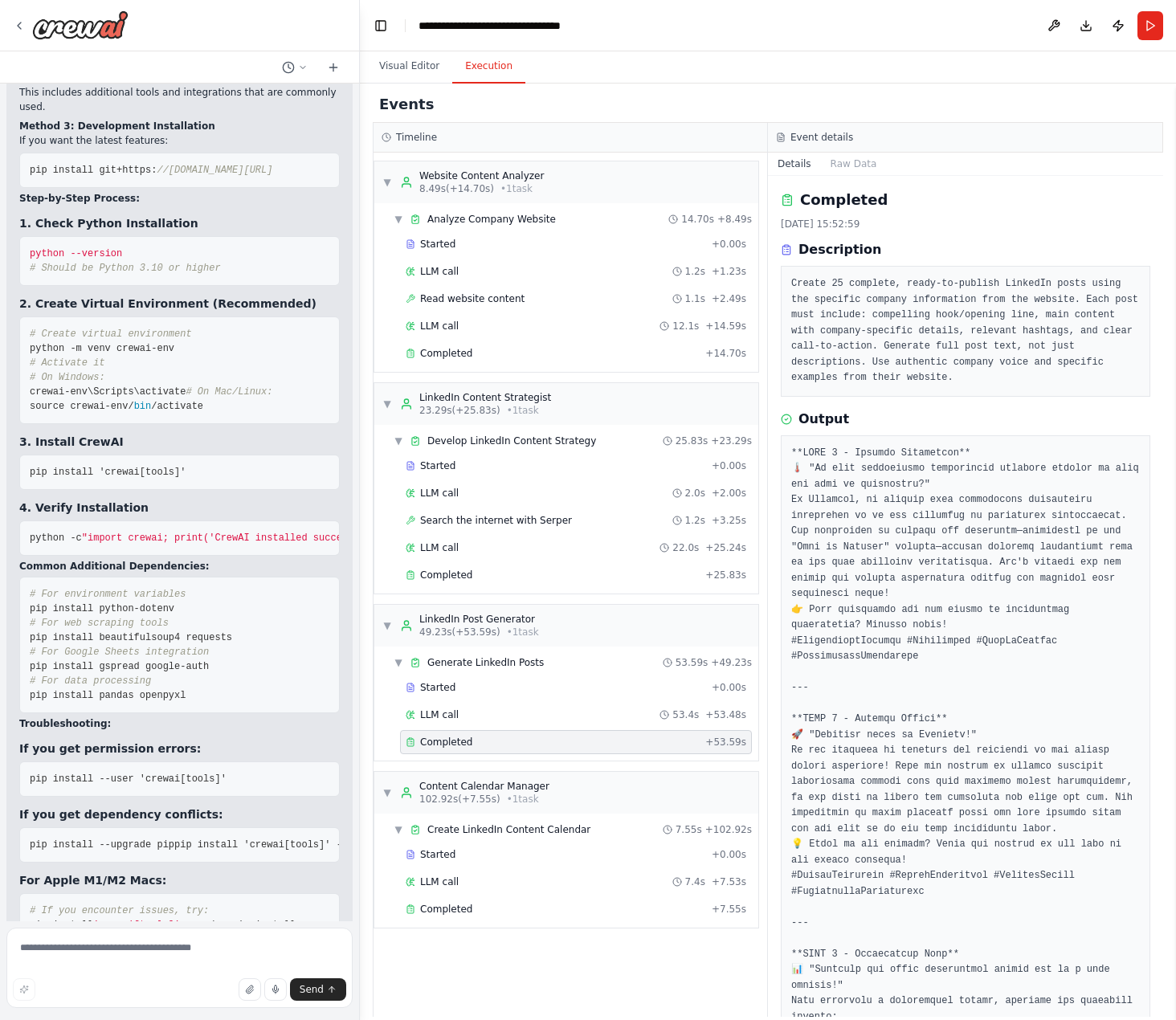
scroll to position [0, 0]
click at [105, 175] on span "pip install git+https:" at bounding box center [93, 171] width 127 height 12
copy div "pip install git+https: //github.com/joaomdmoura/crewai.git"
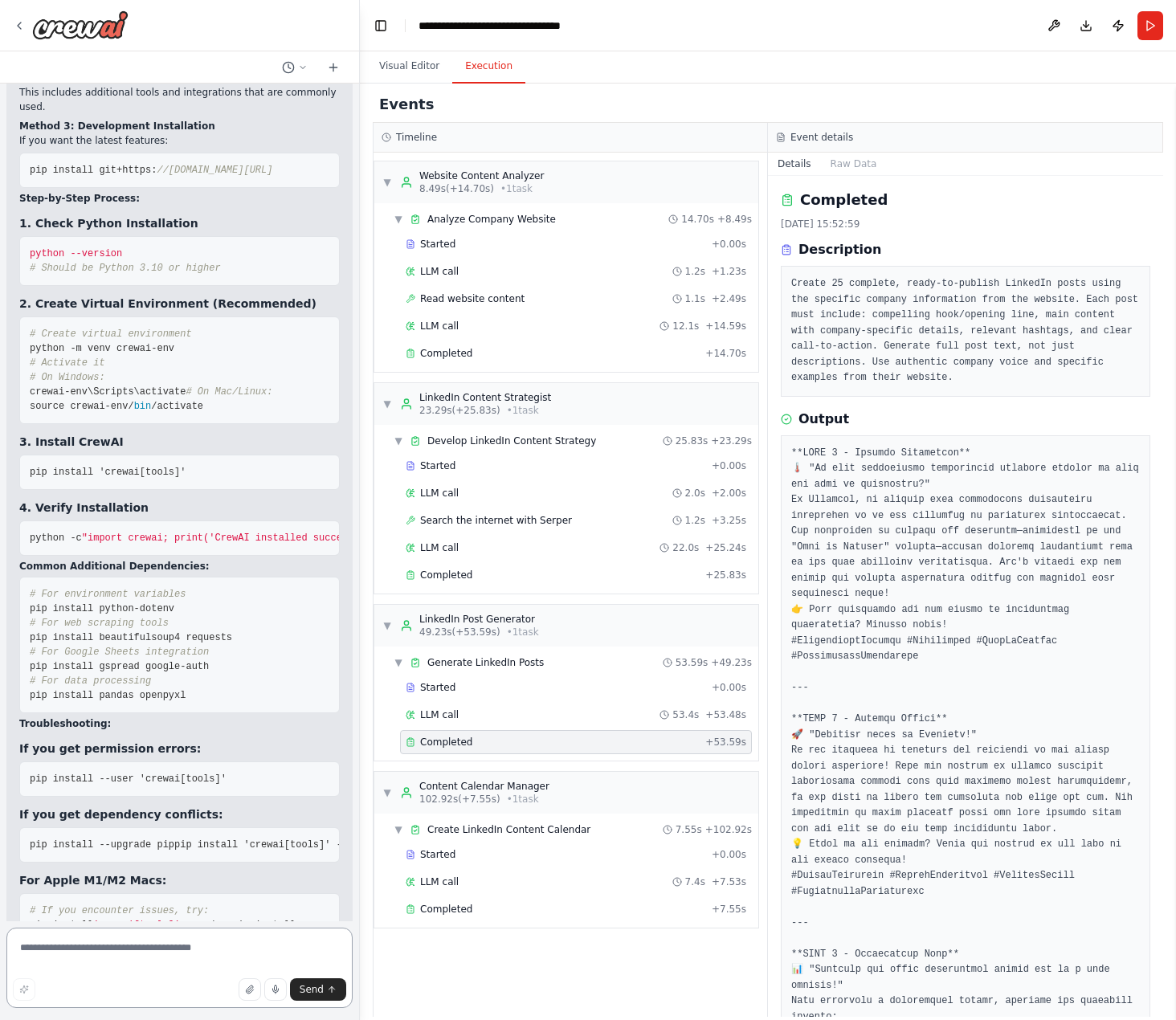
click at [94, 959] on textarea at bounding box center [180, 967] width 346 height 80
paste textarea "**********"
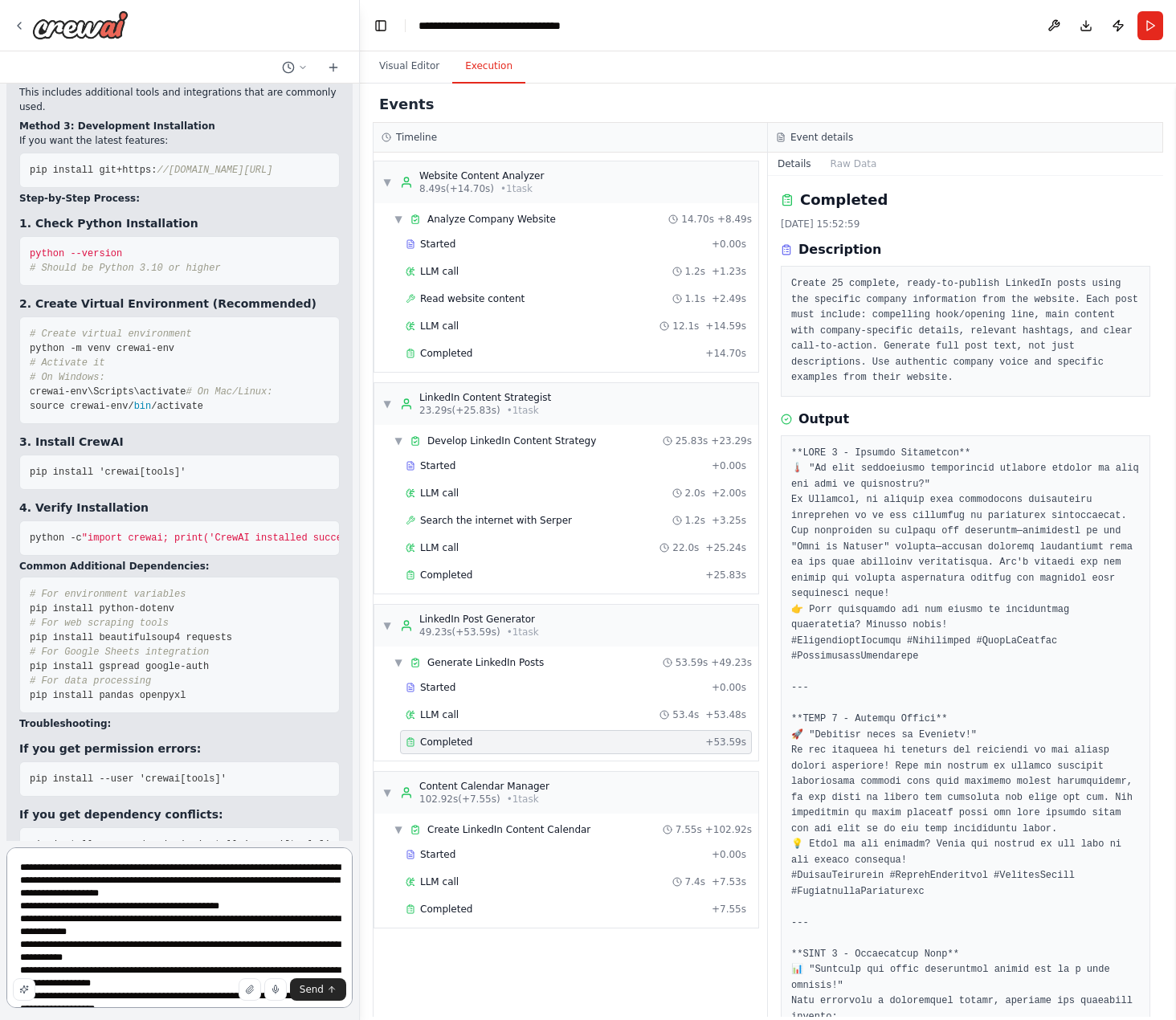
type textarea "**********"
click at [321, 990] on span "Send" at bounding box center [312, 990] width 24 height 13
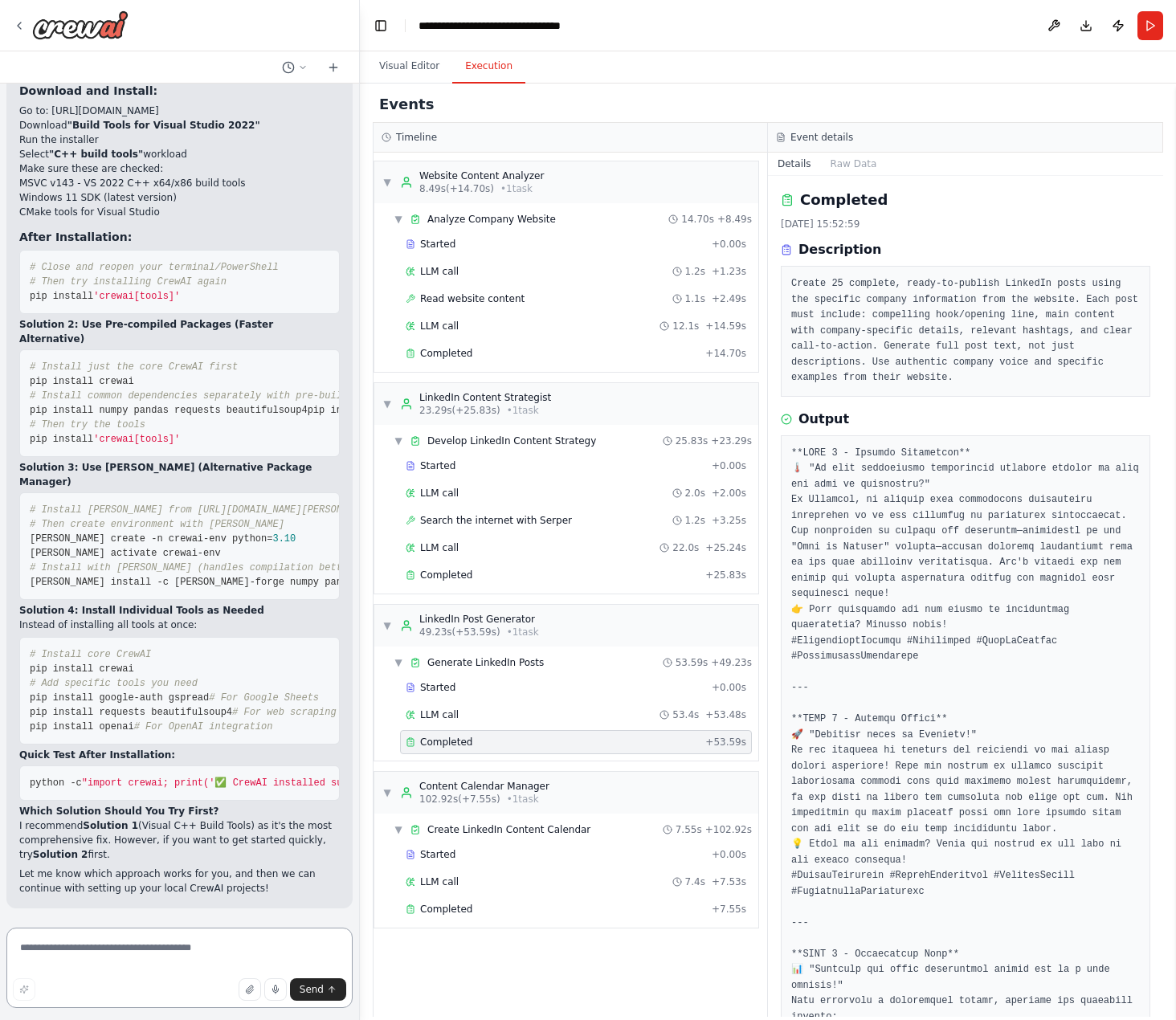
scroll to position [10914, 0]
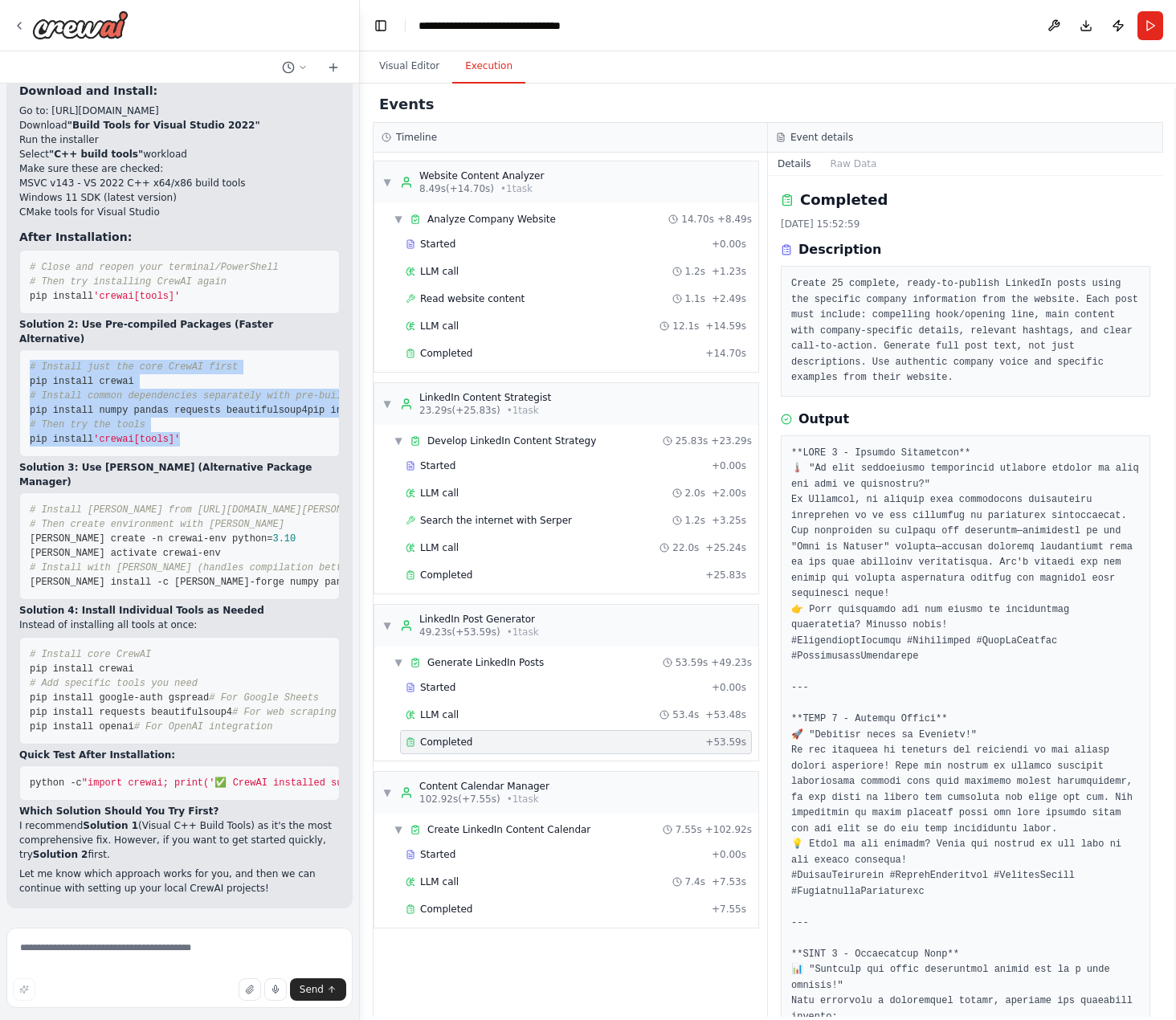
drag, startPoint x: 187, startPoint y: 522, endPoint x: 25, endPoint y: 409, distance: 197.5
click at [25, 409] on pre "# Install just the core CrewAI first pip install crewai # Install common depend…" at bounding box center [179, 403] width 321 height 108
copy code "# Install just the core CrewAI first pip install crewai # Install common depend…"
